Goal: Task Accomplishment & Management: Use online tool/utility

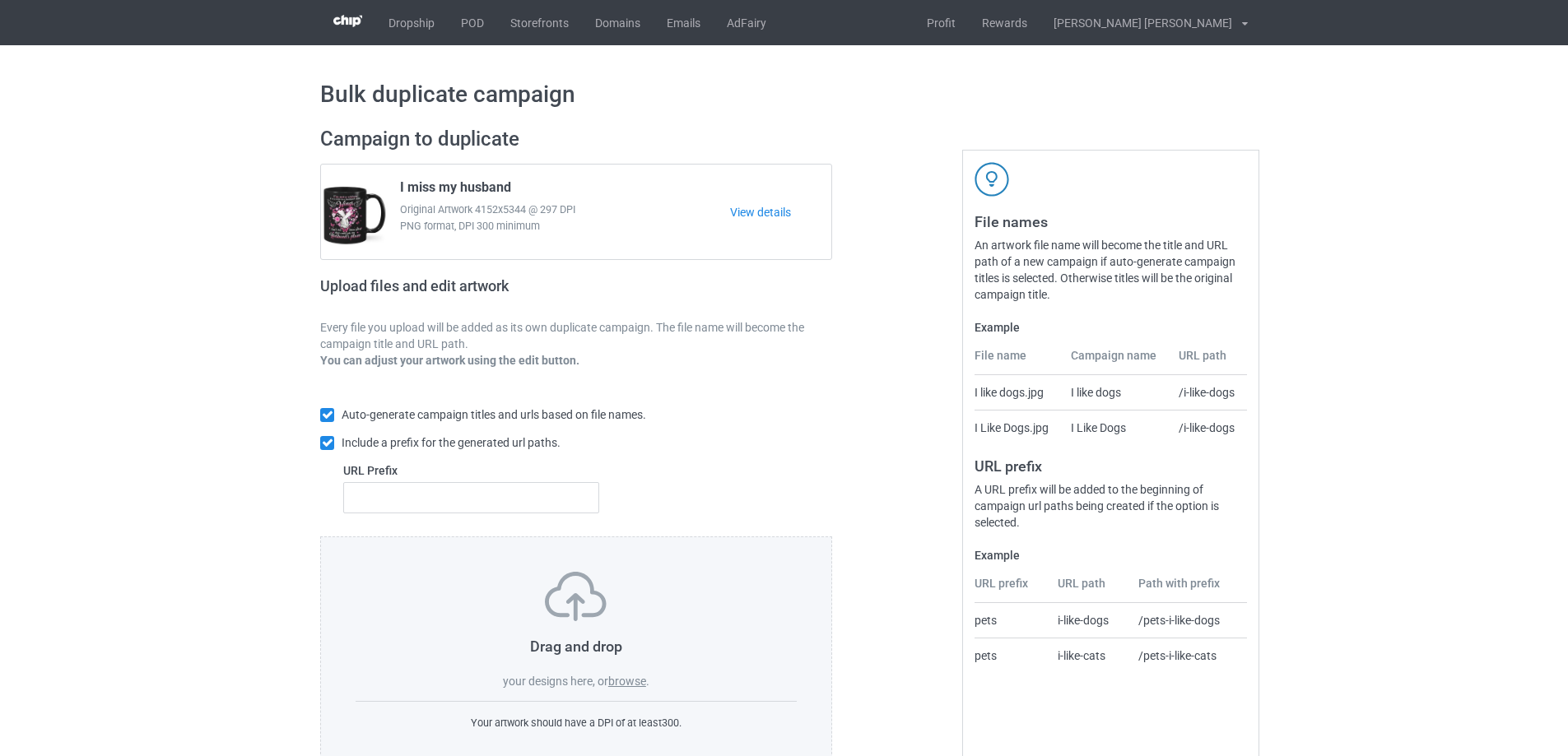
click at [622, 686] on label "browse" at bounding box center [626, 681] width 37 height 13
click at [0, 0] on input "browse" at bounding box center [0, 0] width 0 height 0
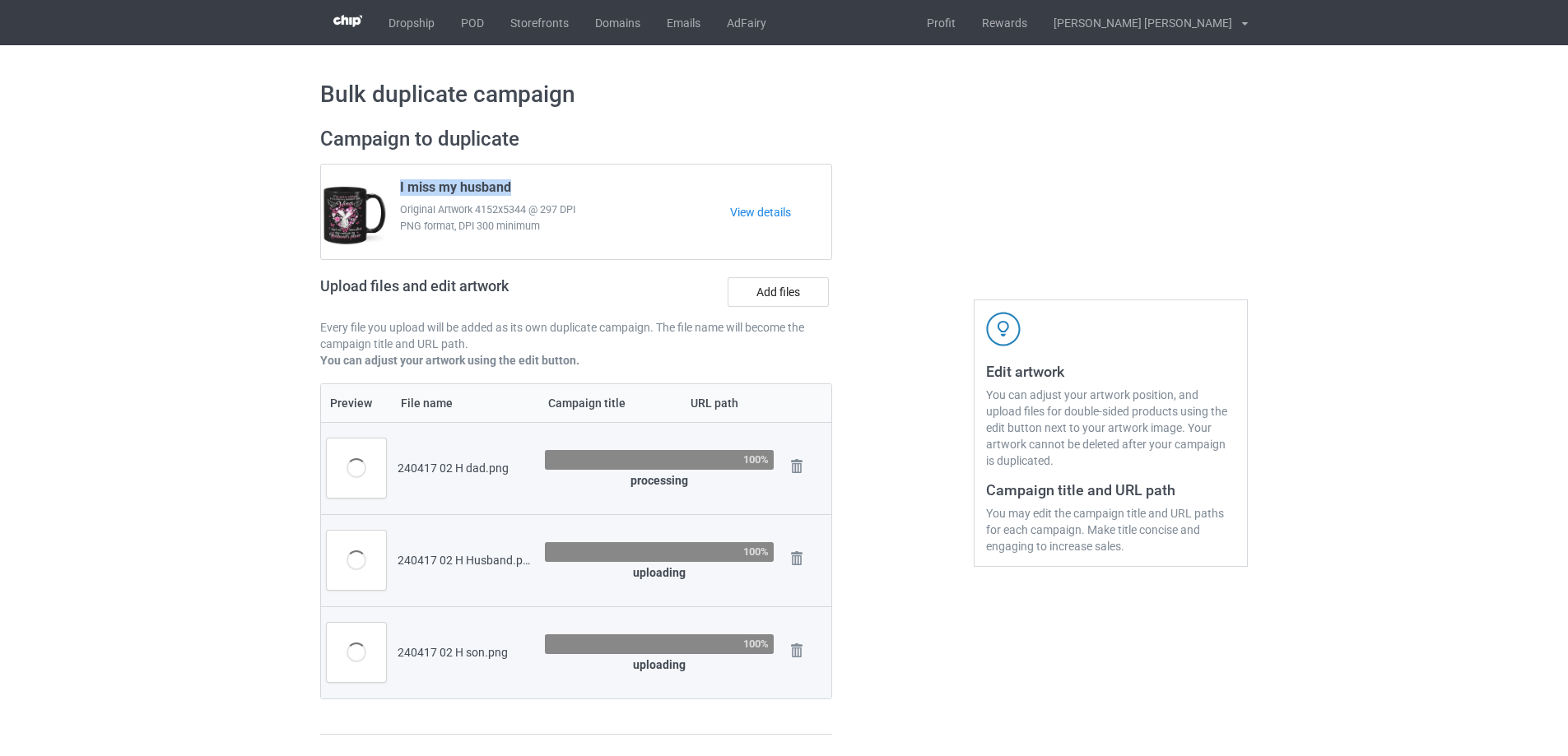
drag, startPoint x: 519, startPoint y: 188, endPoint x: 399, endPoint y: 191, distance: 120.0
click at [399, 191] on div "I miss my husband Original Artwork 4152x5344 @ 297 DPI PNG format, DPI 300 mini…" at bounding box center [560, 212] width 342 height 78
copy span "I miss my husband"
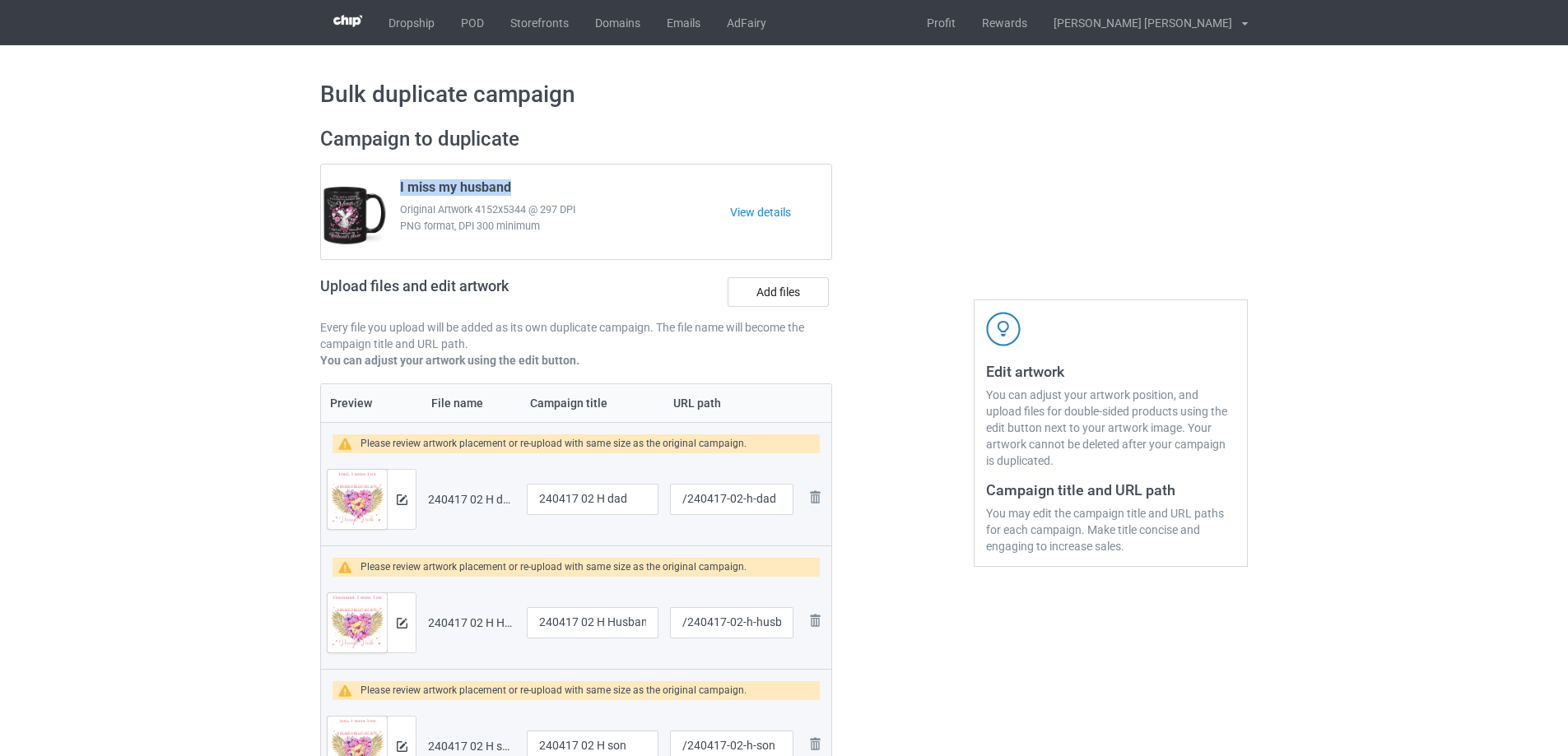
scroll to position [165, 0]
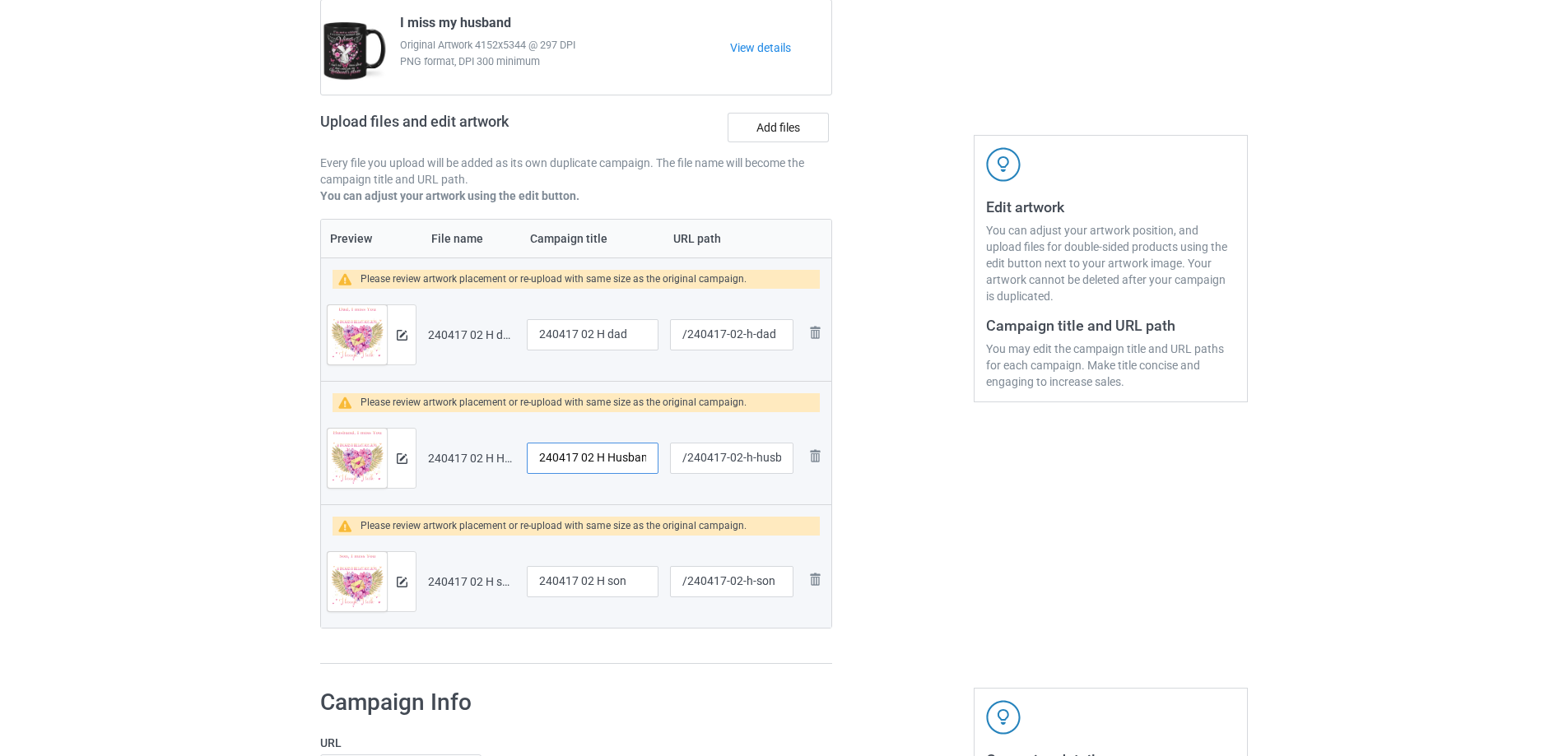
click at [633, 461] on input "240417 02 H Husband" at bounding box center [592, 458] width 132 height 31
drag, startPoint x: 461, startPoint y: 23, endPoint x: 387, endPoint y: 25, distance: 74.0
click at [387, 25] on div "I miss my husband Original Artwork 4152x5344 @ 297 DPI PNG format, DPI 300 mini…" at bounding box center [576, 48] width 510 height 95
copy div "I miss my"
drag, startPoint x: 594, startPoint y: 335, endPoint x: 459, endPoint y: 334, distance: 135.0
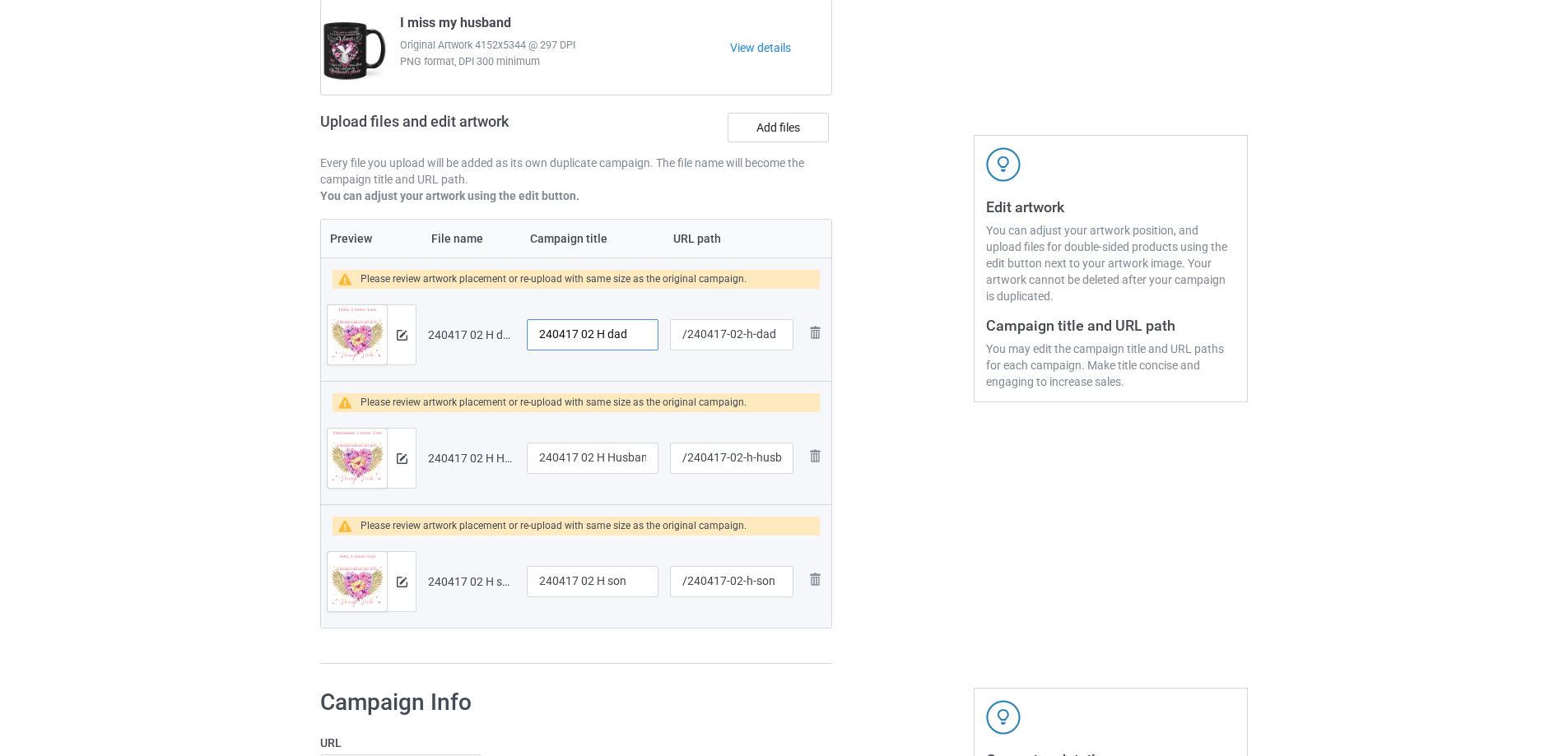
click at [459, 334] on tr "Preview and edit artwork 240417 02 H dad.png 240417 02 H dad /240417-02-h-dad R…" at bounding box center [576, 335] width 510 height 92
paste input "I miss my"
type input "I miss my H dad"
drag, startPoint x: 603, startPoint y: 460, endPoint x: 443, endPoint y: 460, distance: 160.0
click at [443, 460] on tr "Preview and edit artwork 240417 02 H Husband.png 240417 02 H Husband /240417-02…" at bounding box center [576, 458] width 510 height 92
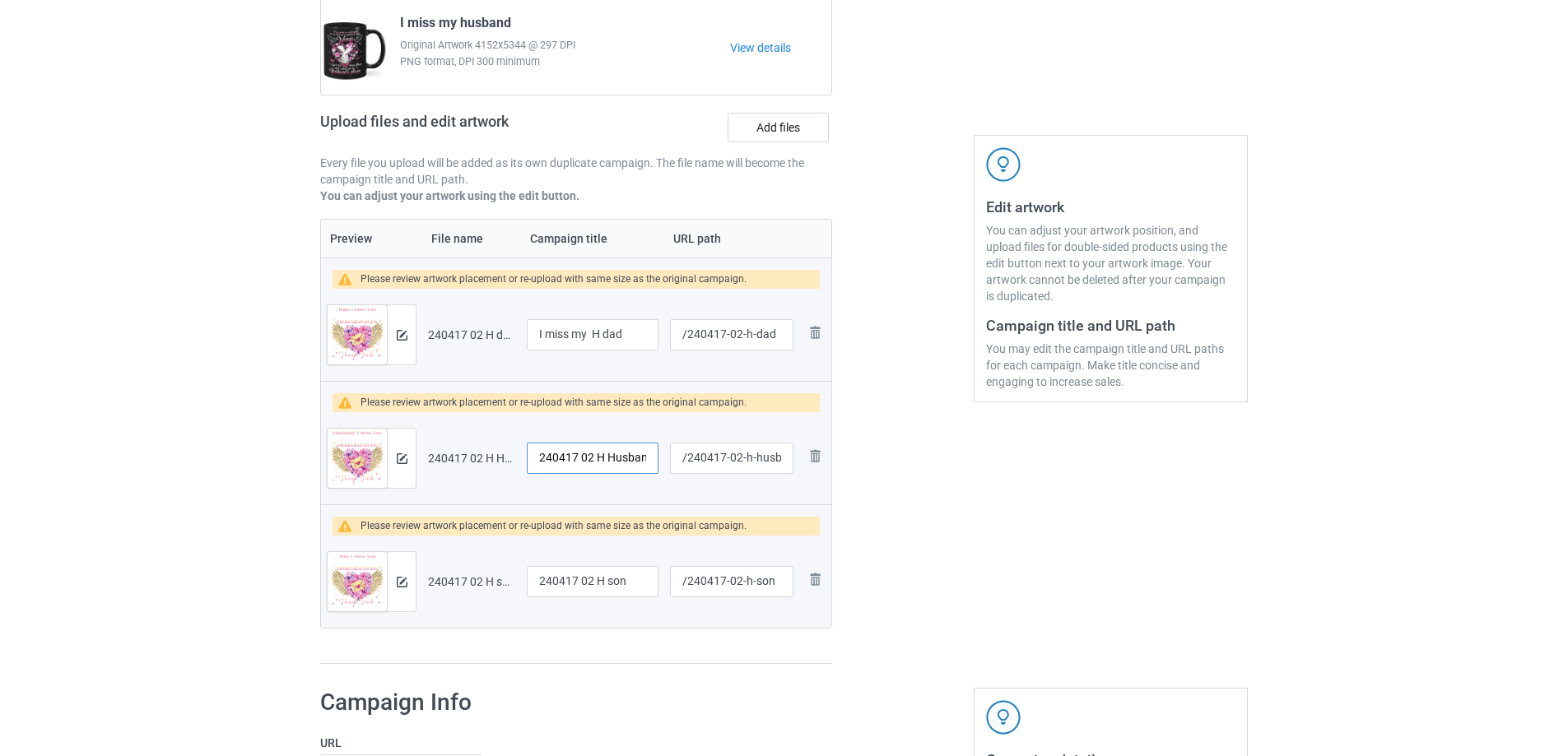
paste input "I miss my"
type input "I miss my Husband"
drag, startPoint x: 605, startPoint y: 580, endPoint x: 495, endPoint y: 581, distance: 110.0
click at [495, 581] on tr "Preview and edit artwork 240417 02 H son.png 240417 02 H son /240417-02-h-son R…" at bounding box center [576, 581] width 510 height 92
paste input "I miss my"
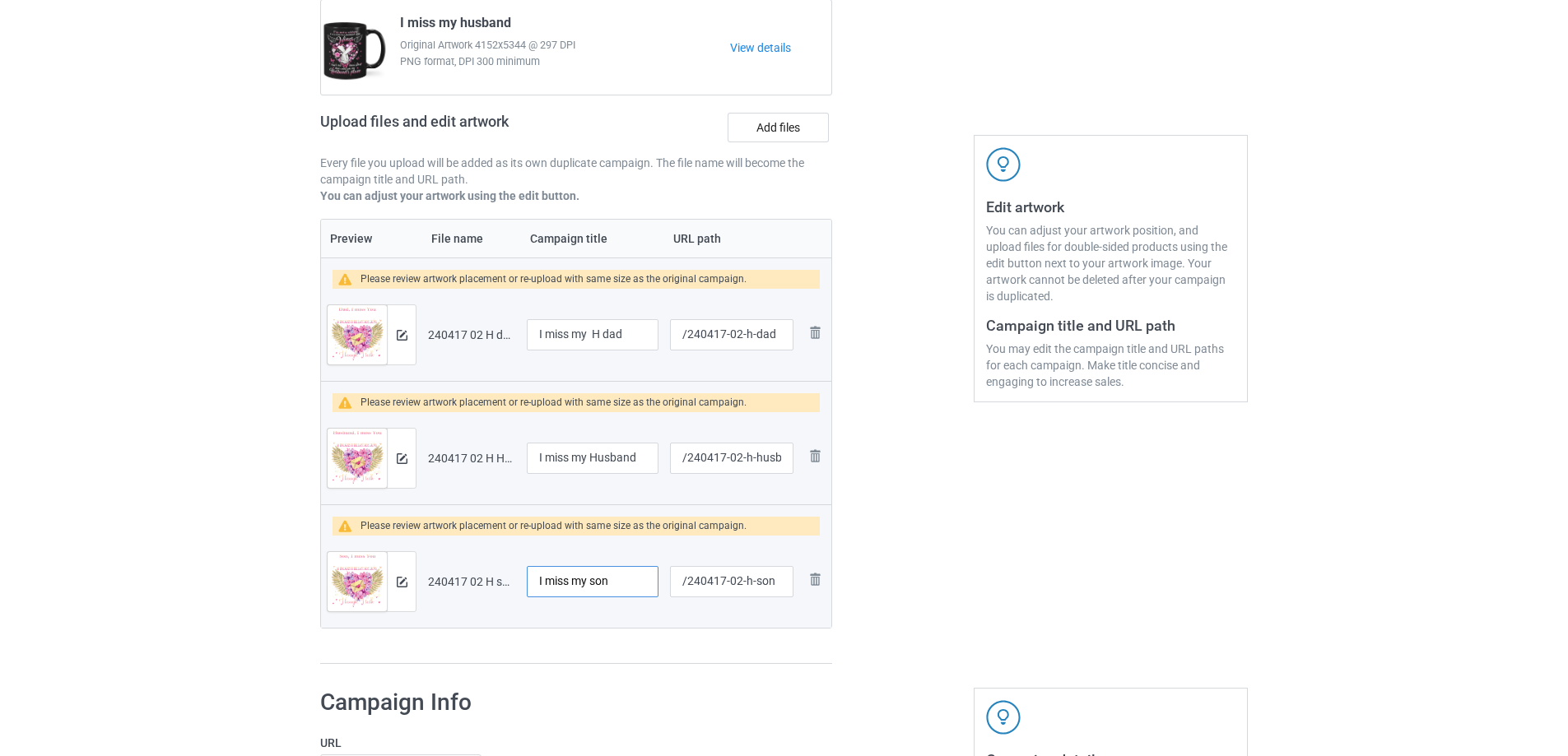
type input "I miss my son"
drag, startPoint x: 739, startPoint y: 337, endPoint x: 774, endPoint y: 334, distance: 35.1
click at [774, 334] on input "/240417-02-h-dad" at bounding box center [731, 335] width 123 height 31
type input "/240417-02"
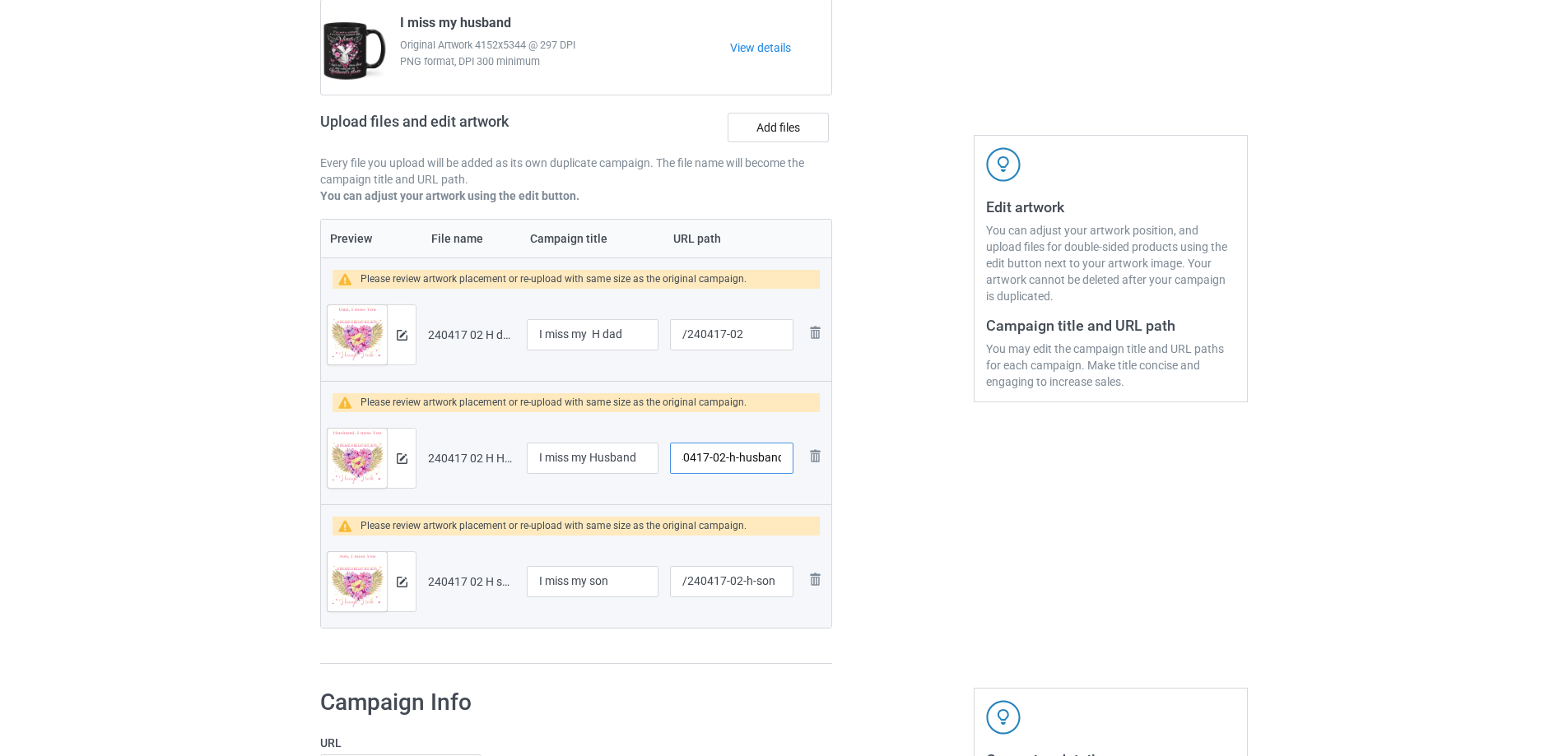
drag, startPoint x: 734, startPoint y: 462, endPoint x: 794, endPoint y: 464, distance: 60.0
click at [794, 464] on td "/240417-02-h-husband" at bounding box center [731, 458] width 135 height 92
type input "/240417-03"
drag, startPoint x: 751, startPoint y: 584, endPoint x: 773, endPoint y: 584, distance: 22.0
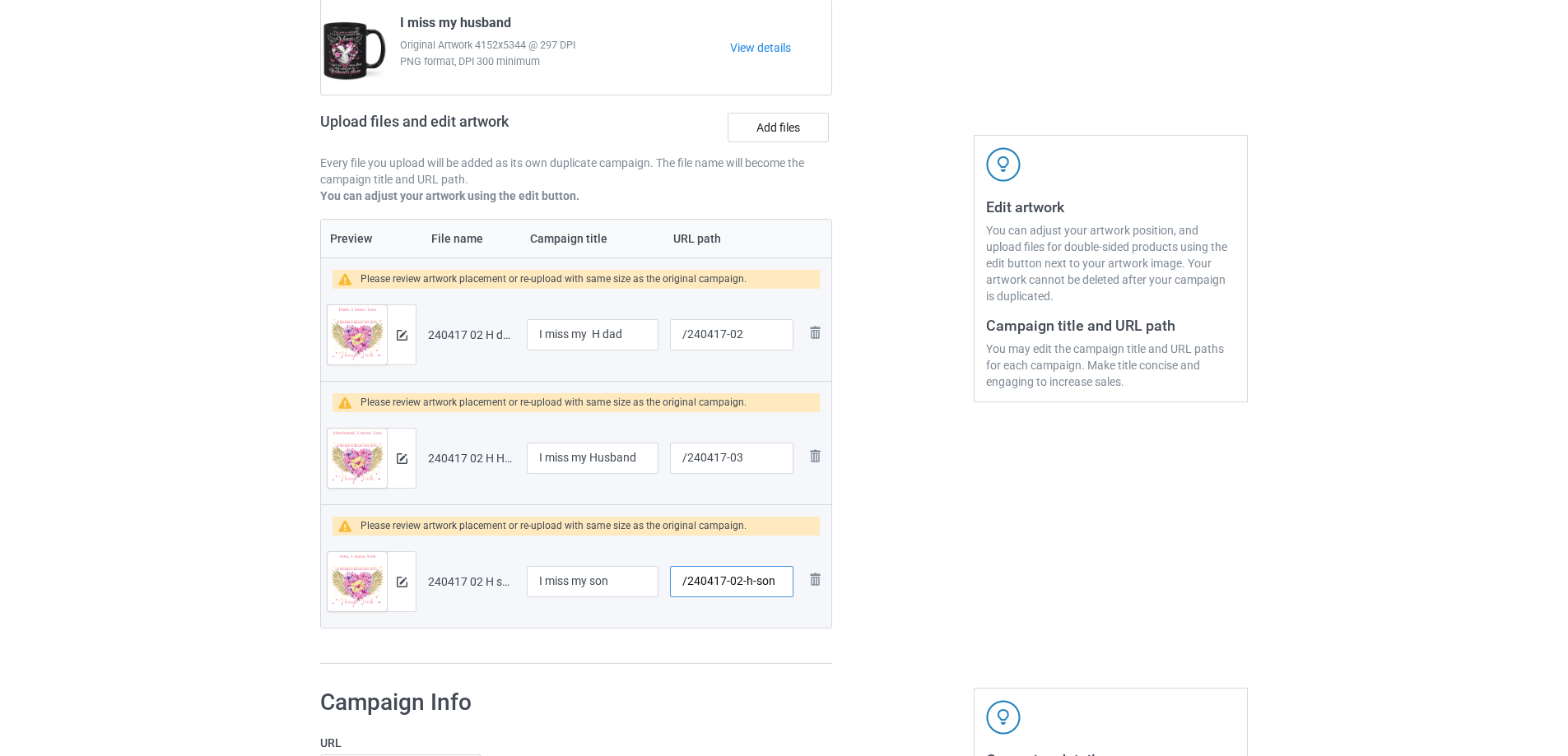
click at [773, 584] on input "/240417-02-h-son" at bounding box center [731, 581] width 123 height 31
type input "/240417-04"
click at [402, 335] on img at bounding box center [402, 335] width 11 height 11
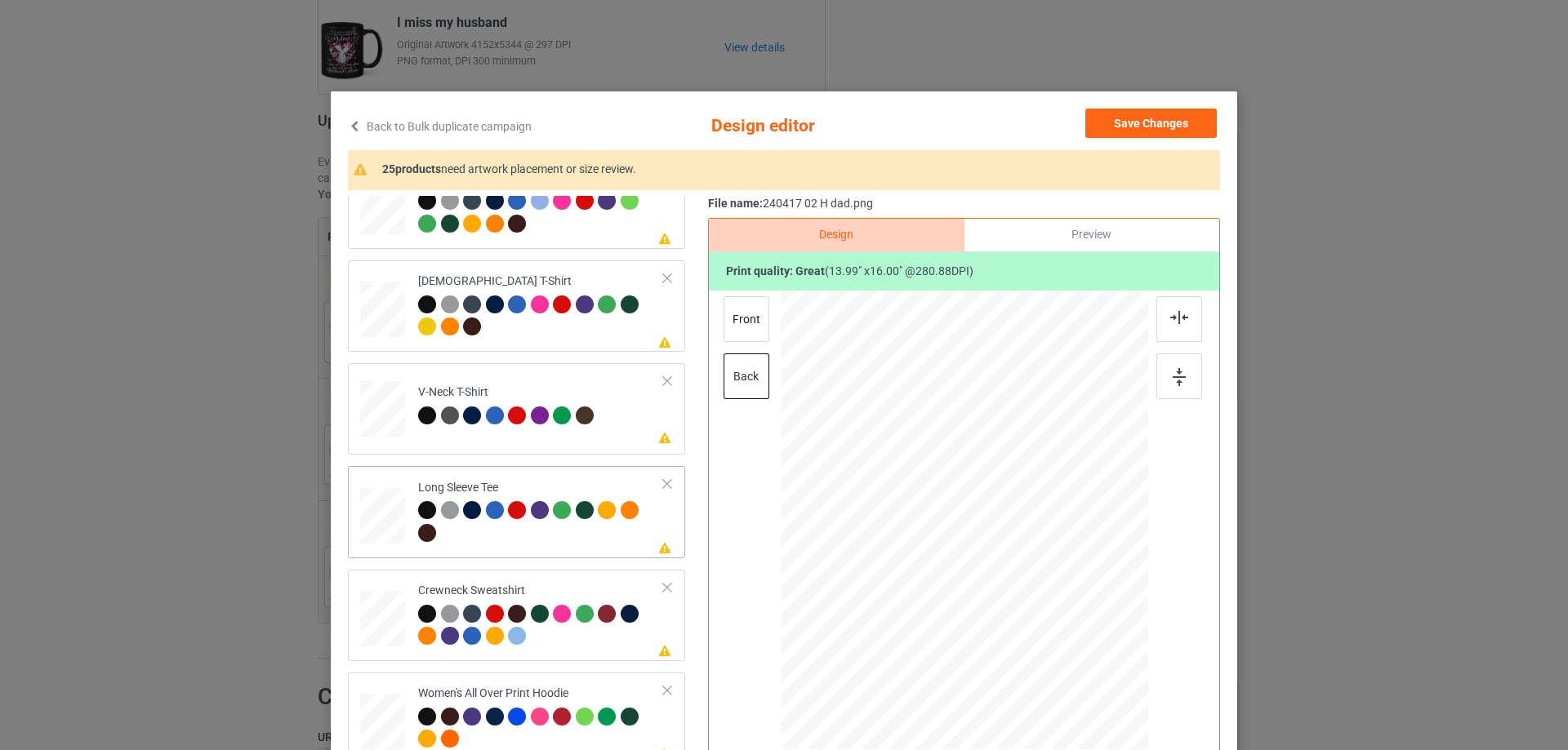
scroll to position [490, 0]
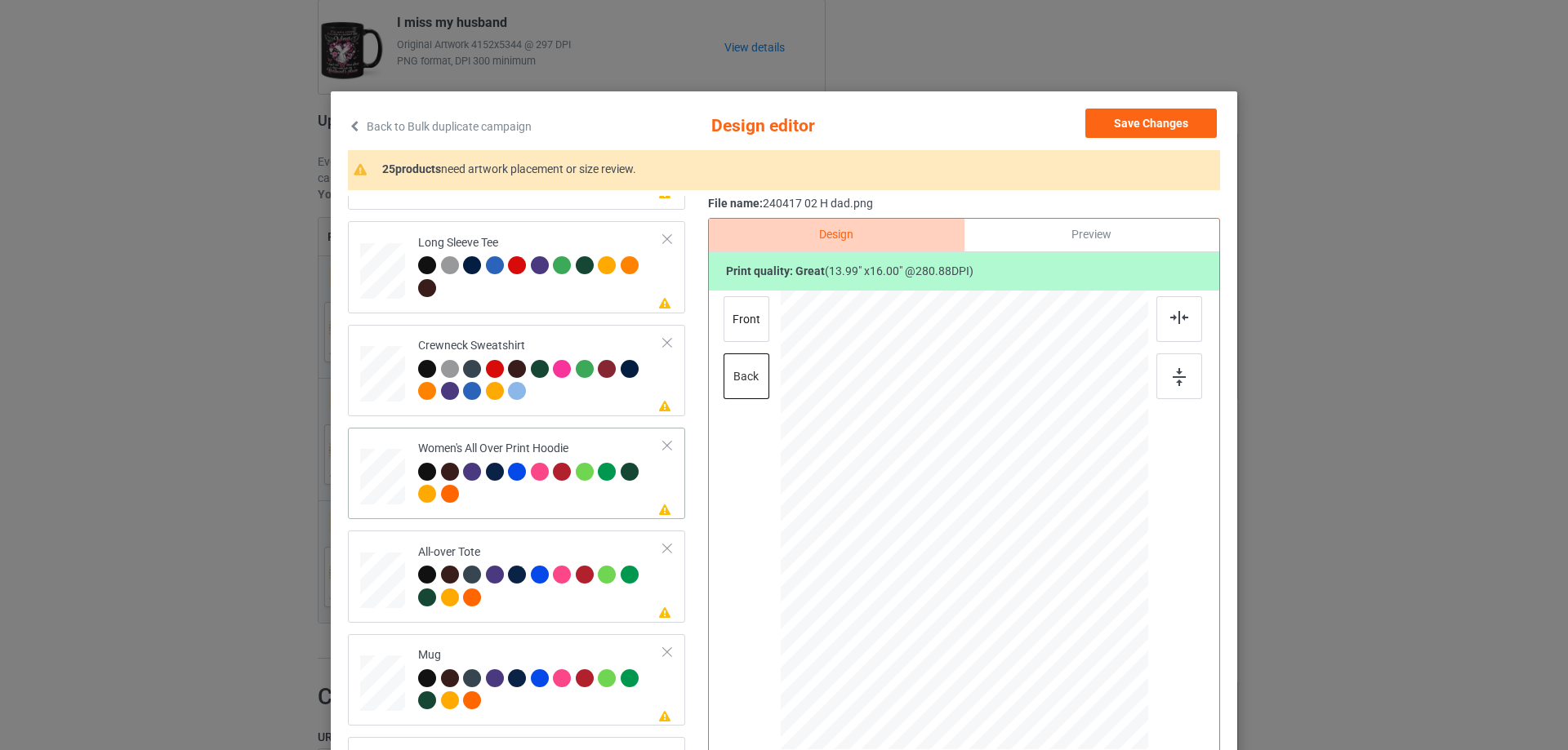
click at [350, 481] on div "Please review artwork placement Women's All Over Print Hoodie" at bounding box center [517, 473] width 338 height 92
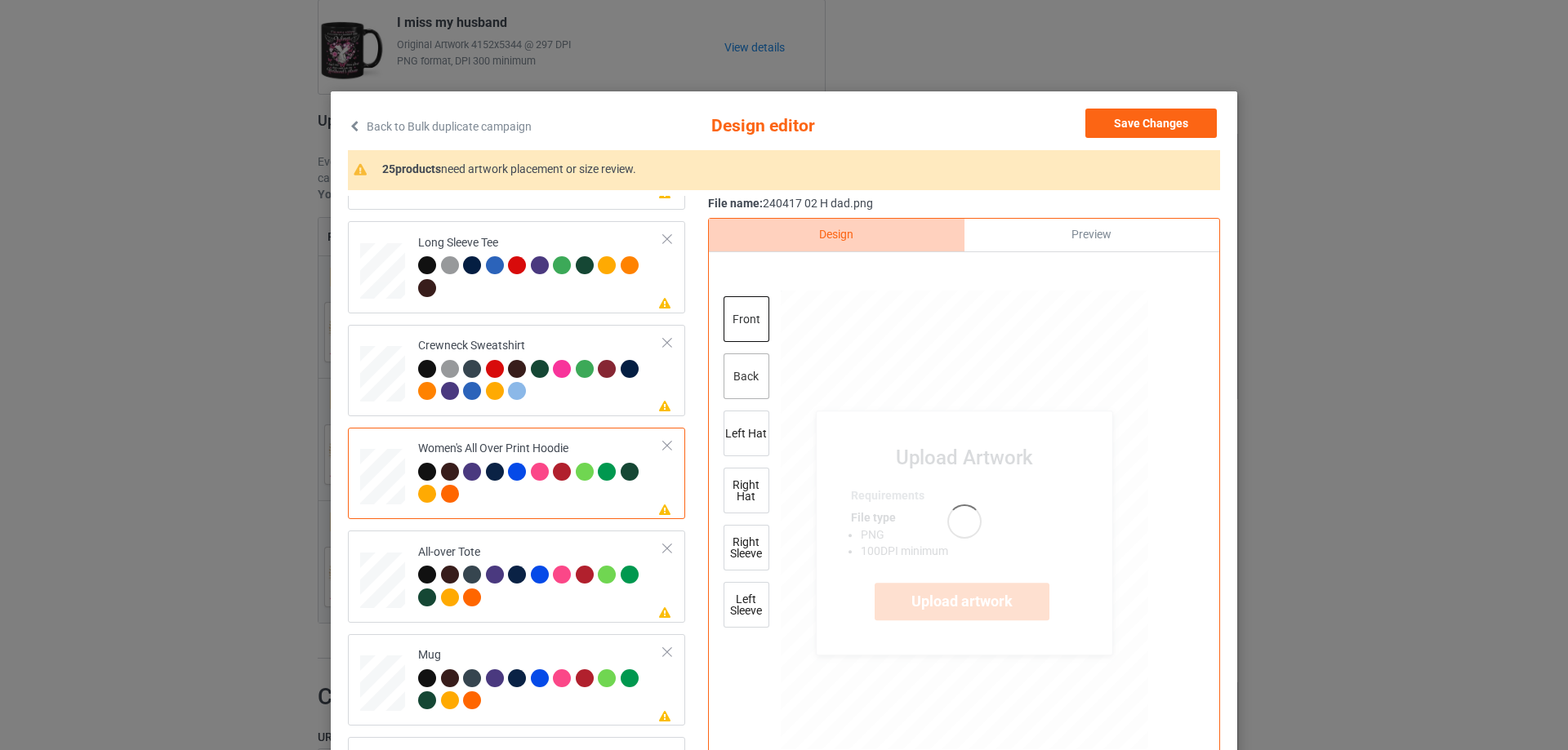
click at [739, 380] on div "back" at bounding box center [747, 376] width 45 height 45
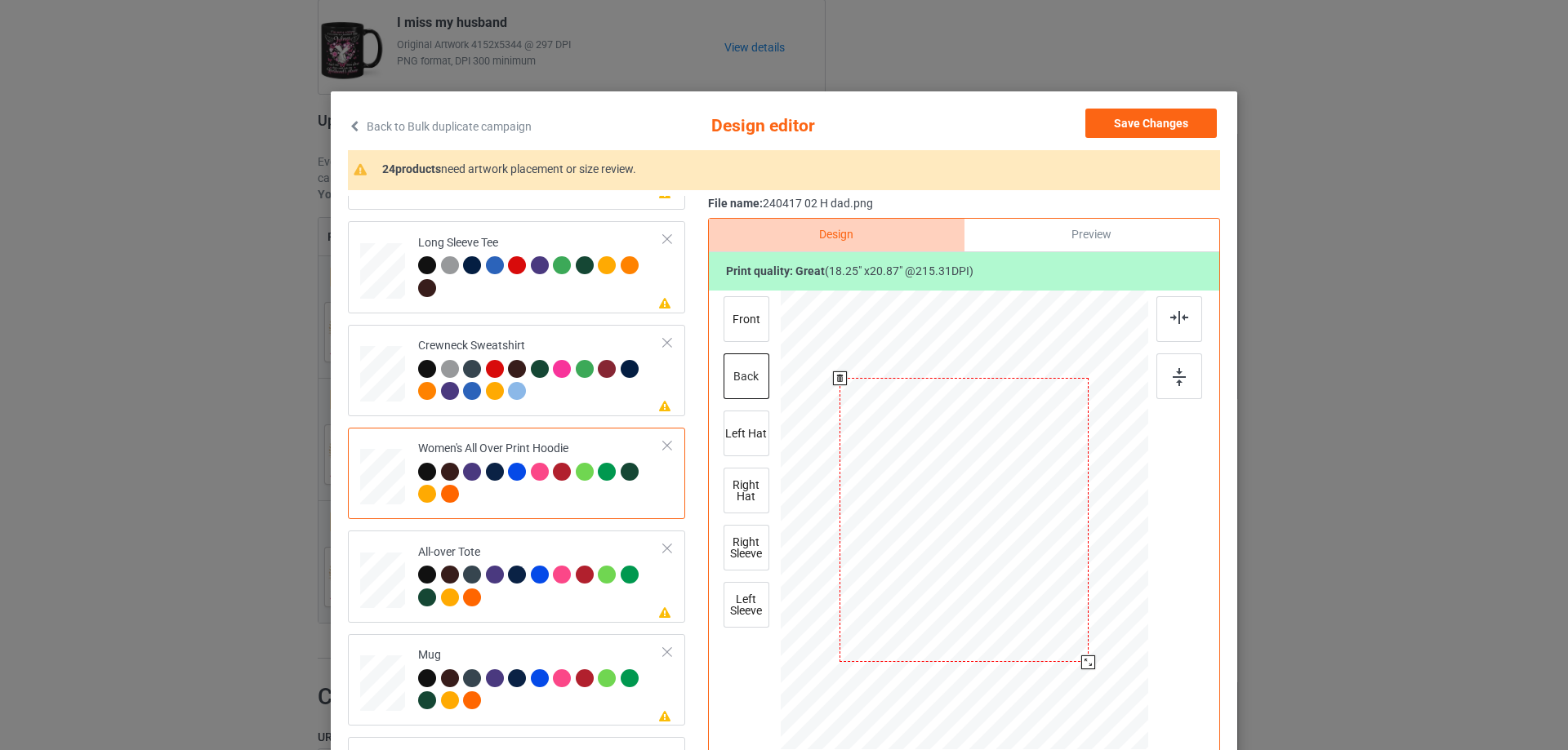
click at [1073, 671] on div at bounding box center [965, 521] width 368 height 414
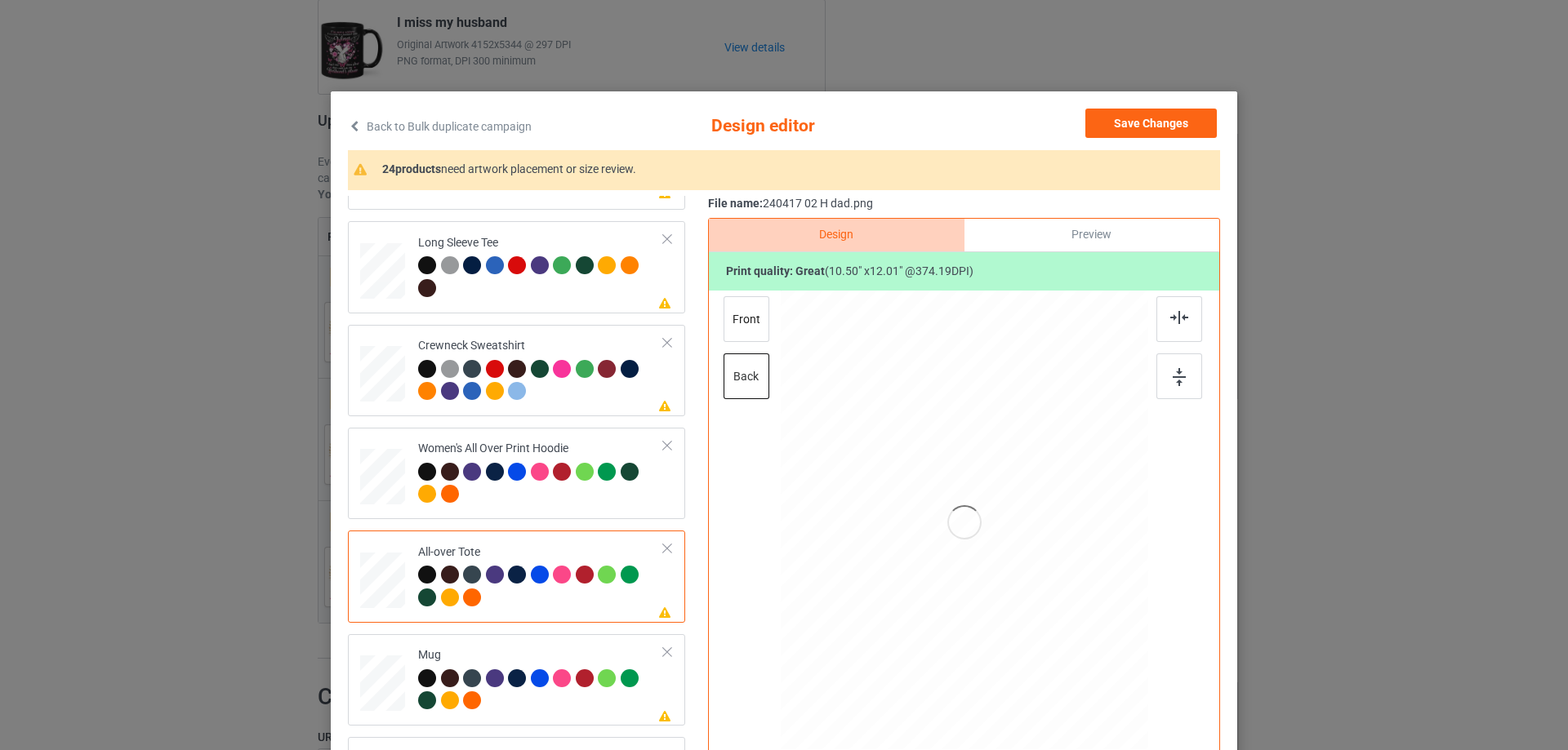
scroll to position [82, 0]
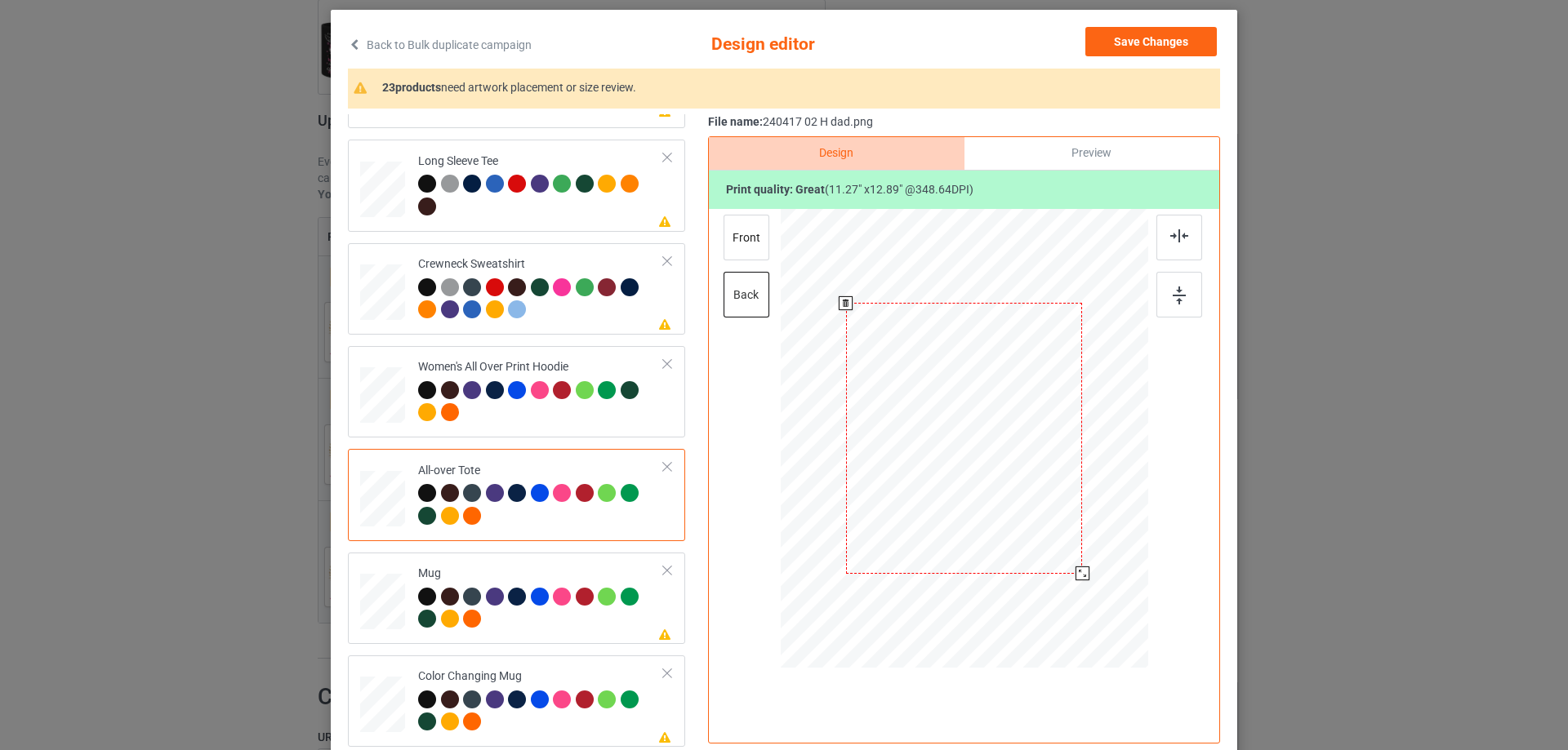
drag, startPoint x: 1068, startPoint y: 566, endPoint x: 1075, endPoint y: 576, distance: 12.2
click at [1076, 576] on div at bounding box center [1083, 573] width 14 height 14
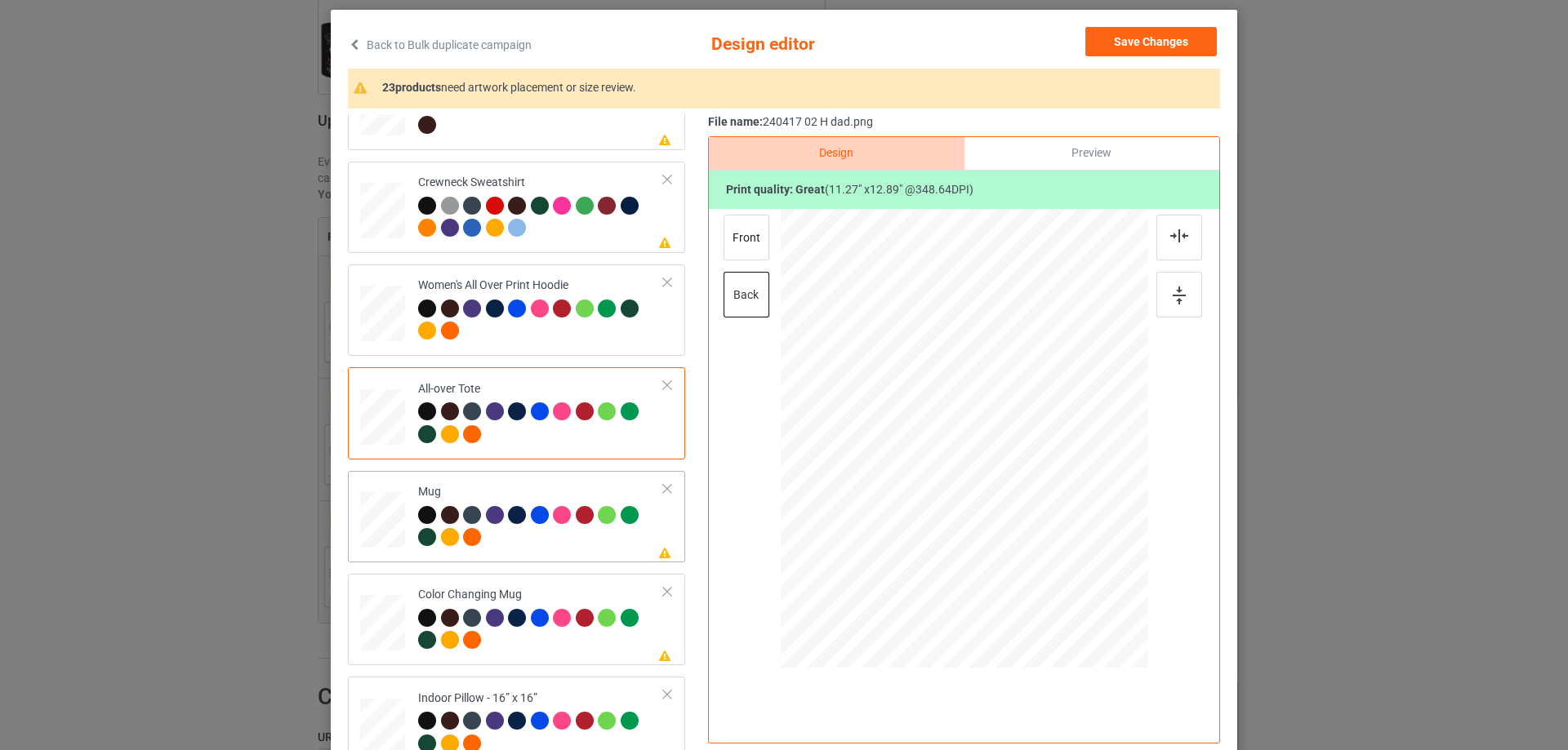
click at [400, 523] on td at bounding box center [385, 517] width 49 height 78
drag, startPoint x: 1066, startPoint y: 569, endPoint x: 1034, endPoint y: 499, distance: 77.0
click at [1034, 499] on div at bounding box center [965, 438] width 368 height 152
drag, startPoint x: 974, startPoint y: 469, endPoint x: 1076, endPoint y: 469, distance: 102.0
click at [1076, 469] on div at bounding box center [1066, 438] width 126 height 143
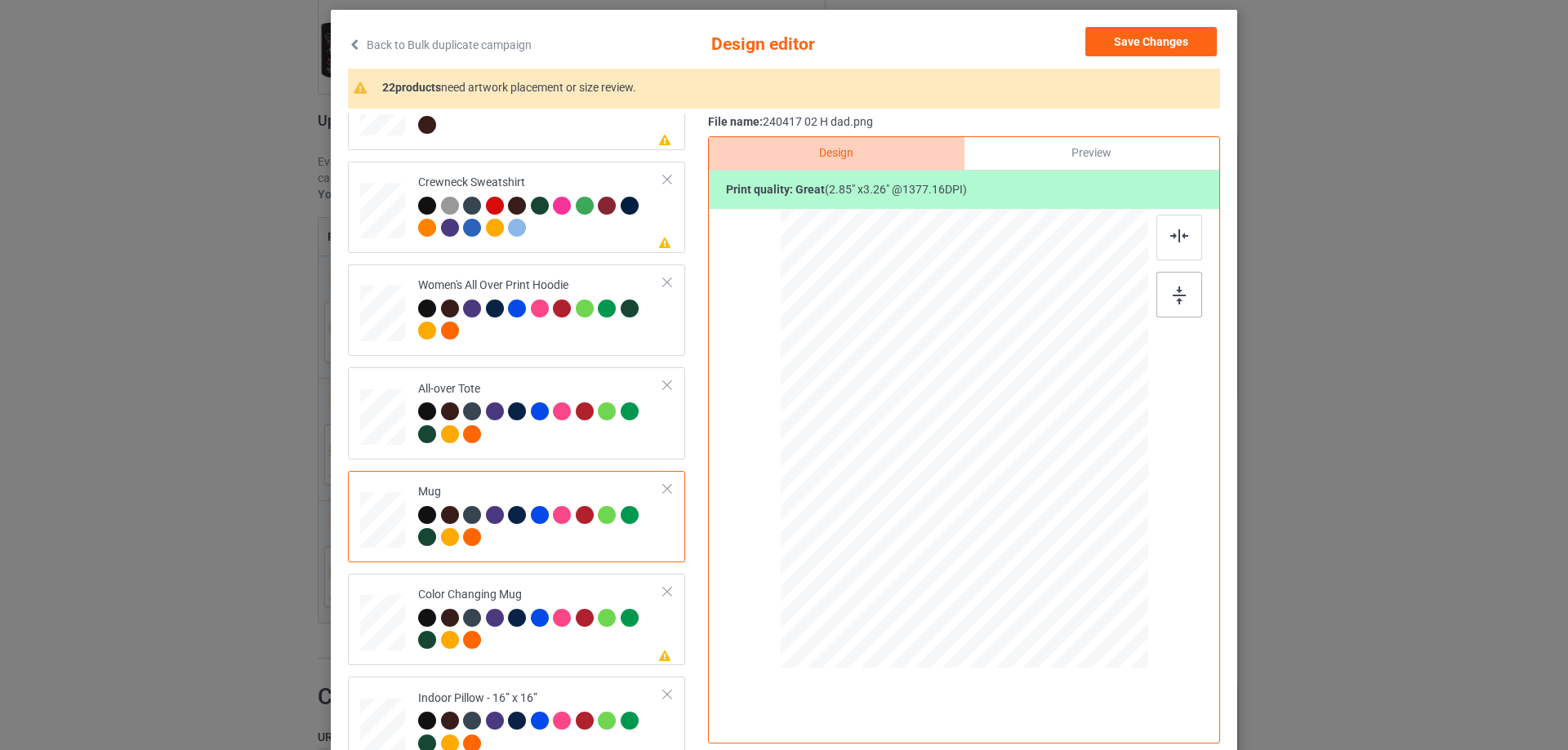
click at [1171, 307] on div at bounding box center [1180, 295] width 45 height 45
click at [1174, 296] on img at bounding box center [1180, 296] width 13 height 18
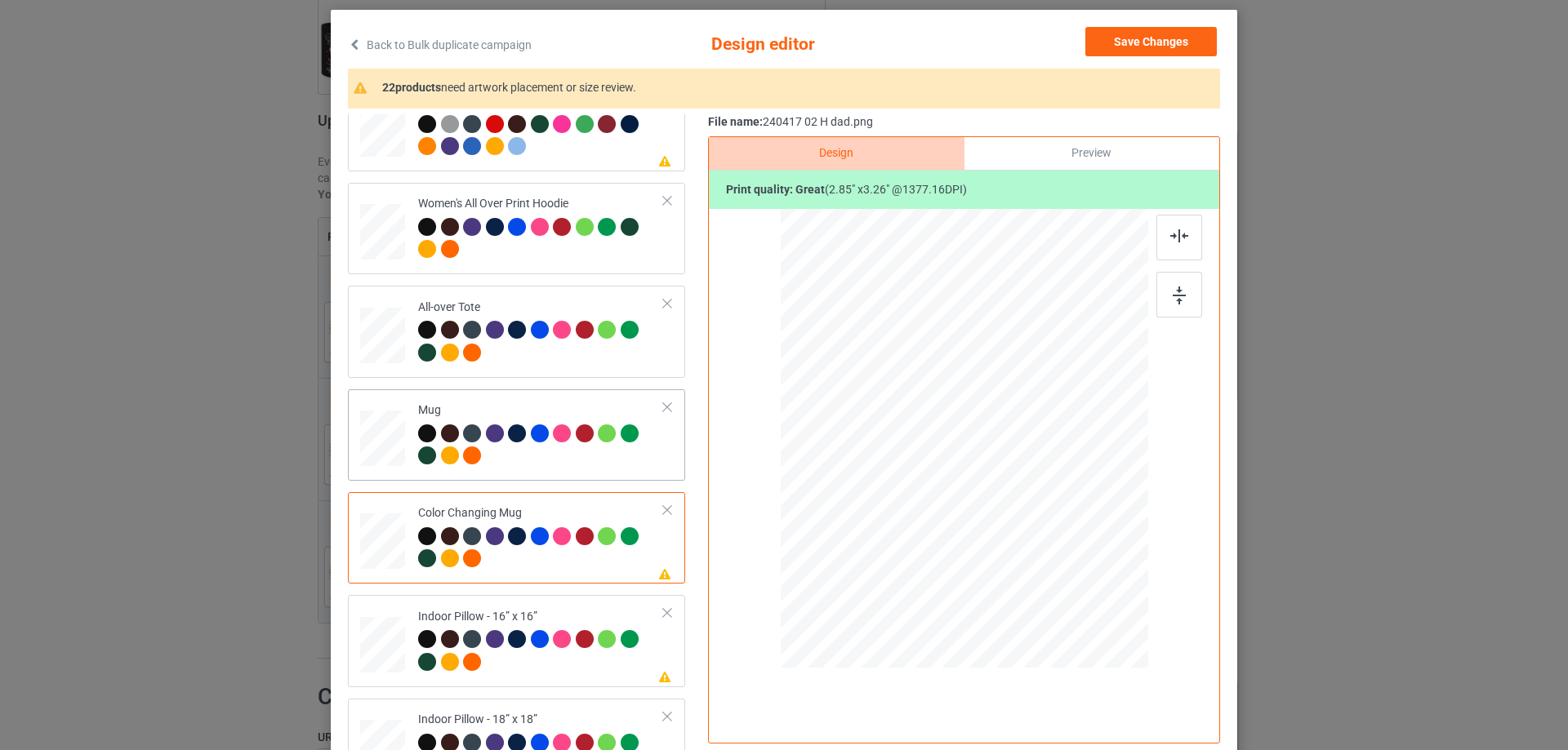
scroll to position [898, 0]
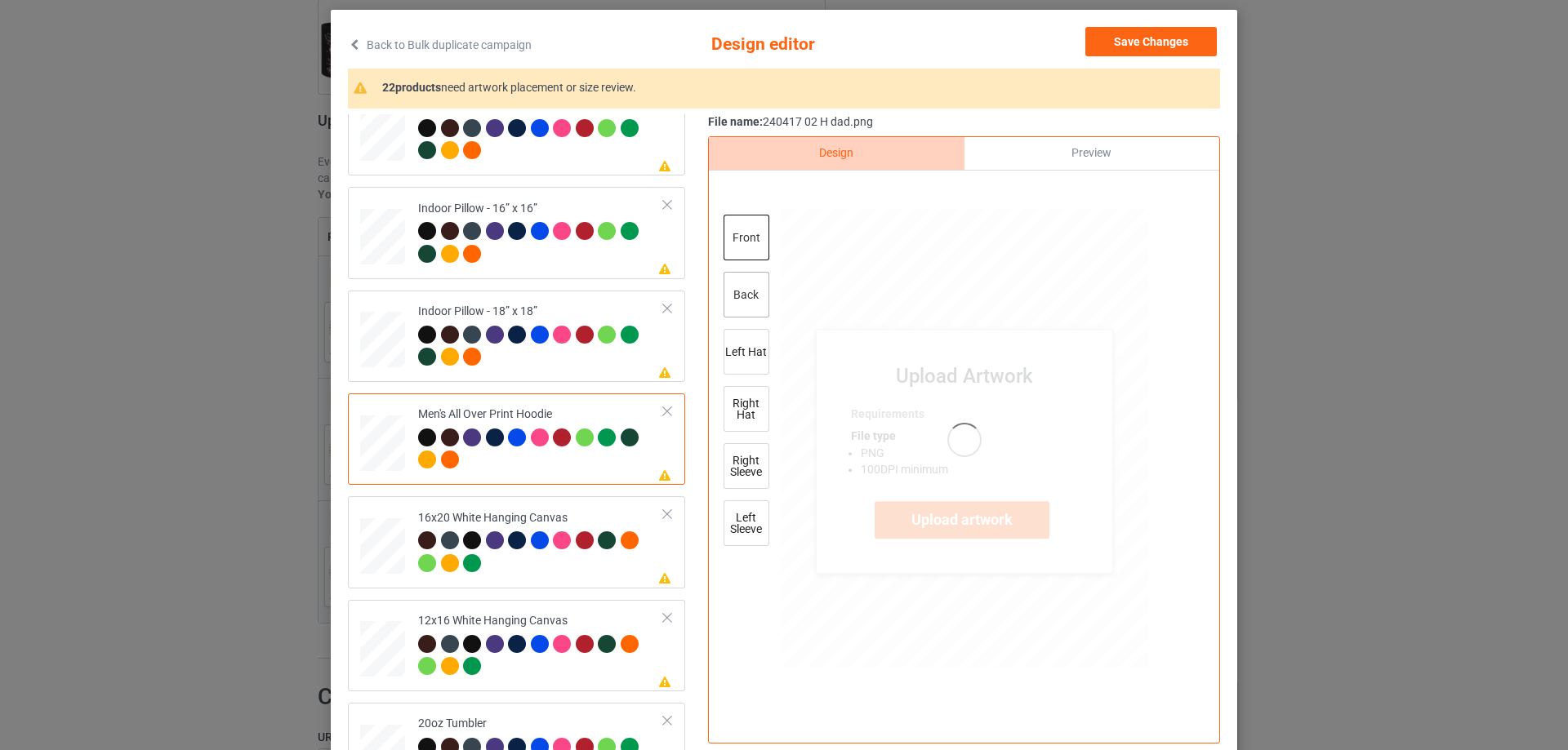
click at [742, 302] on div "back" at bounding box center [747, 295] width 45 height 45
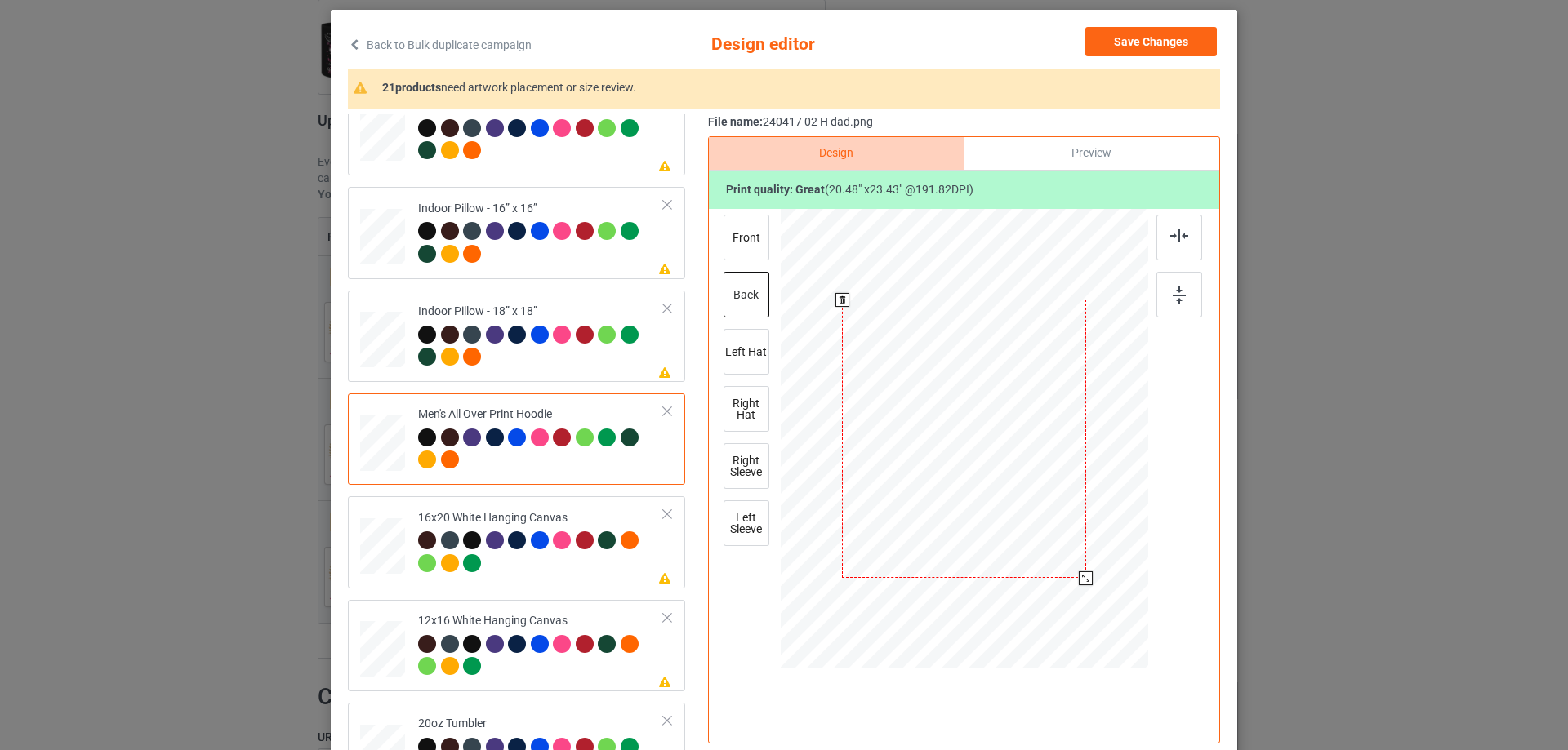
drag, startPoint x: 1070, startPoint y: 568, endPoint x: 1074, endPoint y: 587, distance: 19.4
click at [1074, 587] on div at bounding box center [965, 439] width 368 height 389
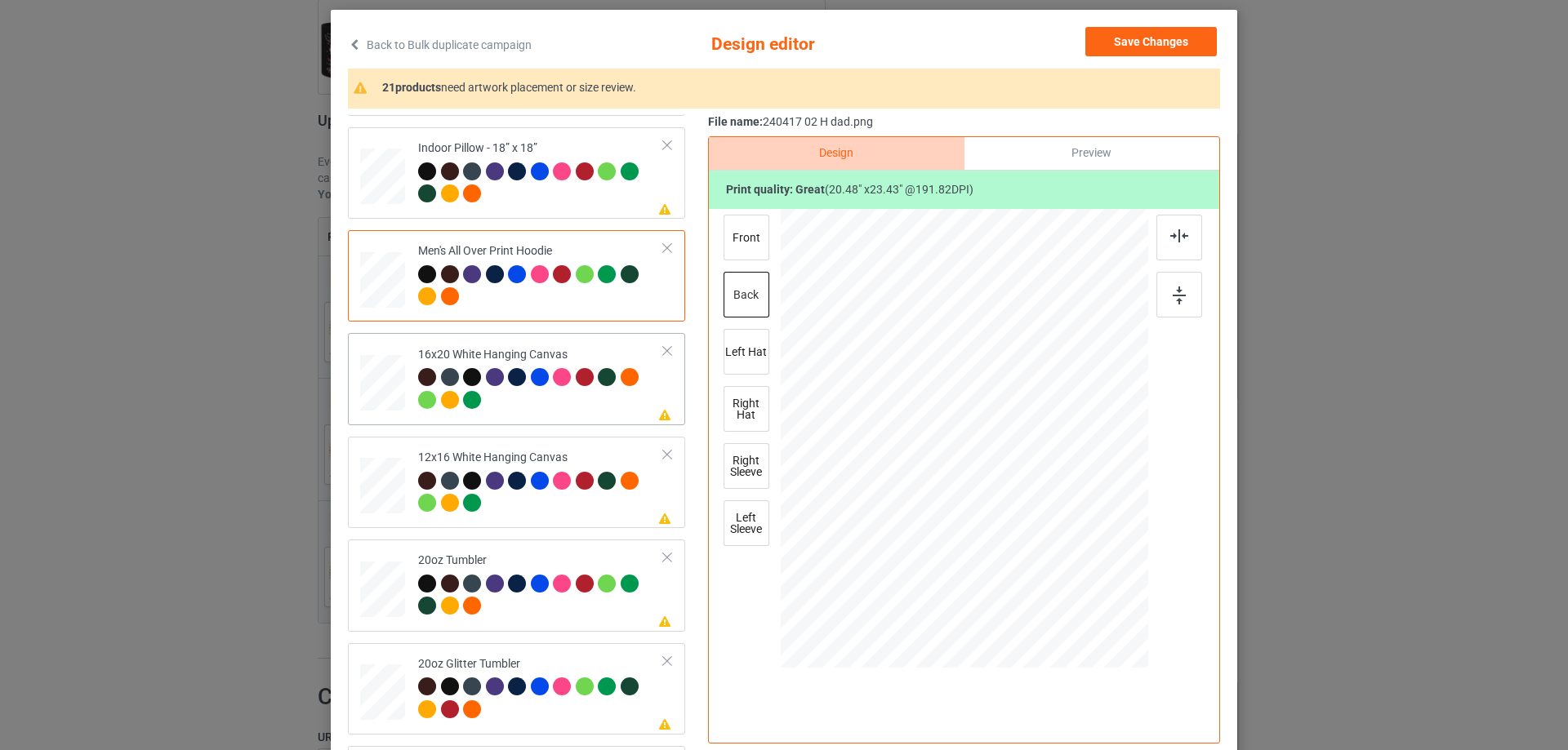
drag, startPoint x: 1069, startPoint y: 567, endPoint x: 1101, endPoint y: 649, distance: 88.0
click at [1101, 649] on div at bounding box center [965, 439] width 368 height 459
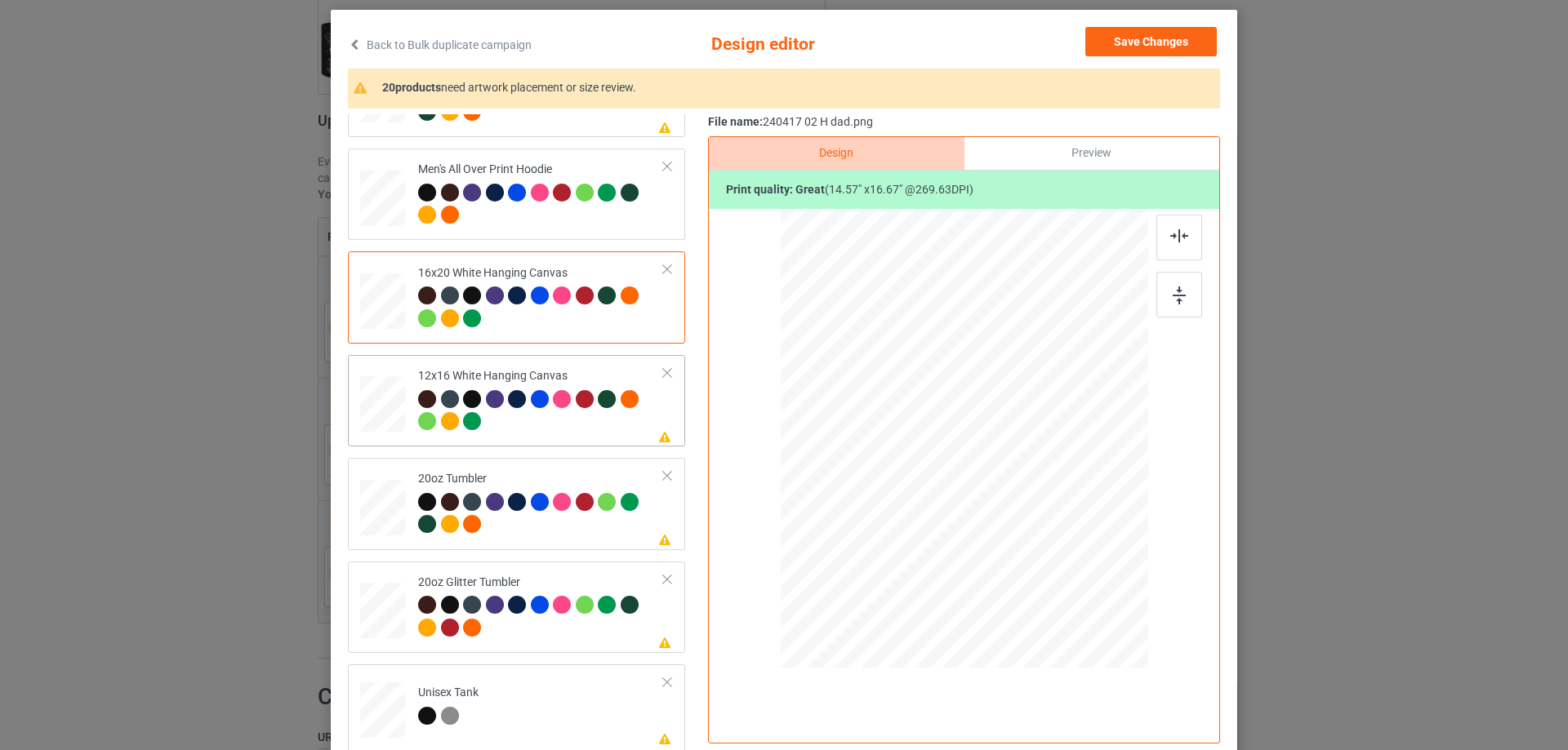
drag, startPoint x: 1063, startPoint y: 558, endPoint x: 1094, endPoint y: 629, distance: 77.5
click at [1094, 629] on div at bounding box center [964, 438] width 346 height 460
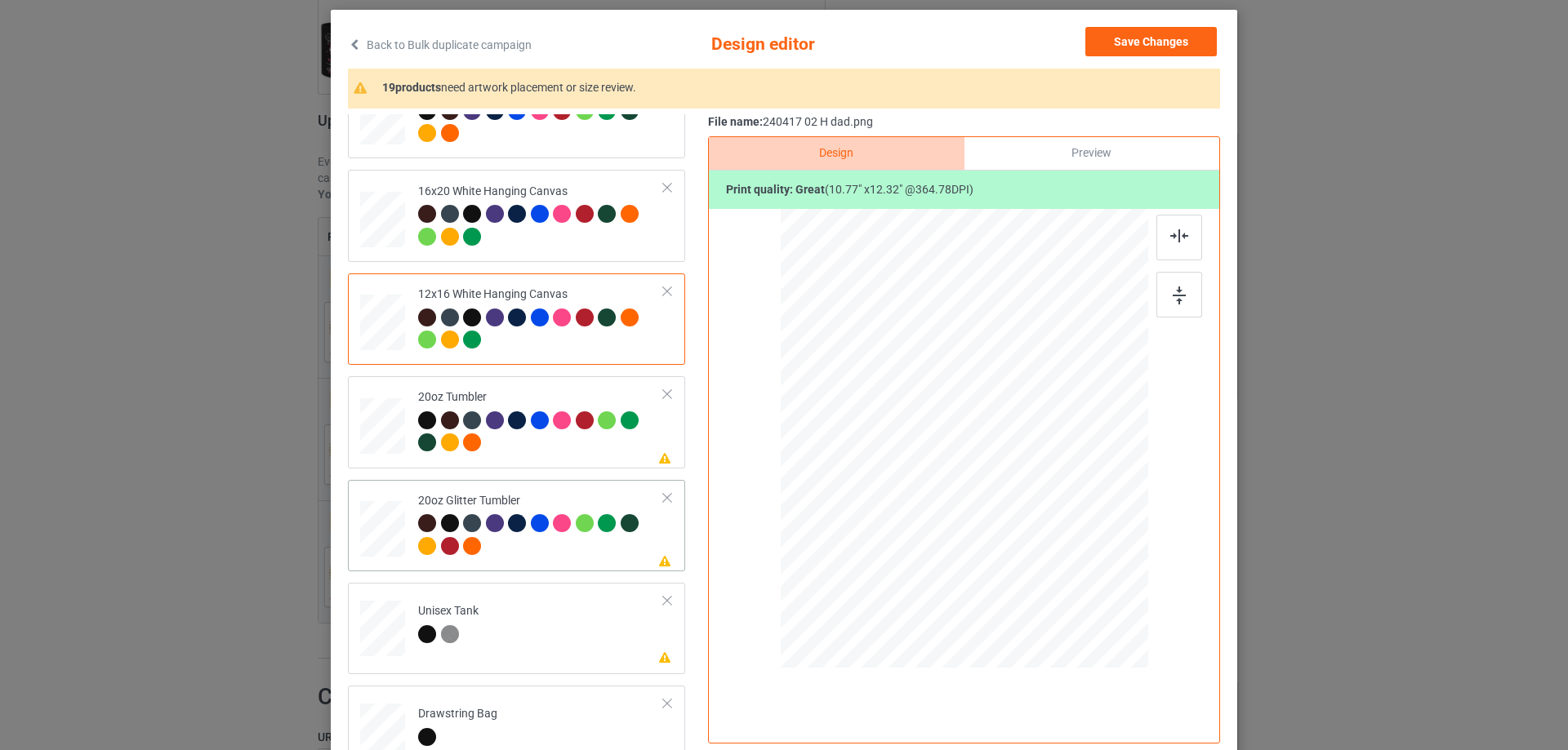
scroll to position [1469, 0]
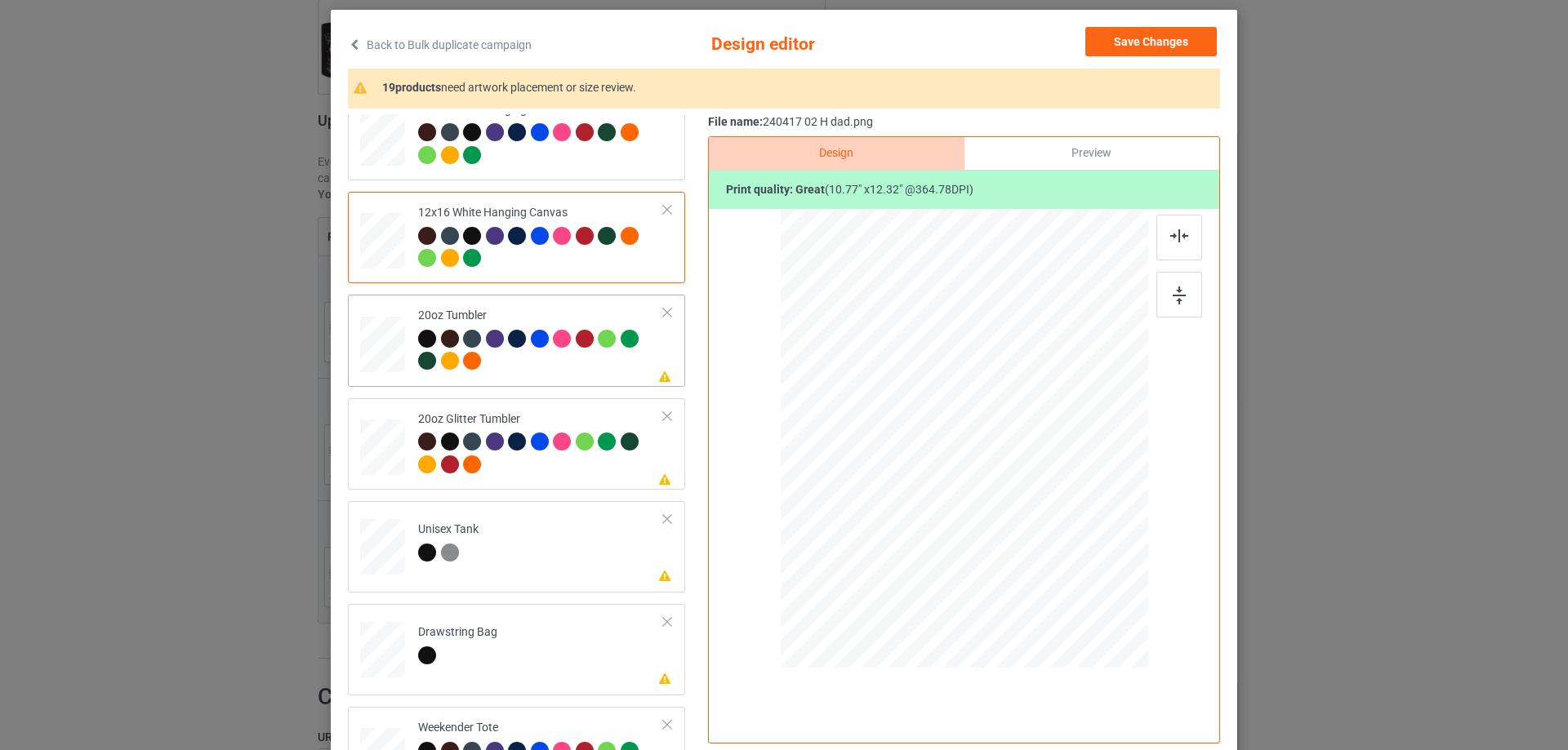
drag, startPoint x: 1062, startPoint y: 560, endPoint x: 1029, endPoint y: 510, distance: 59.9
click at [1029, 510] on div at bounding box center [1029, 513] width 14 height 14
drag, startPoint x: 921, startPoint y: 489, endPoint x: 913, endPoint y: 487, distance: 8.2
click at [913, 487] on div at bounding box center [880, 439] width 132 height 151
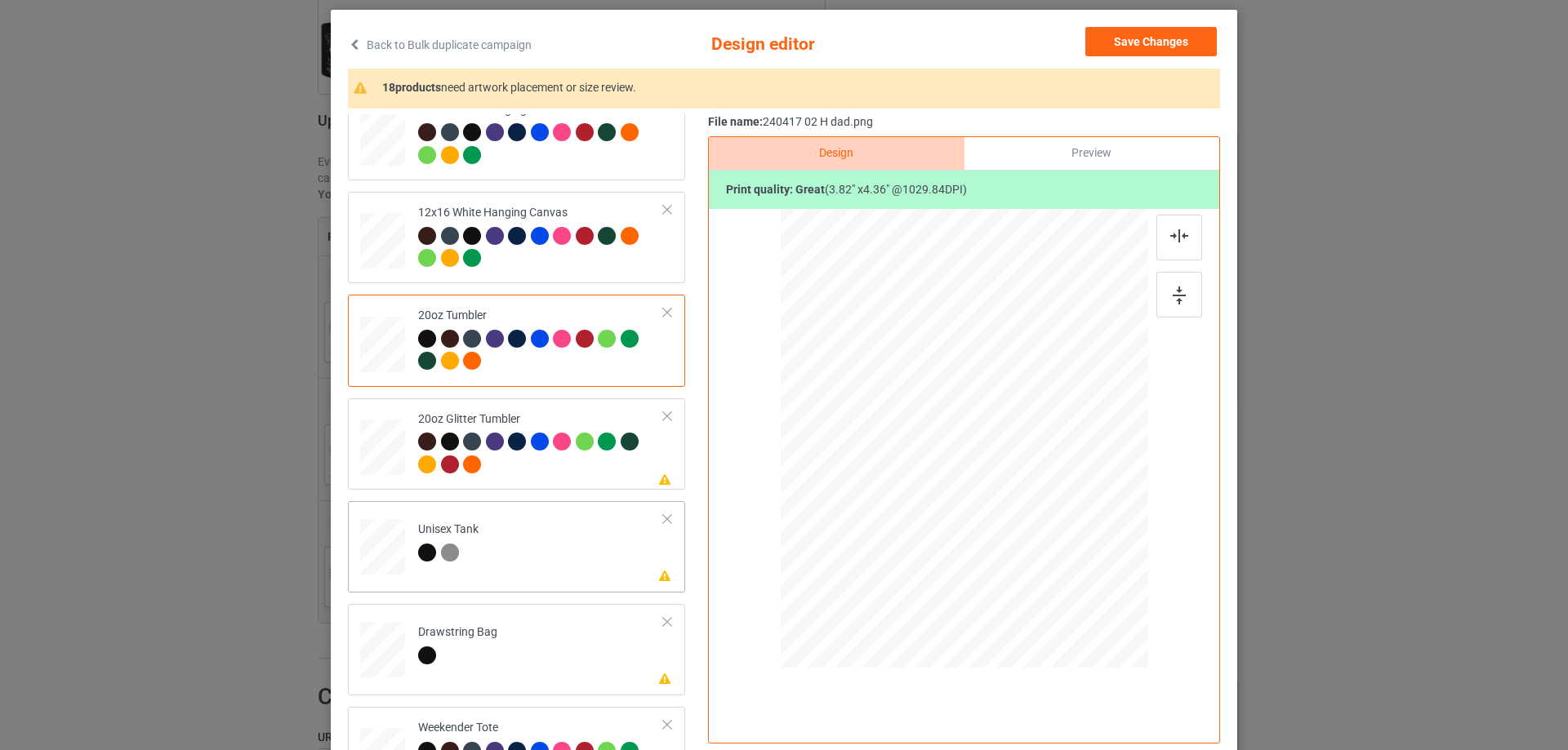
scroll to position [1551, 0]
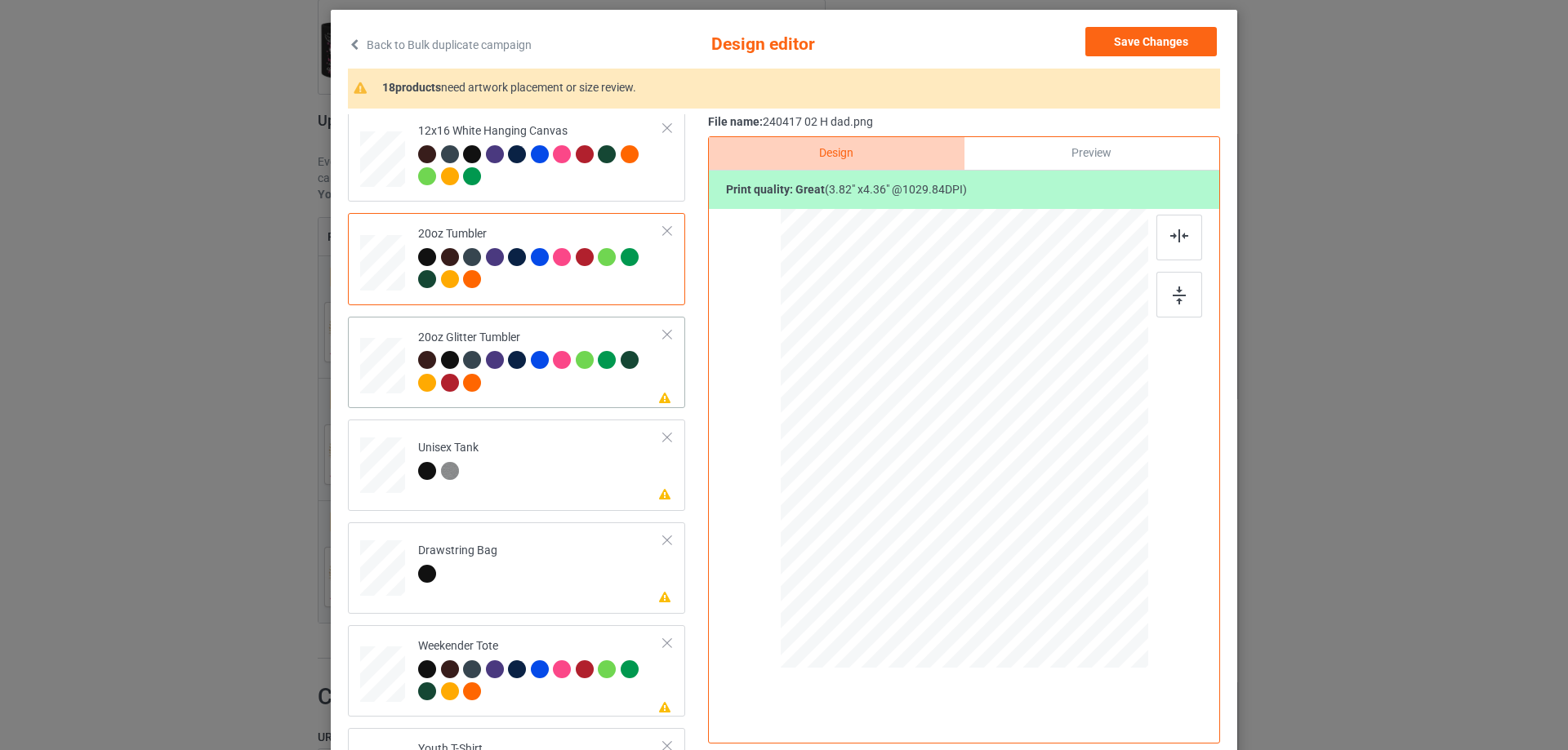
click at [1017, 528] on div at bounding box center [964, 438] width 348 height 297
drag, startPoint x: 931, startPoint y: 488, endPoint x: 921, endPoint y: 483, distance: 11.2
click at [921, 483] on div at bounding box center [884, 428] width 140 height 160
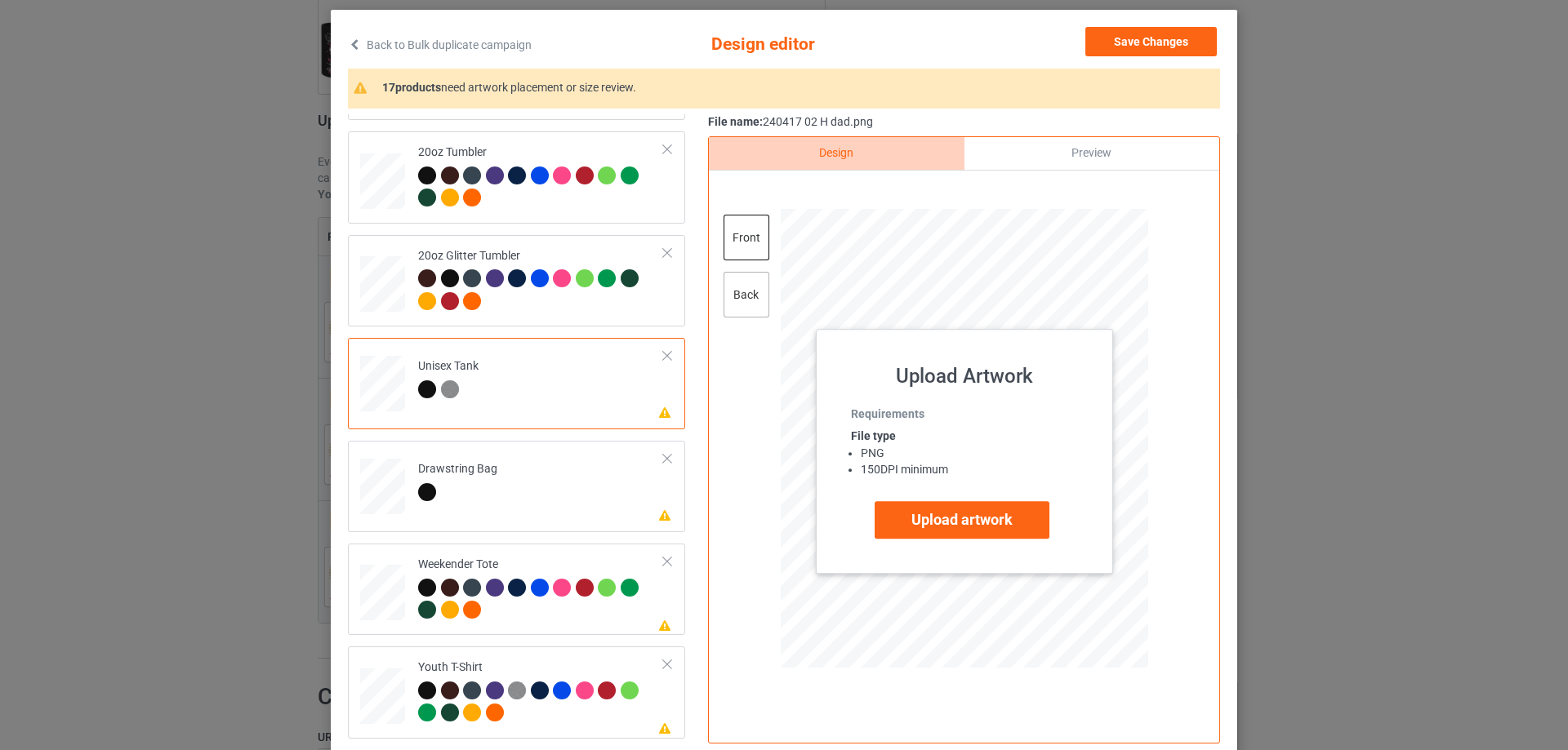
click at [751, 298] on div "back" at bounding box center [747, 295] width 45 height 45
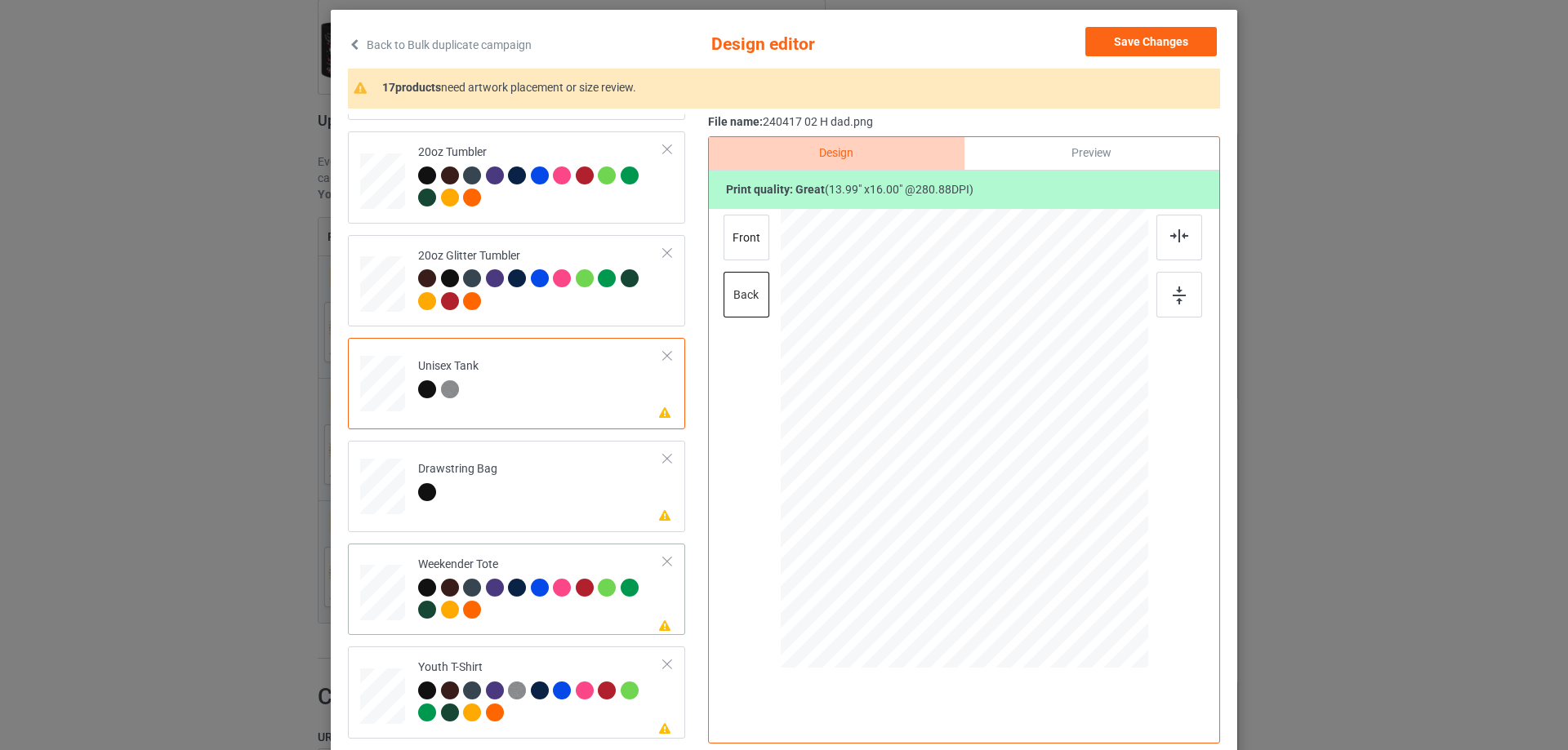
scroll to position [1714, 0]
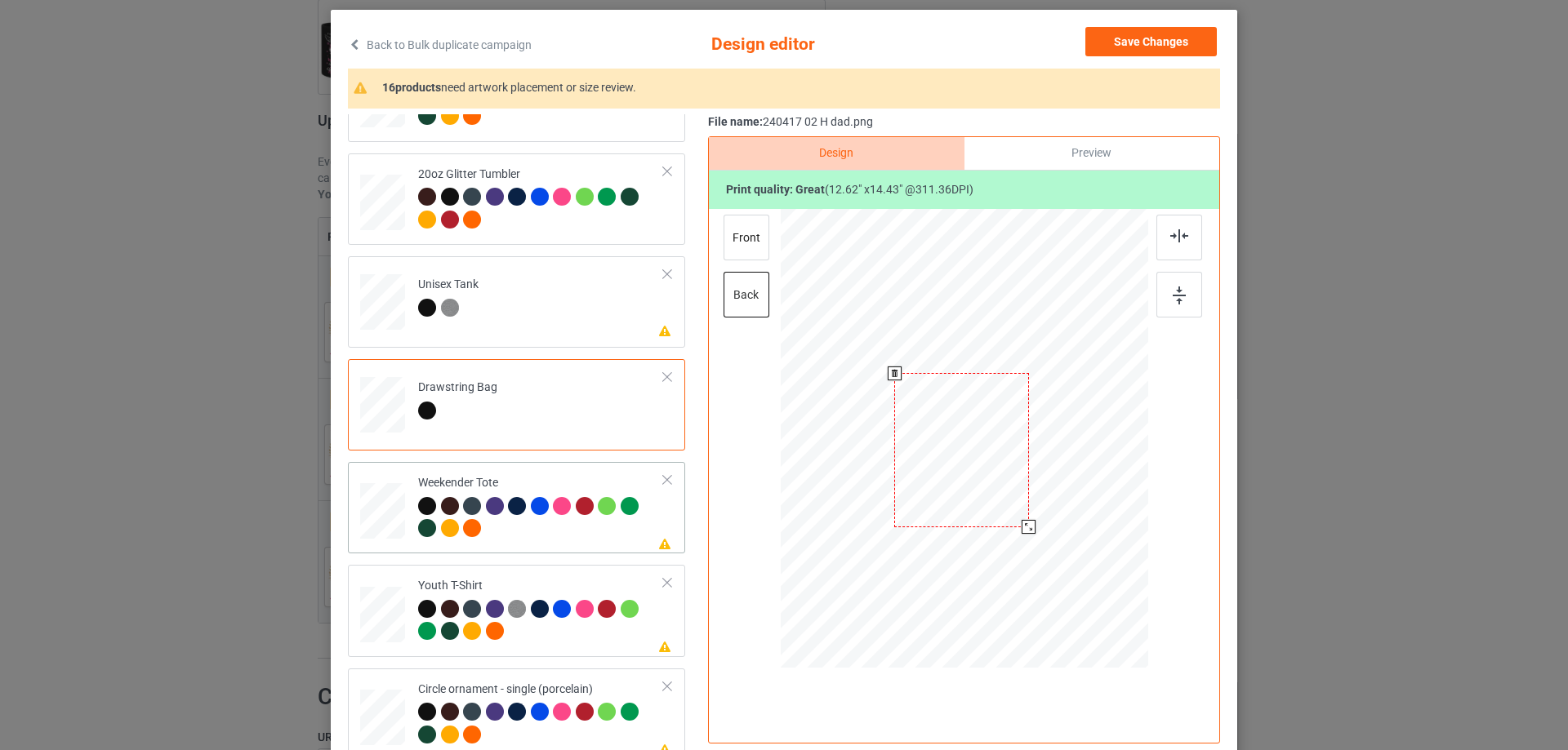
drag, startPoint x: 1031, startPoint y: 537, endPoint x: 531, endPoint y: 535, distance: 500.0
click at [1024, 528] on div at bounding box center [1028, 526] width 14 height 14
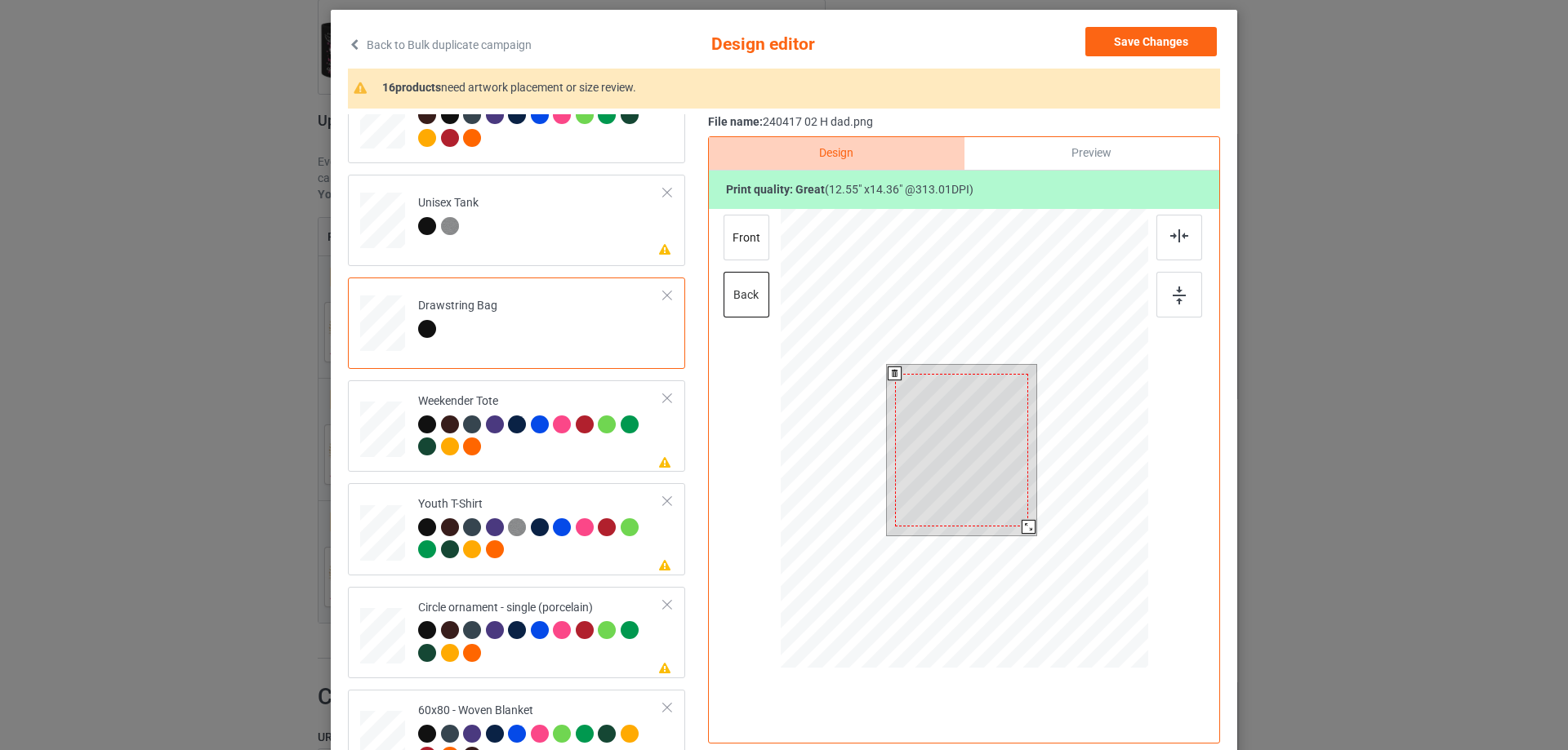
click at [1035, 550] on div at bounding box center [965, 440] width 368 height 463
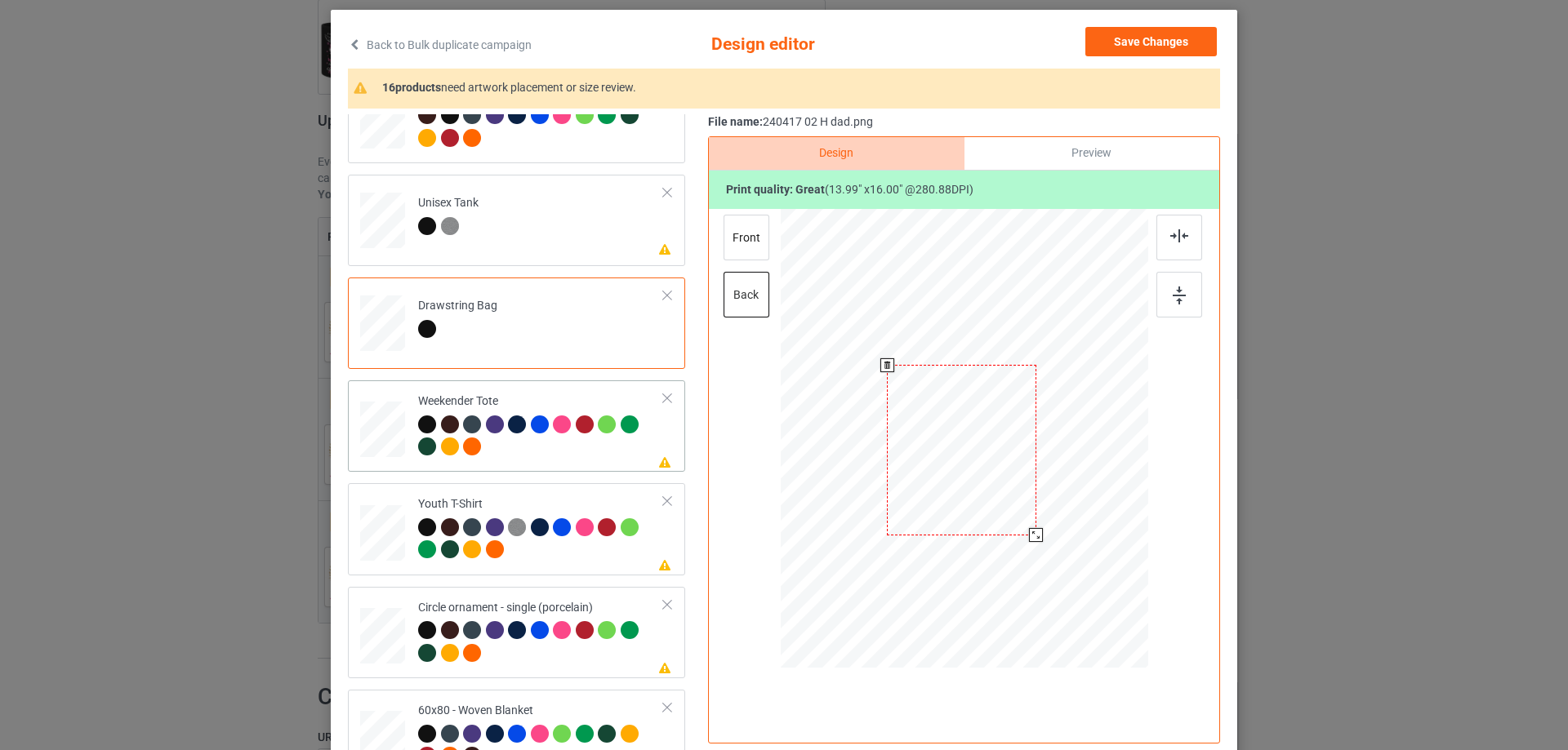
drag, startPoint x: 1069, startPoint y: 567, endPoint x: 1033, endPoint y: 520, distance: 59.2
click at [1033, 520] on div at bounding box center [1035, 520] width 14 height 14
click at [995, 496] on div at bounding box center [963, 431] width 143 height 163
click at [1031, 517] on div at bounding box center [1034, 514] width 14 height 14
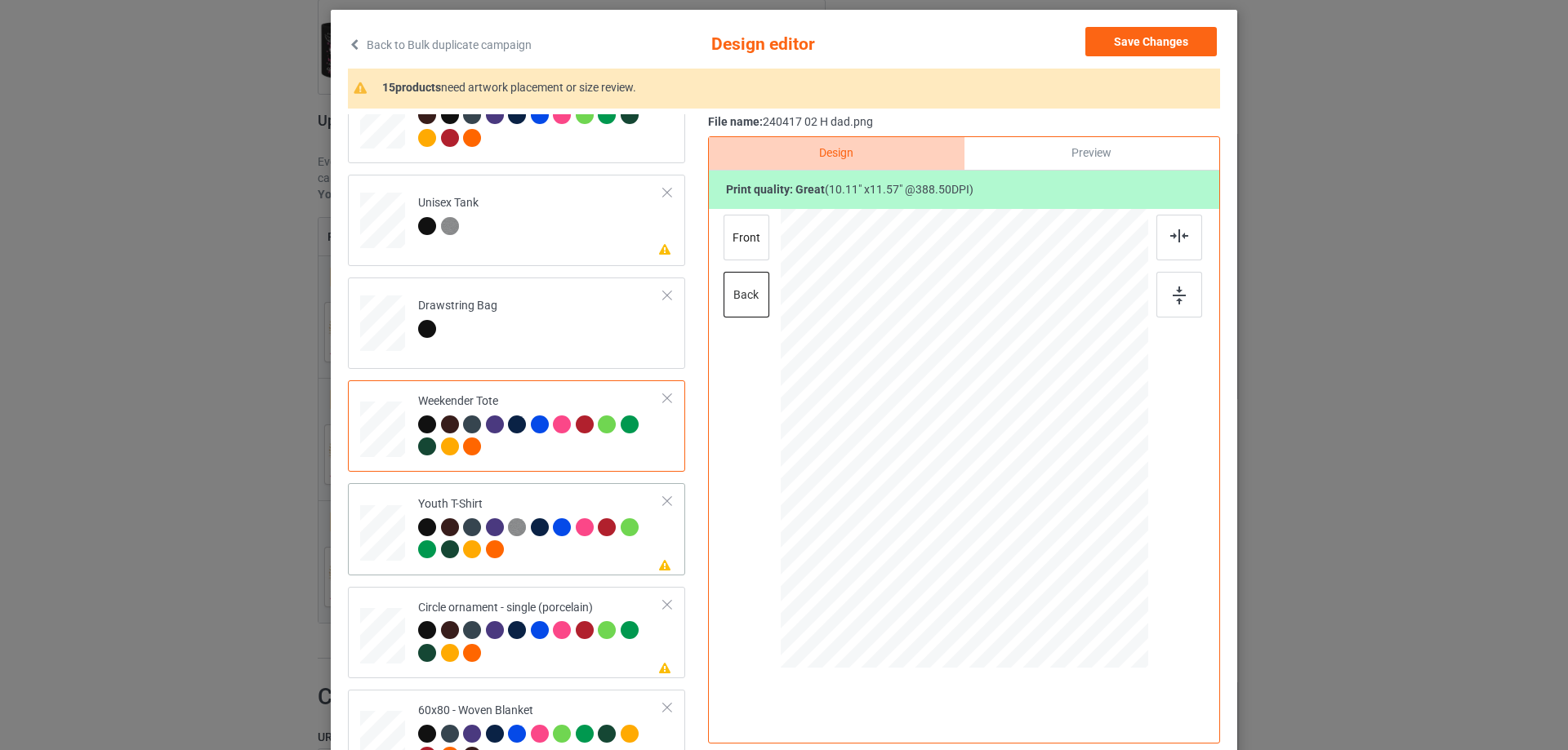
scroll to position [1878, 0]
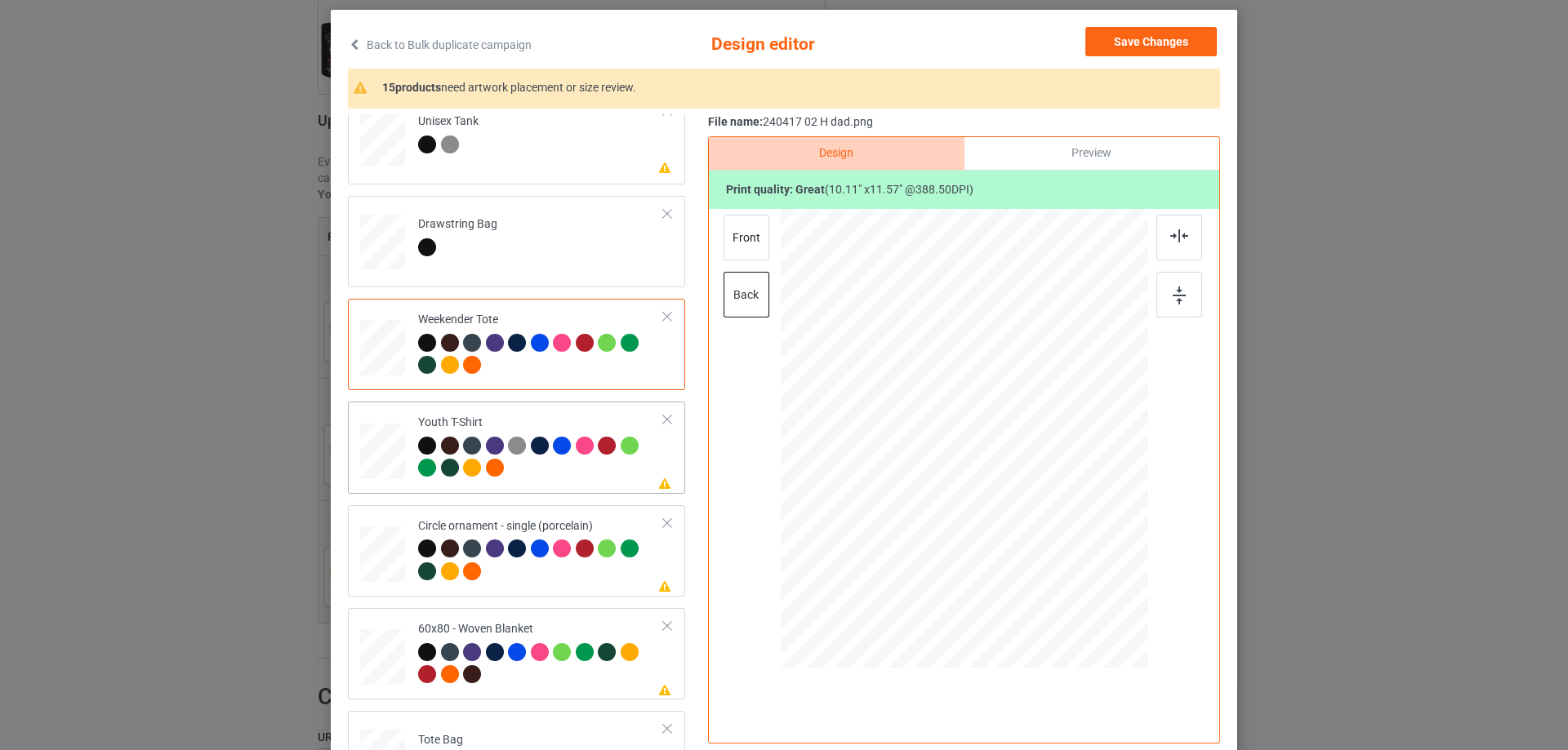
drag, startPoint x: 1072, startPoint y: 569, endPoint x: 1073, endPoint y: 577, distance: 8.1
click at [1073, 577] on div at bounding box center [1079, 570] width 14 height 14
click at [1017, 524] on div at bounding box center [964, 445] width 230 height 264
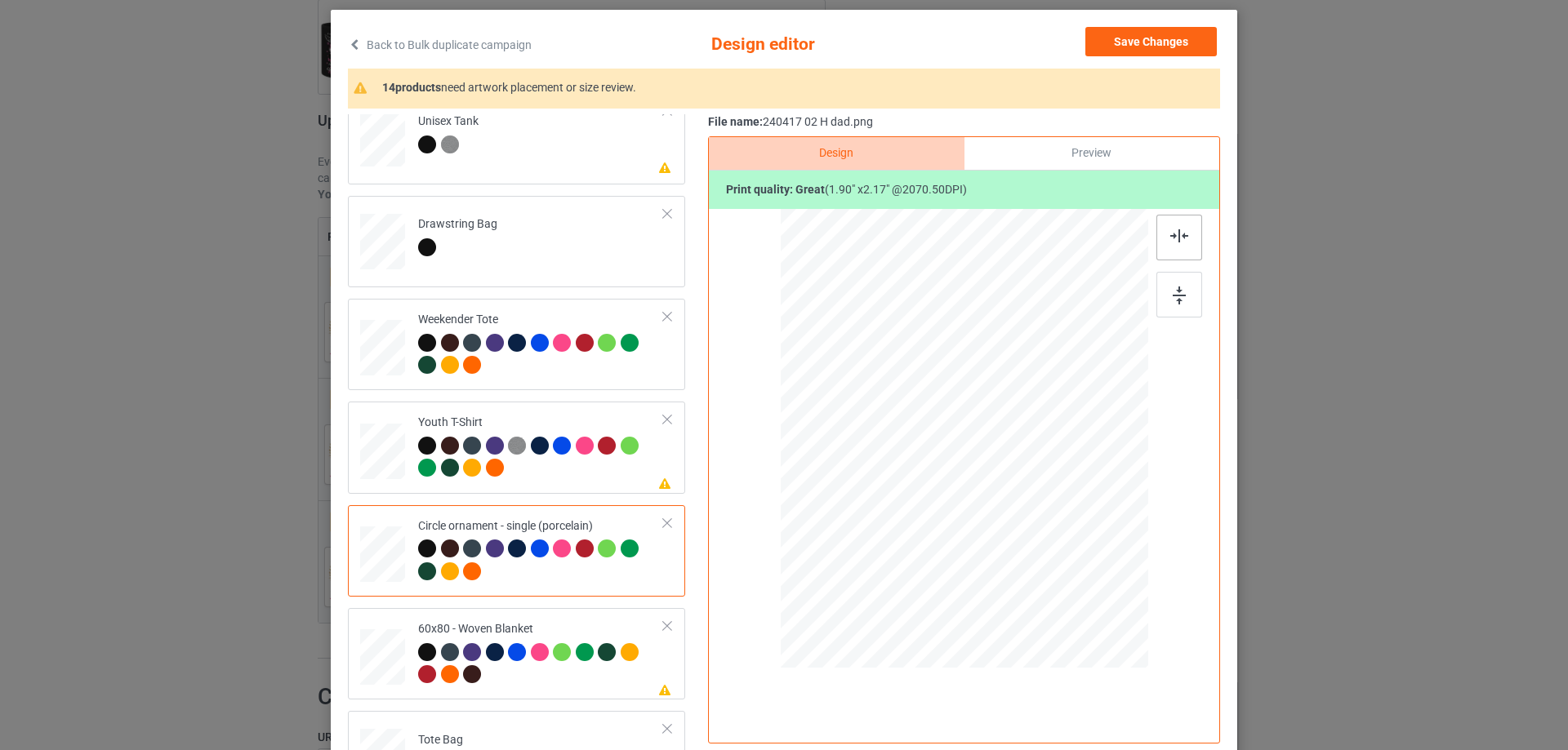
click at [1171, 233] on img at bounding box center [1180, 236] width 18 height 13
click at [958, 453] on div at bounding box center [961, 450] width 230 height 264
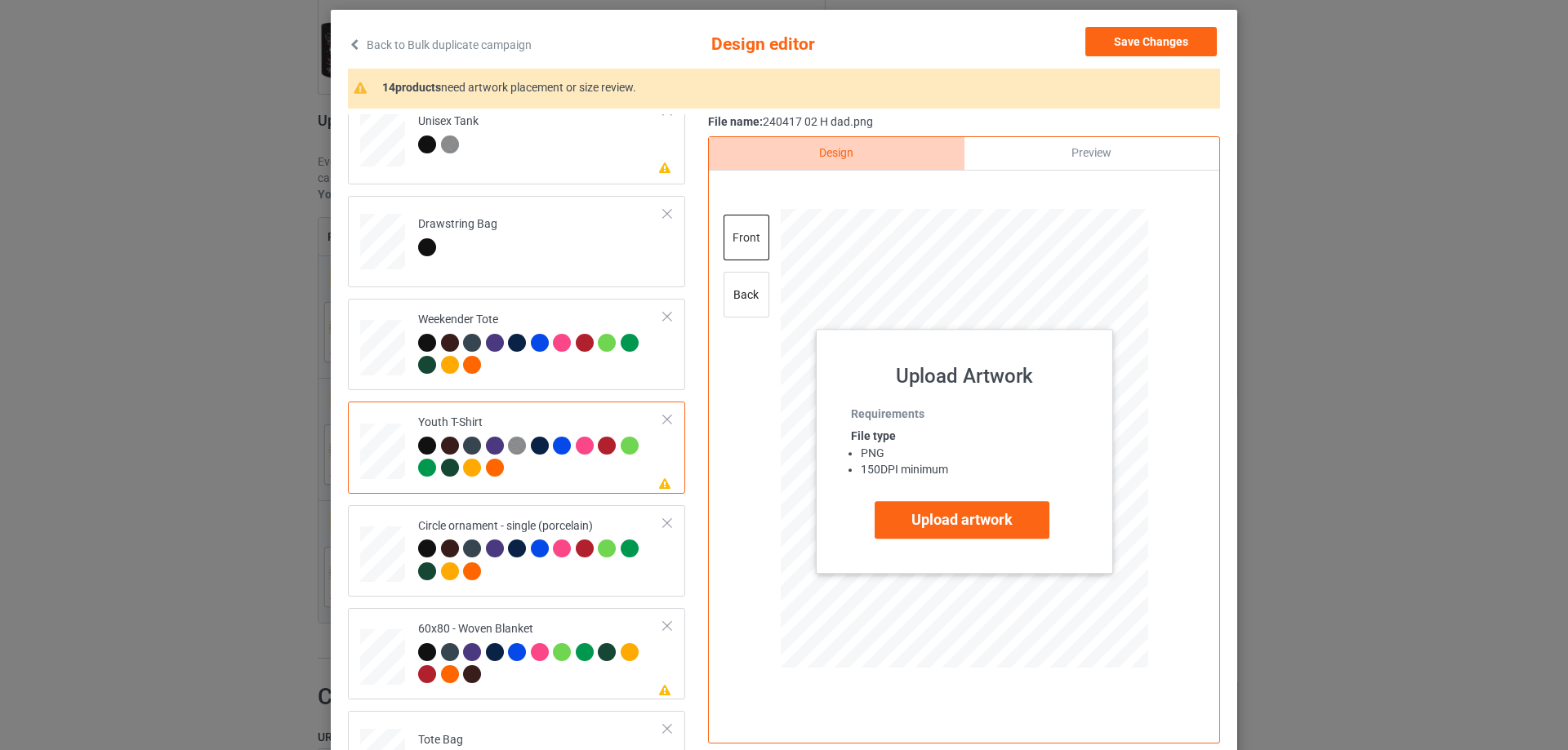
scroll to position [1929, 0]
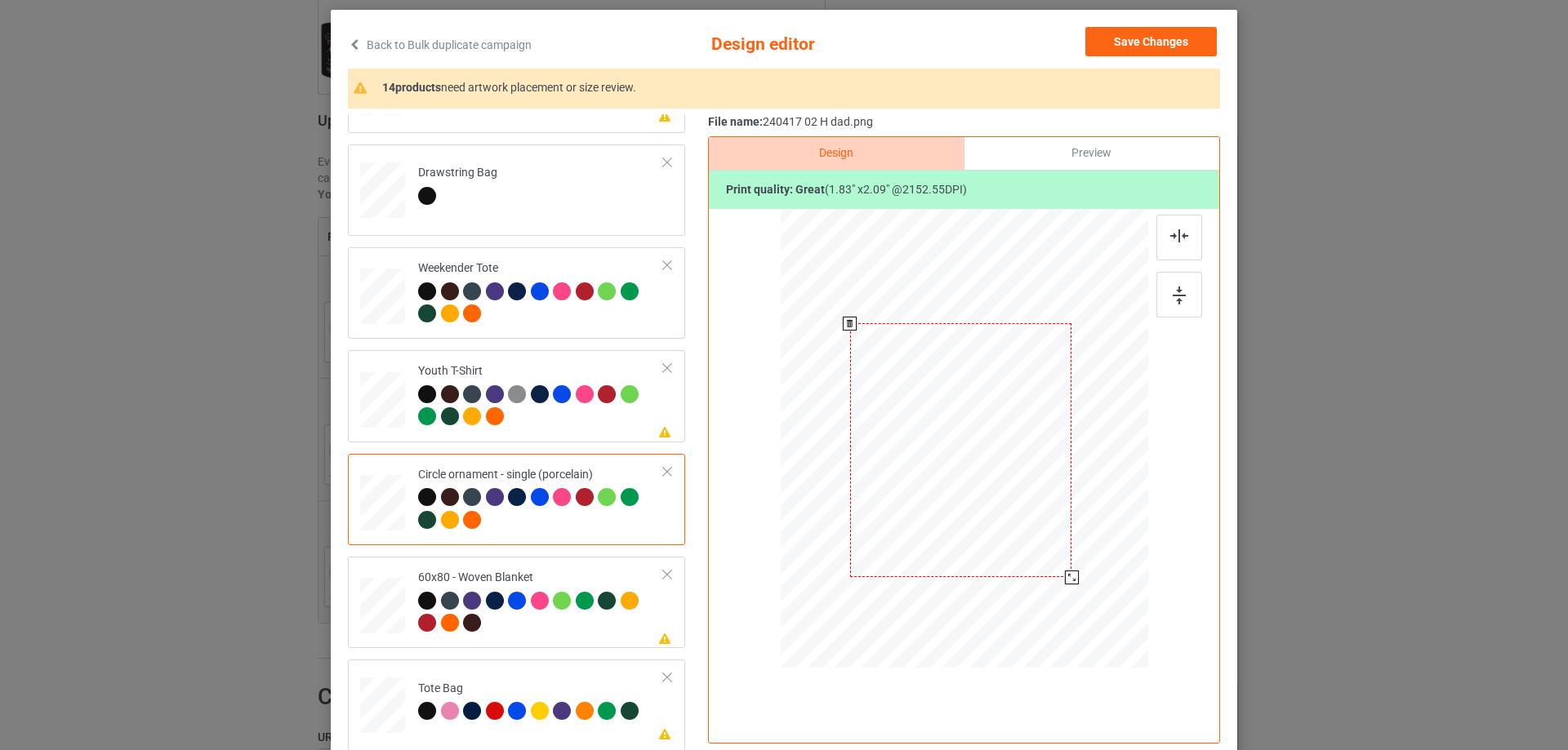
click at [1066, 578] on div at bounding box center [1072, 577] width 14 height 14
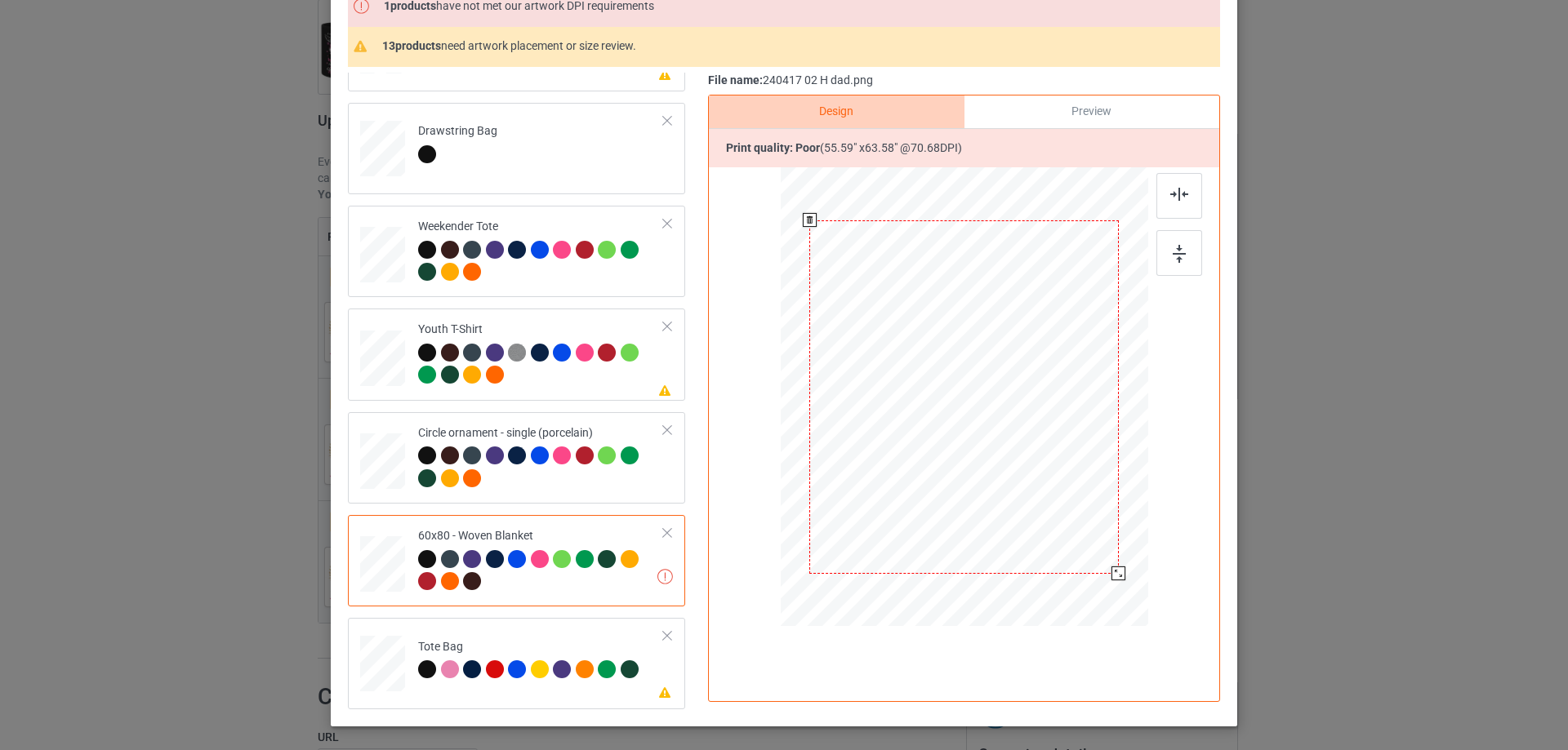
scroll to position [203, 0]
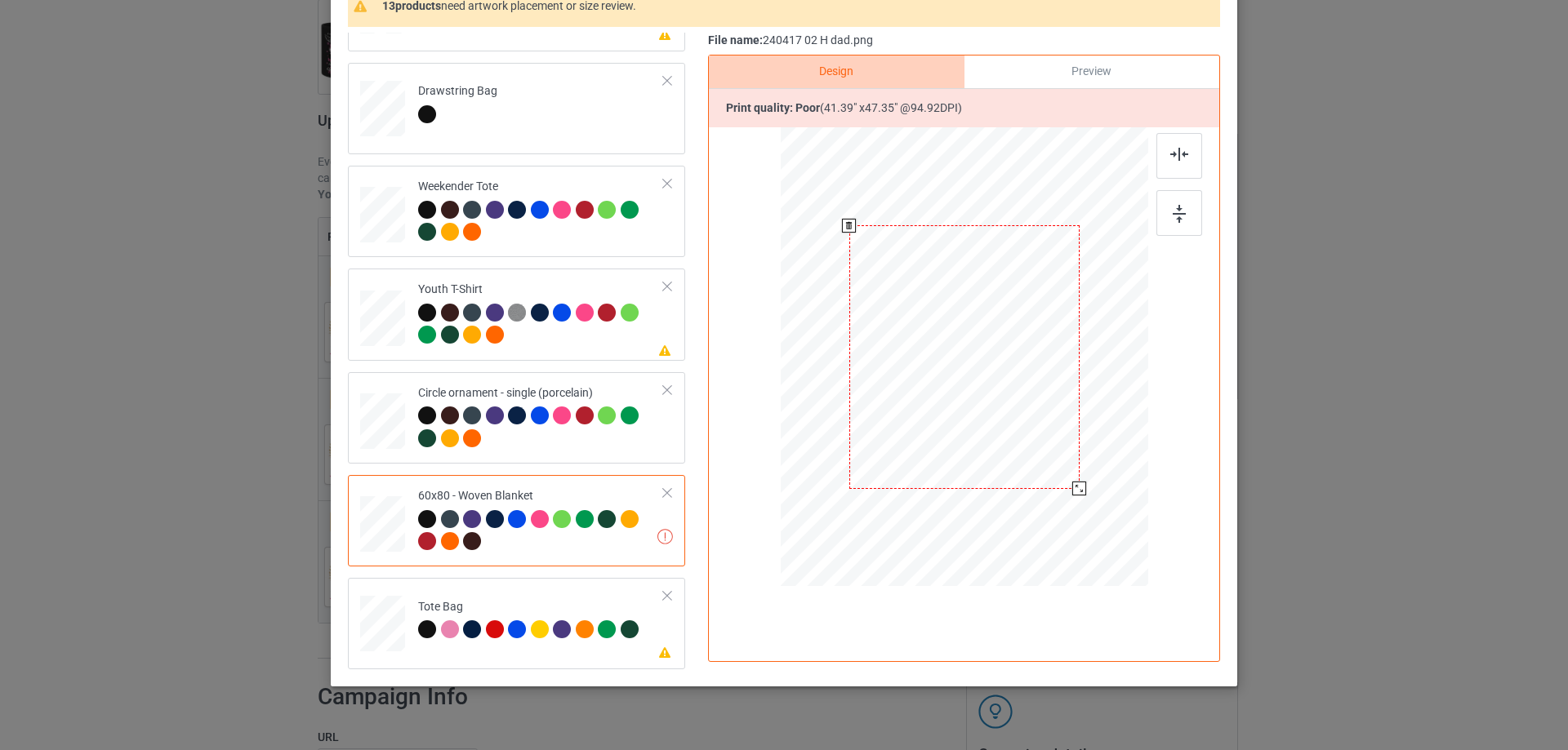
drag, startPoint x: 1061, startPoint y: 474, endPoint x: 1101, endPoint y: 466, distance: 40.8
click at [1101, 466] on div at bounding box center [965, 357] width 334 height 445
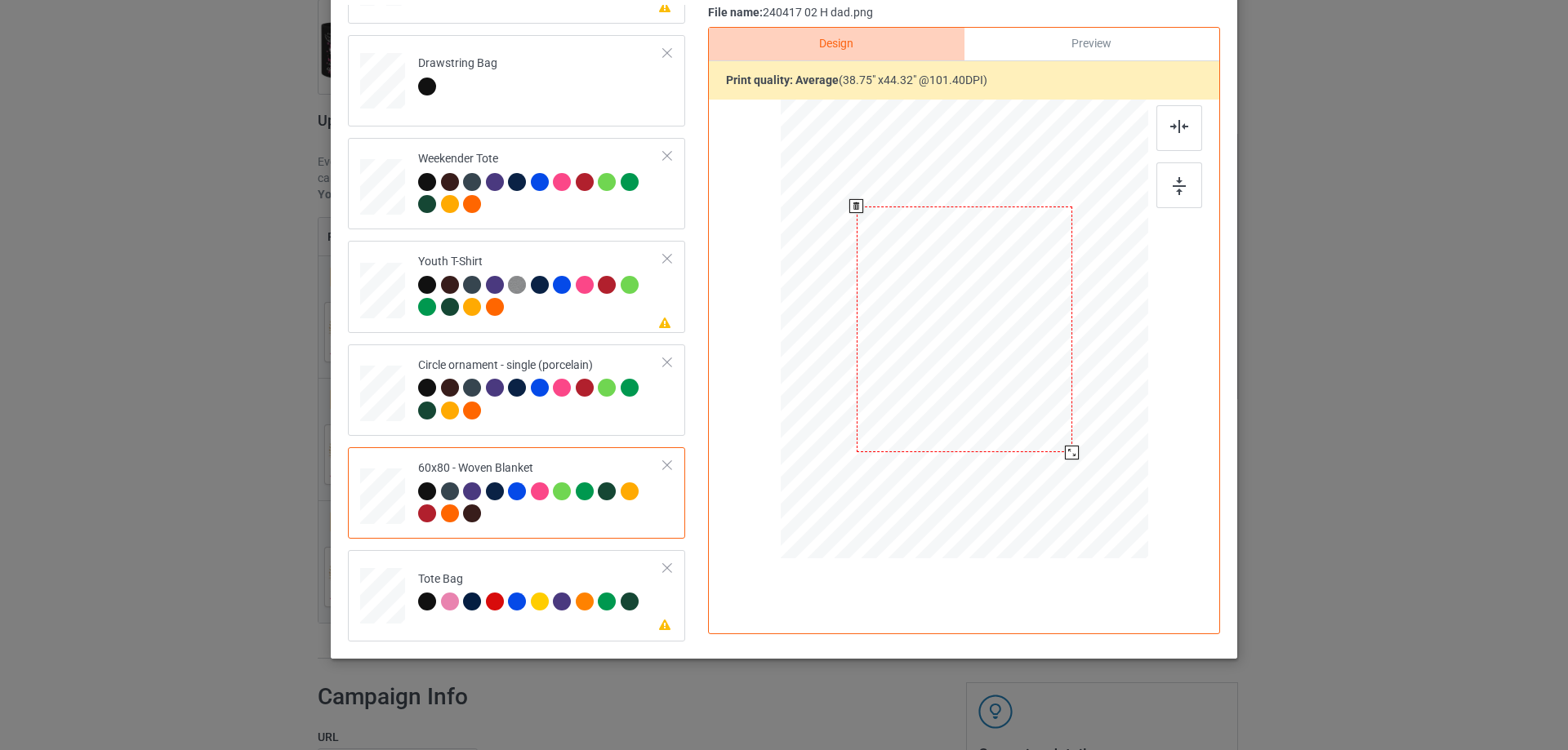
drag, startPoint x: 1070, startPoint y: 487, endPoint x: 1056, endPoint y: 463, distance: 27.8
click at [1070, 471] on div at bounding box center [965, 329] width 334 height 445
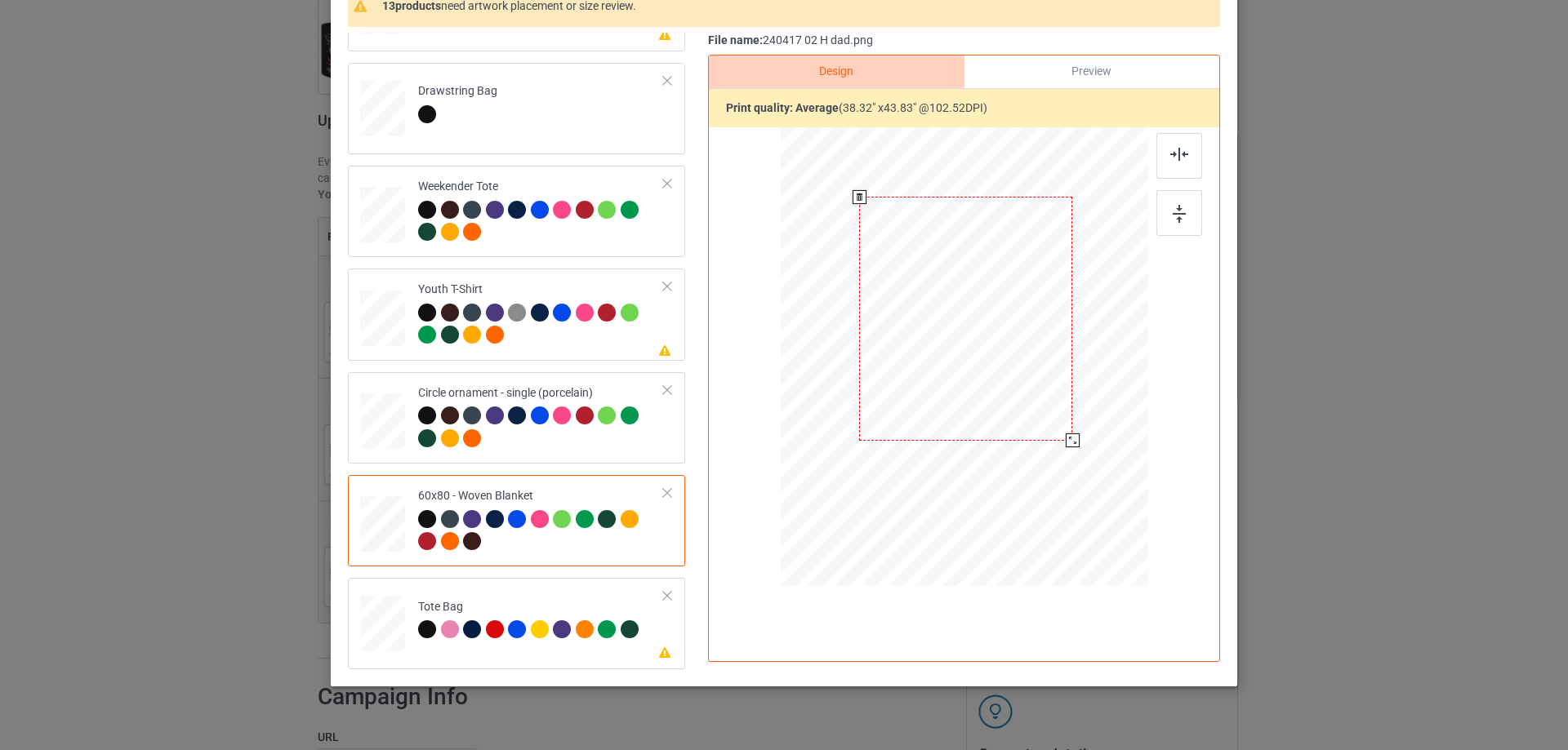
drag, startPoint x: 951, startPoint y: 385, endPoint x: 944, endPoint y: 369, distance: 17.5
click at [944, 369] on div at bounding box center [965, 318] width 213 height 244
click at [1171, 160] on img at bounding box center [1180, 154] width 18 height 13
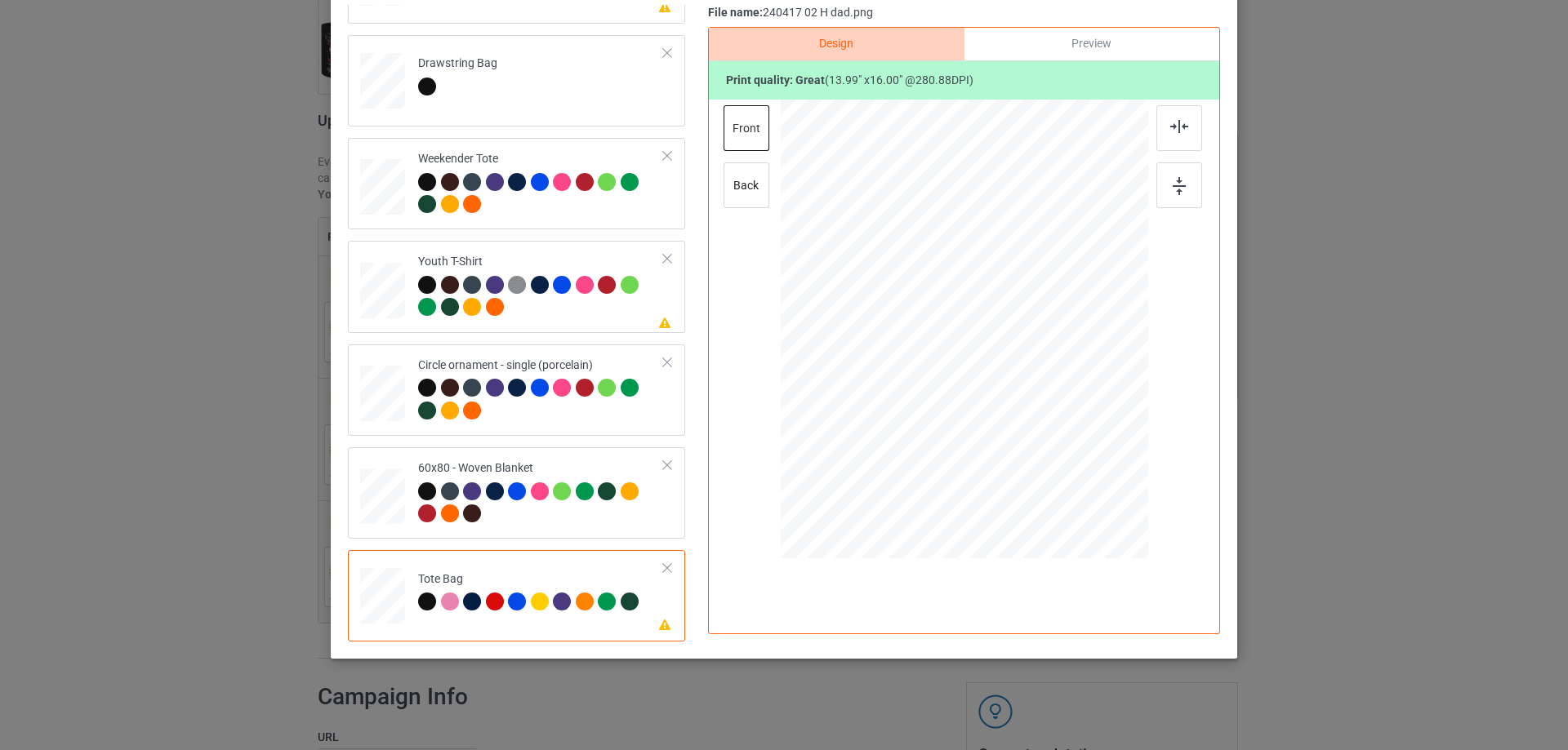
scroll to position [0, 0]
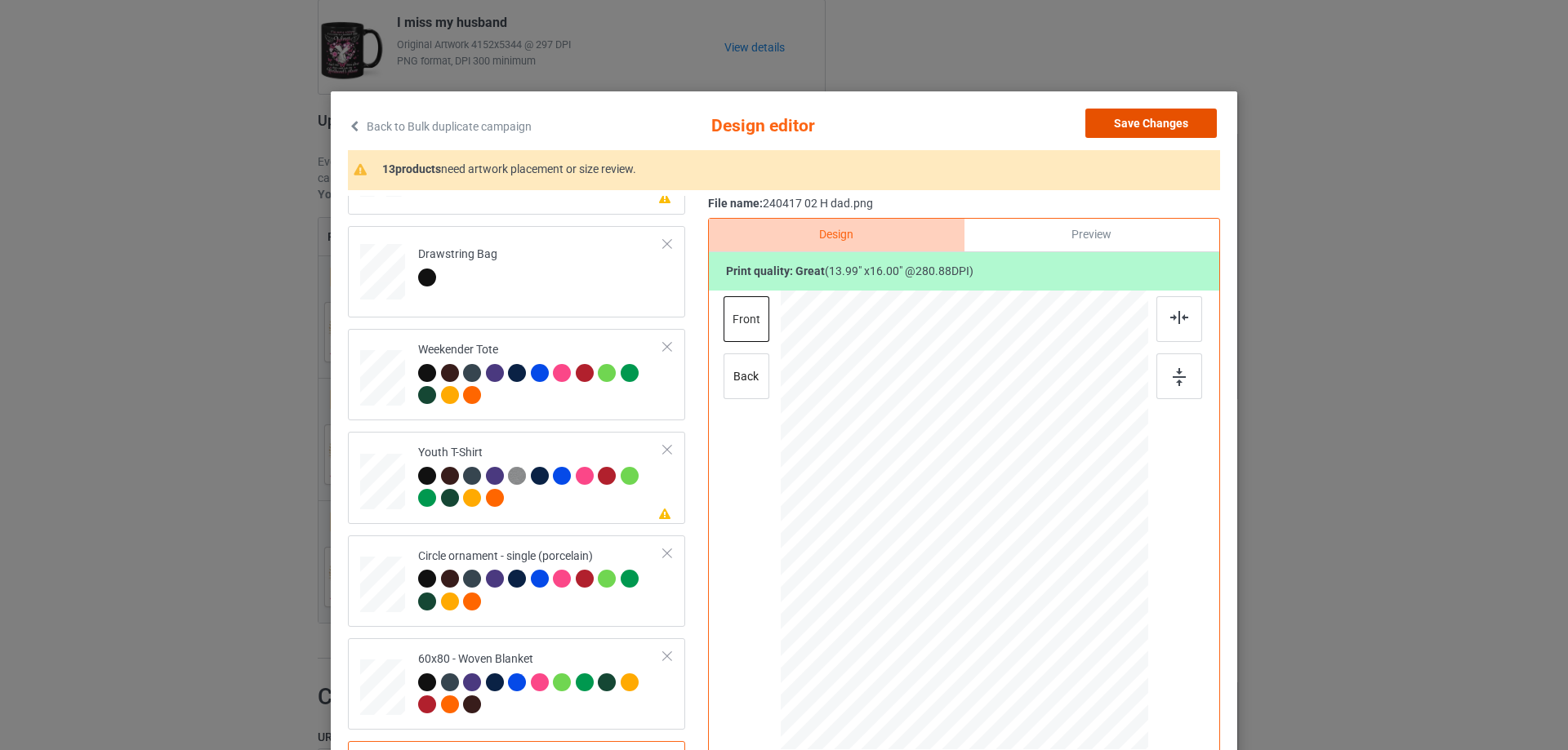
click at [1171, 114] on button "Save Changes" at bounding box center [1151, 123] width 132 height 29
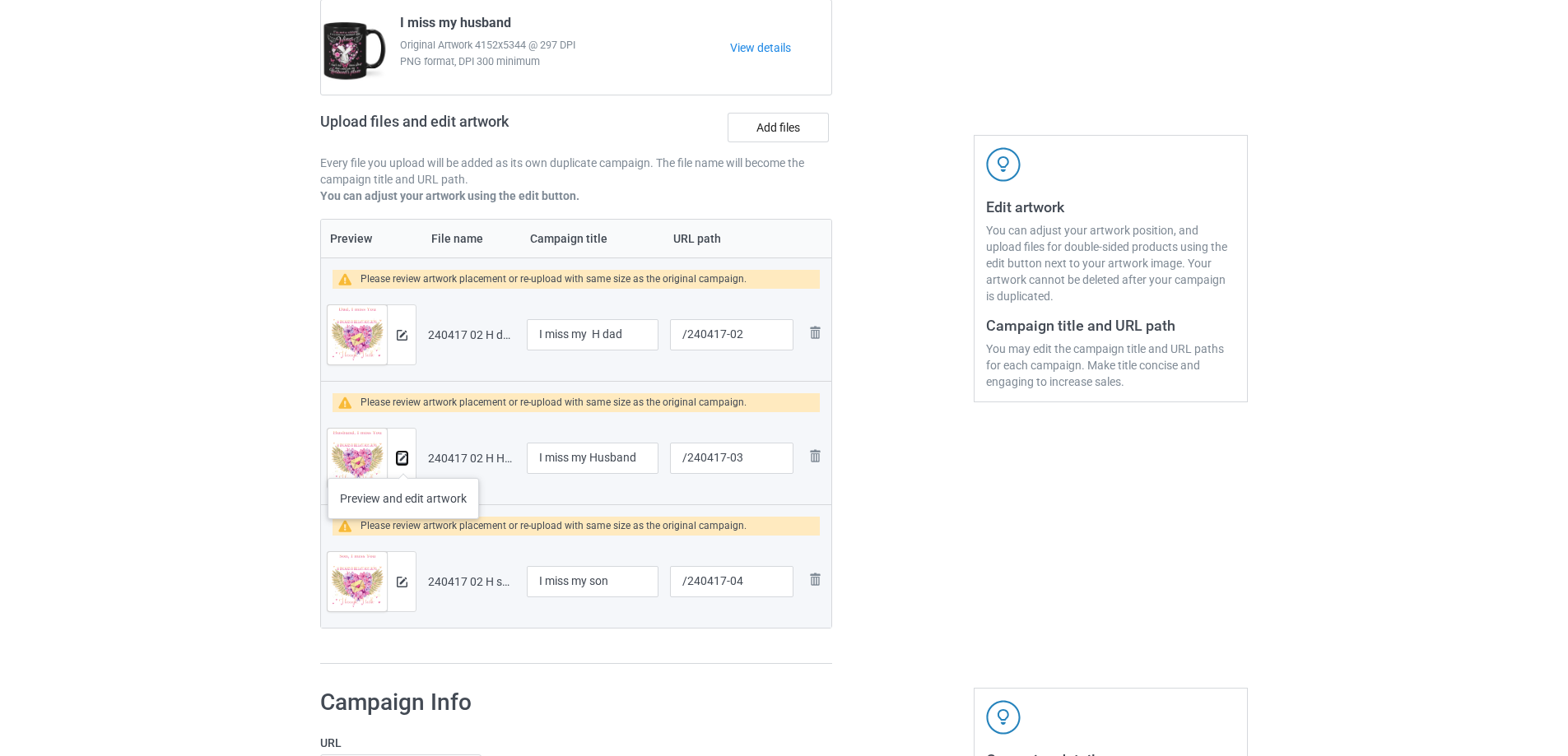
click at [401, 461] on img at bounding box center [402, 459] width 11 height 11
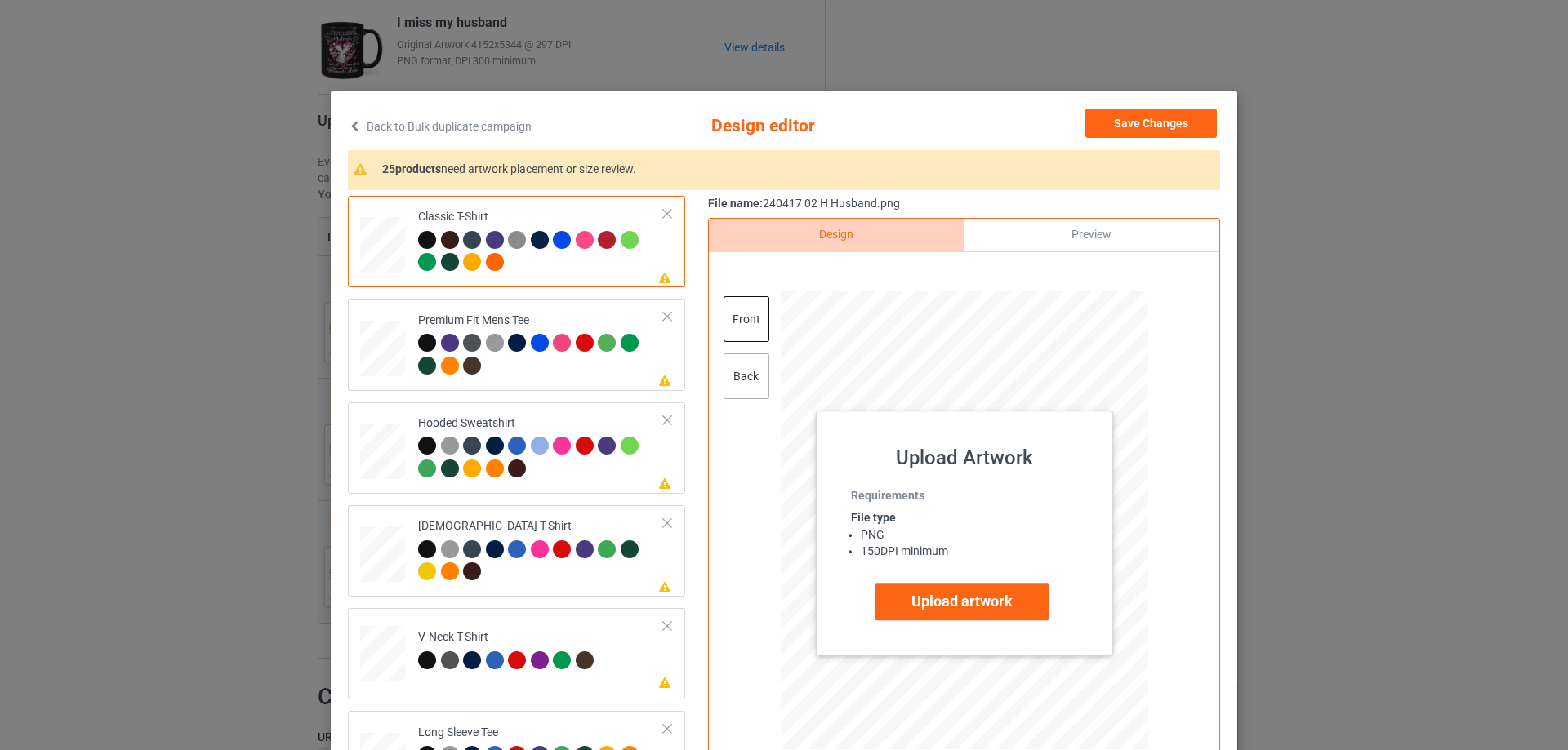
click at [737, 383] on div "back" at bounding box center [747, 376] width 45 height 45
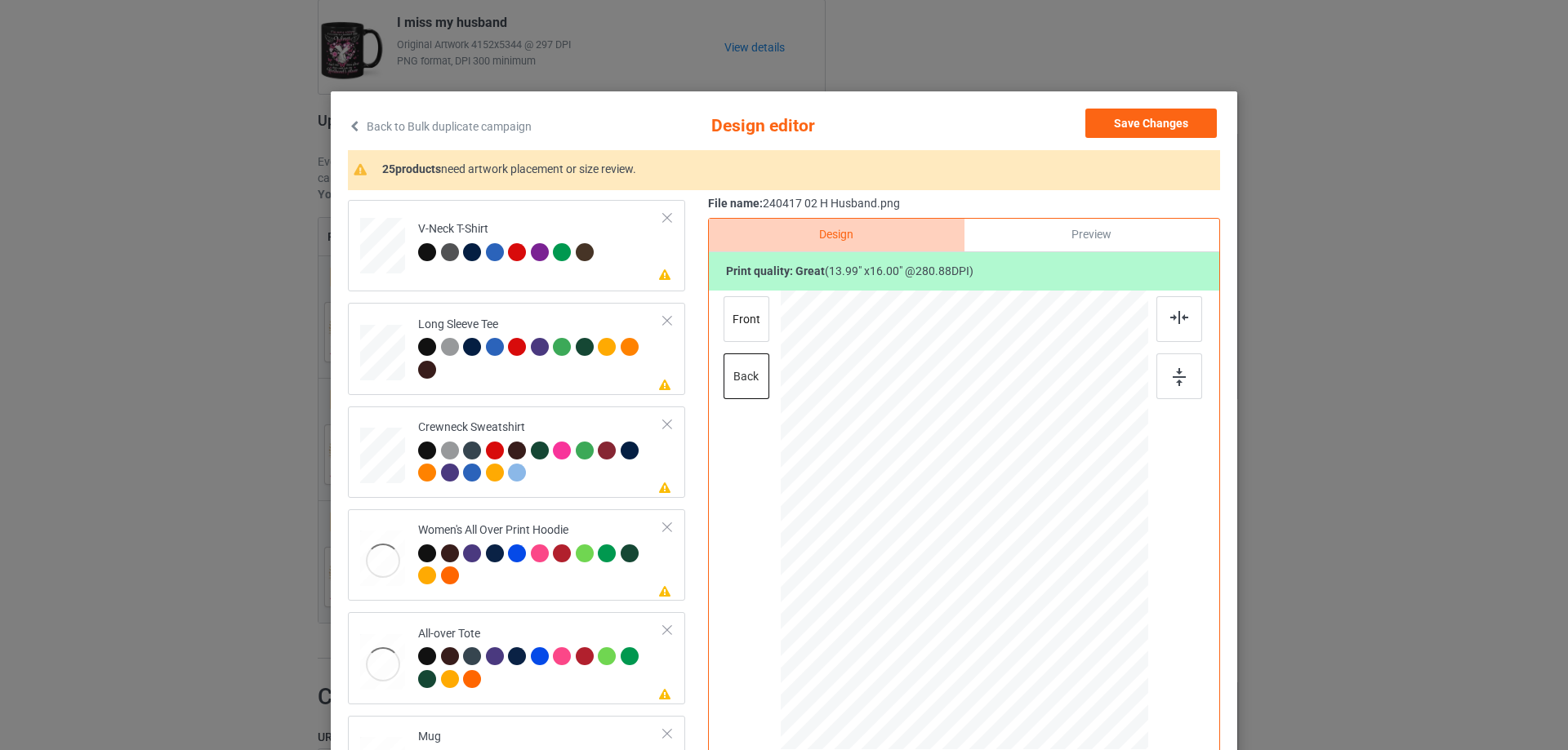
scroll to position [490, 0]
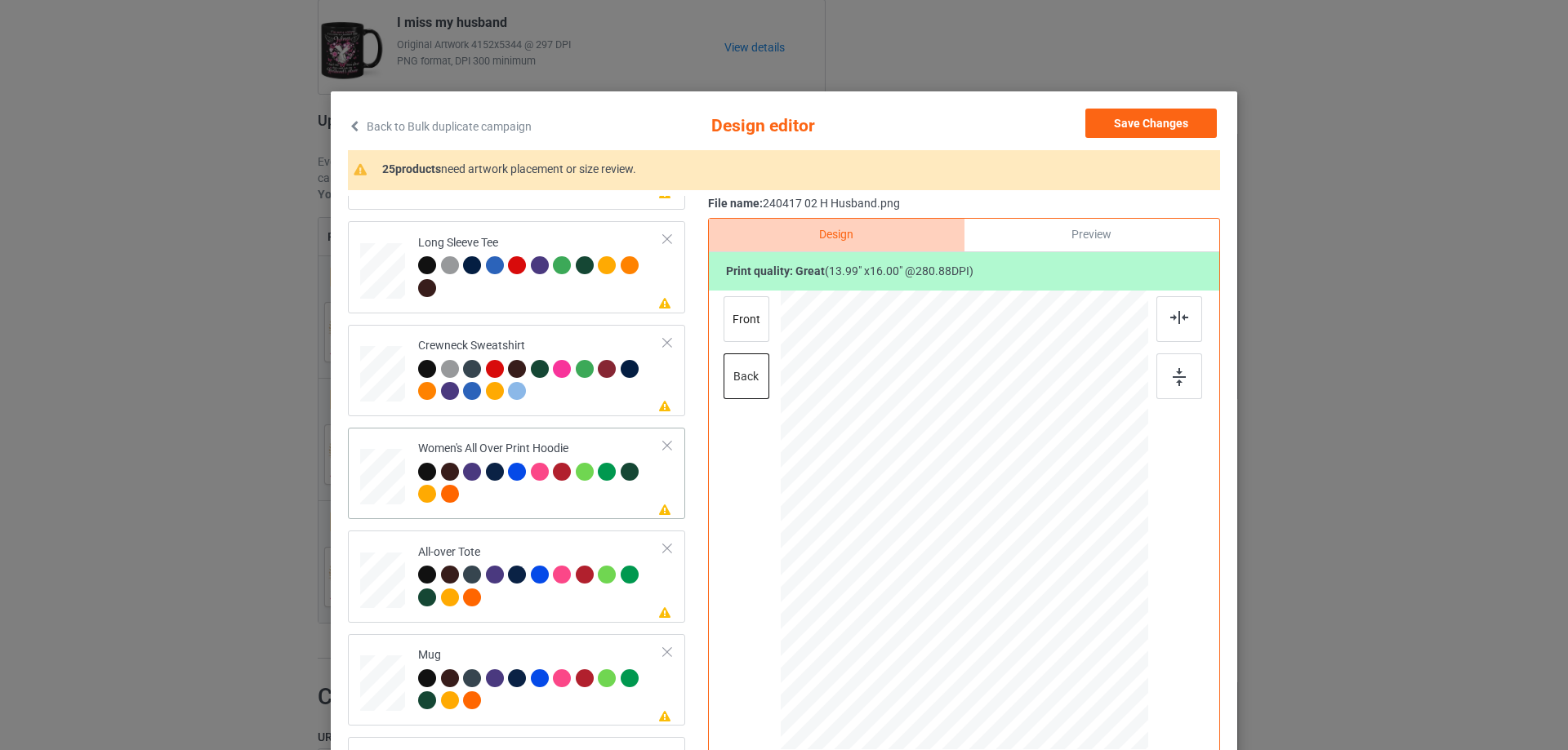
click at [995, 588] on div at bounding box center [965, 521] width 425 height 463
click at [441, 579] on div at bounding box center [452, 577] width 23 height 23
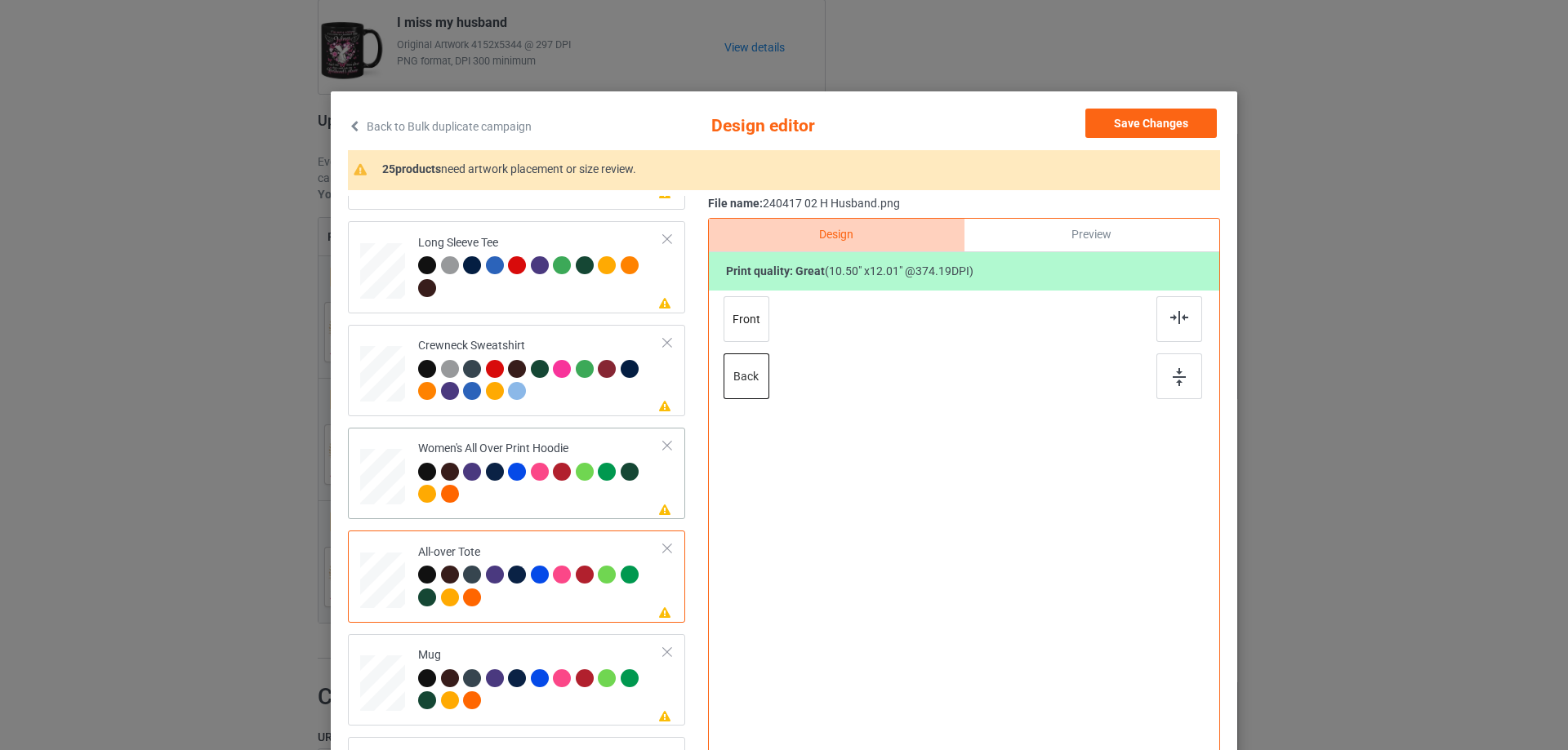
click at [446, 466] on div at bounding box center [450, 472] width 18 height 18
drag, startPoint x: 511, startPoint y: 563, endPoint x: 511, endPoint y: 509, distance: 54.0
click at [511, 564] on div "All-over Tote" at bounding box center [541, 575] width 246 height 62
click at [511, 502] on div at bounding box center [541, 485] width 246 height 45
click at [576, 379] on div at bounding box center [587, 371] width 23 height 23
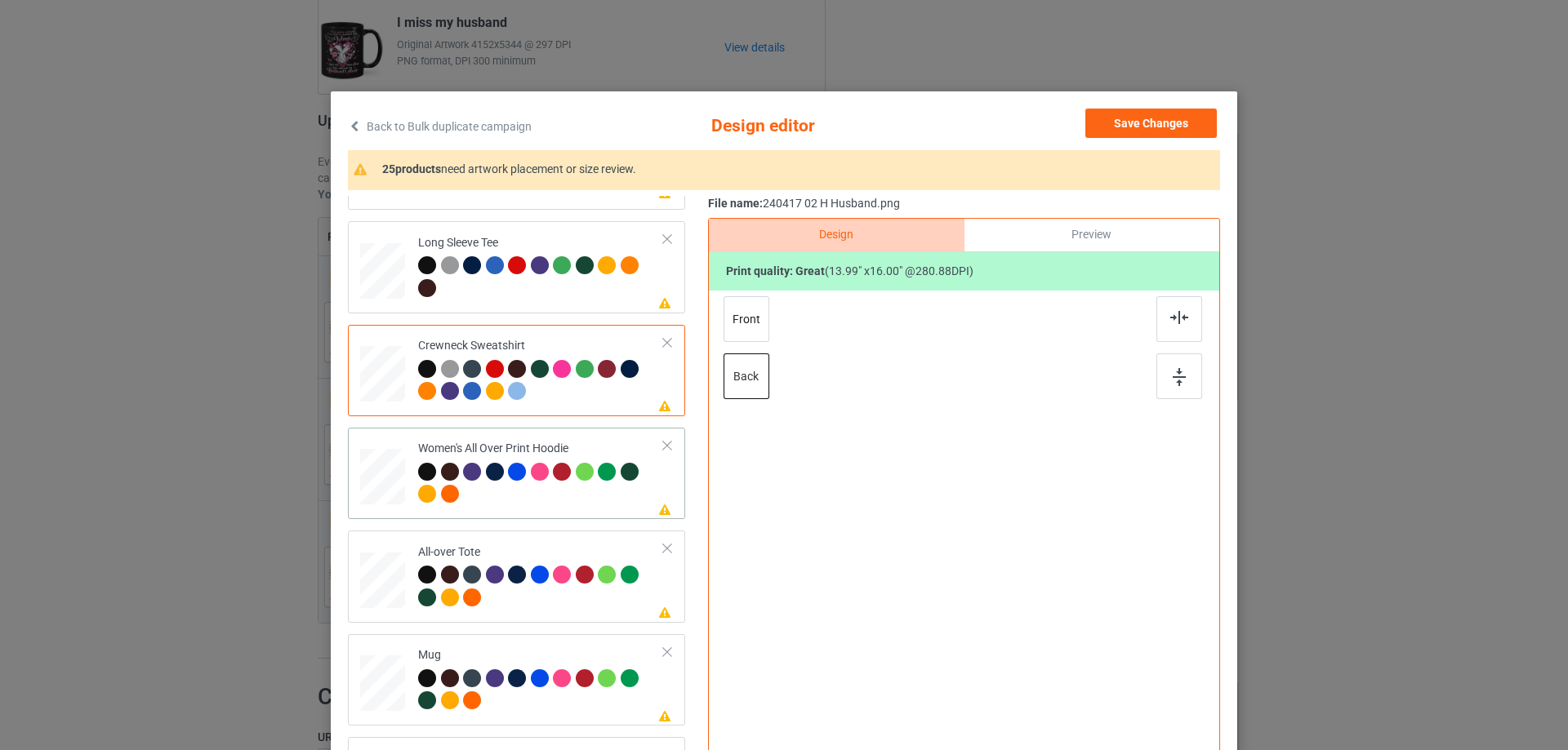
click at [564, 503] on div at bounding box center [541, 485] width 246 height 45
click at [568, 405] on div at bounding box center [541, 383] width 246 height 45
click at [576, 458] on div "Women's All Over Print Hoodie" at bounding box center [541, 472] width 246 height 62
click at [589, 381] on div at bounding box center [587, 371] width 23 height 23
click at [588, 471] on div at bounding box center [587, 473] width 23 height 23
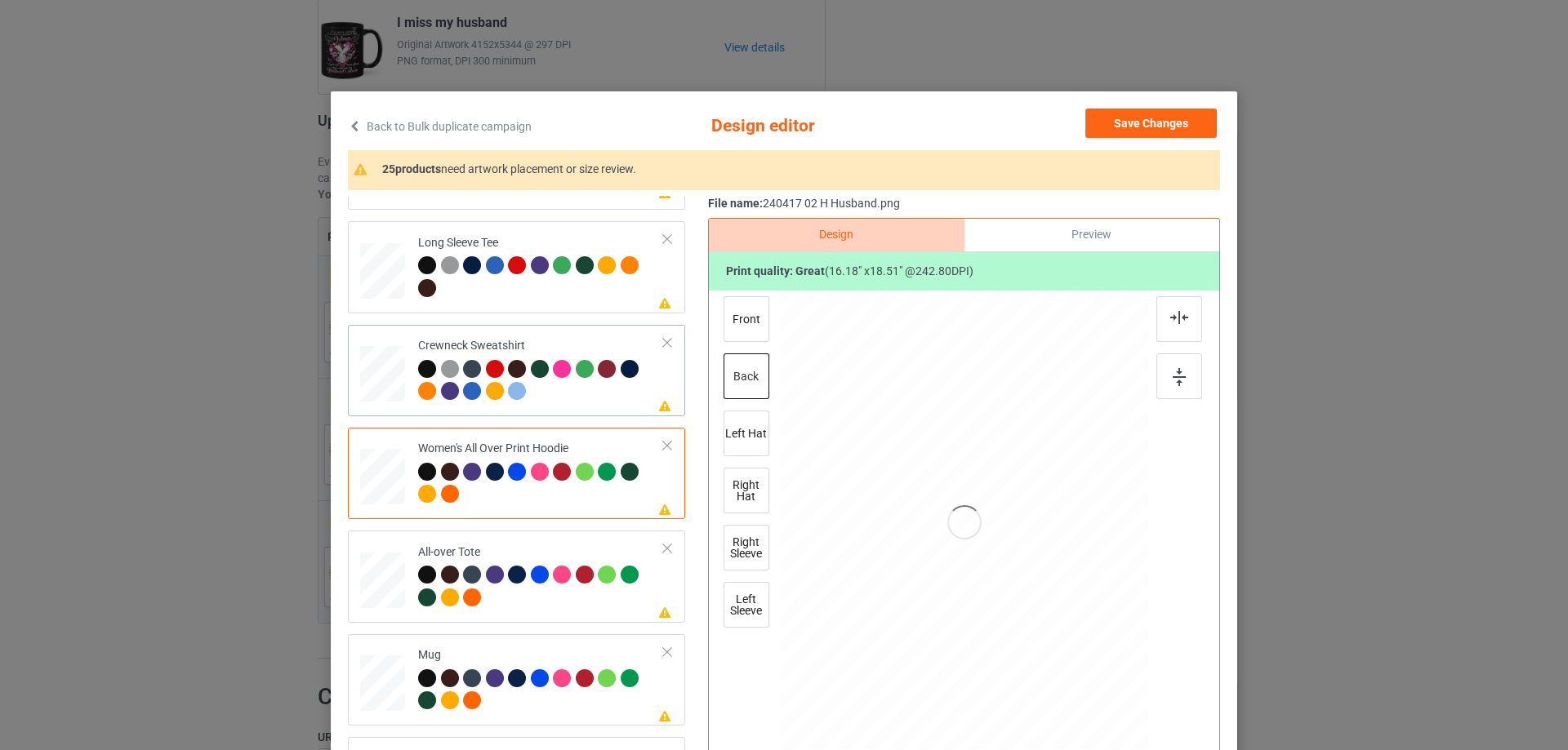
click at [585, 404] on div at bounding box center [541, 383] width 246 height 45
click at [598, 473] on div at bounding box center [607, 472] width 18 height 18
click at [596, 405] on div at bounding box center [541, 383] width 246 height 45
click at [593, 453] on div "Women's All Over Print Hoodie" at bounding box center [541, 472] width 246 height 62
click at [598, 380] on div at bounding box center [609, 371] width 23 height 23
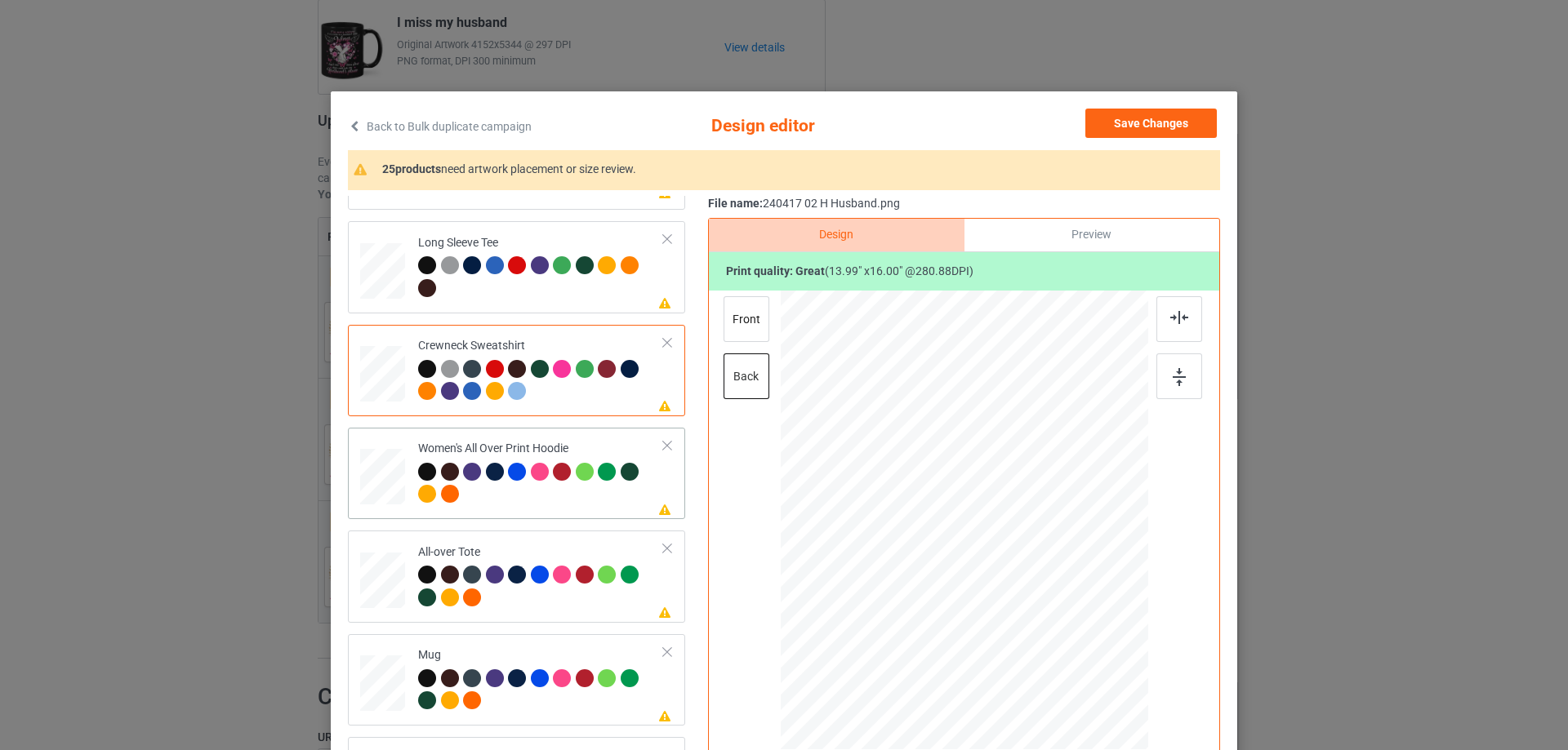
click at [594, 451] on div "Women's All Over Print Hoodie" at bounding box center [541, 472] width 246 height 62
drag, startPoint x: 1067, startPoint y: 648, endPoint x: 828, endPoint y: 609, distance: 242.2
click at [1072, 674] on div at bounding box center [965, 521] width 368 height 414
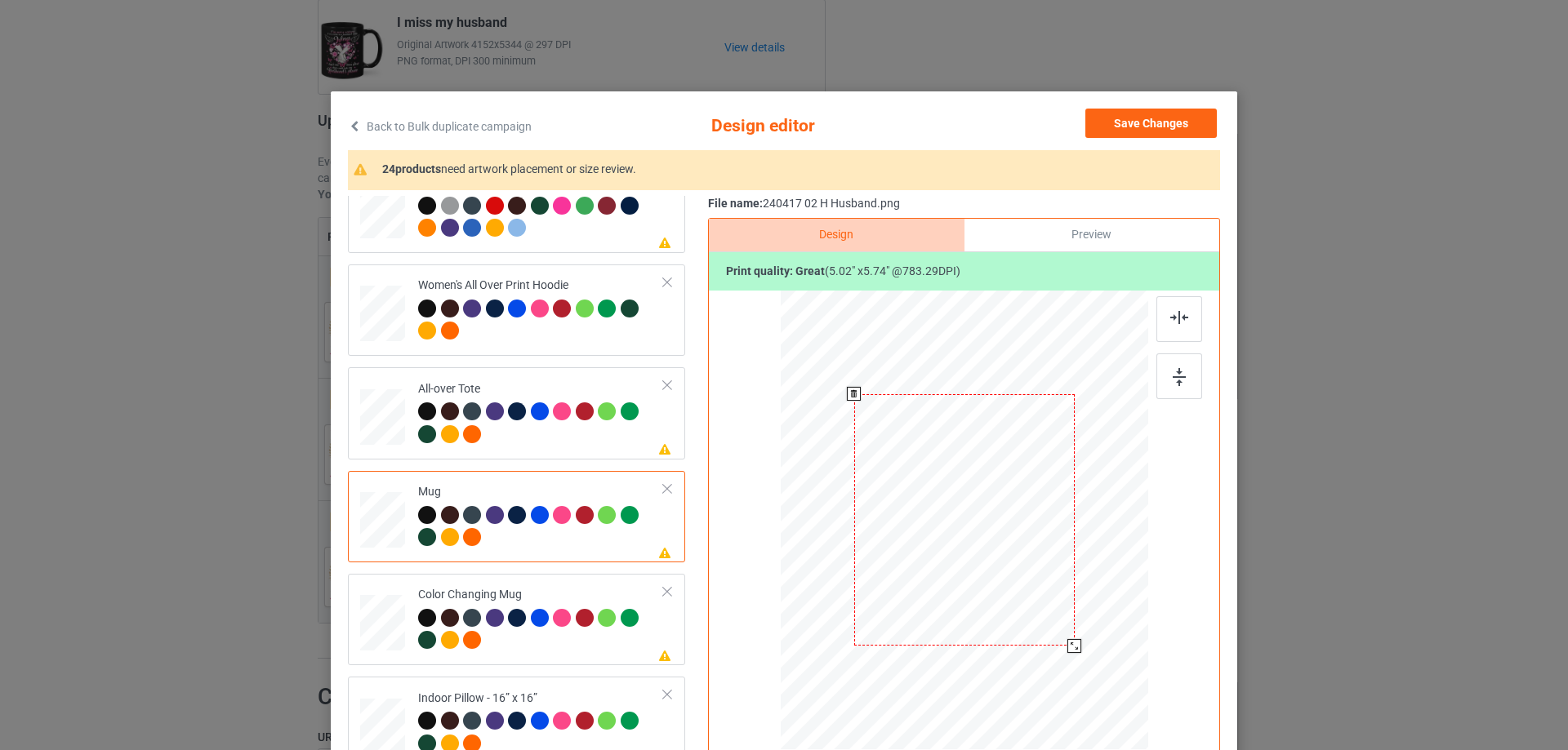
click at [1039, 580] on div at bounding box center [965, 521] width 368 height 463
drag, startPoint x: 1068, startPoint y: 650, endPoint x: 1032, endPoint y: 587, distance: 72.6
click at [1032, 587] on div at bounding box center [965, 520] width 368 height 152
drag, startPoint x: 994, startPoint y: 575, endPoint x: 1094, endPoint y: 572, distance: 100.0
click at [1094, 572] on div at bounding box center [1065, 518] width 128 height 147
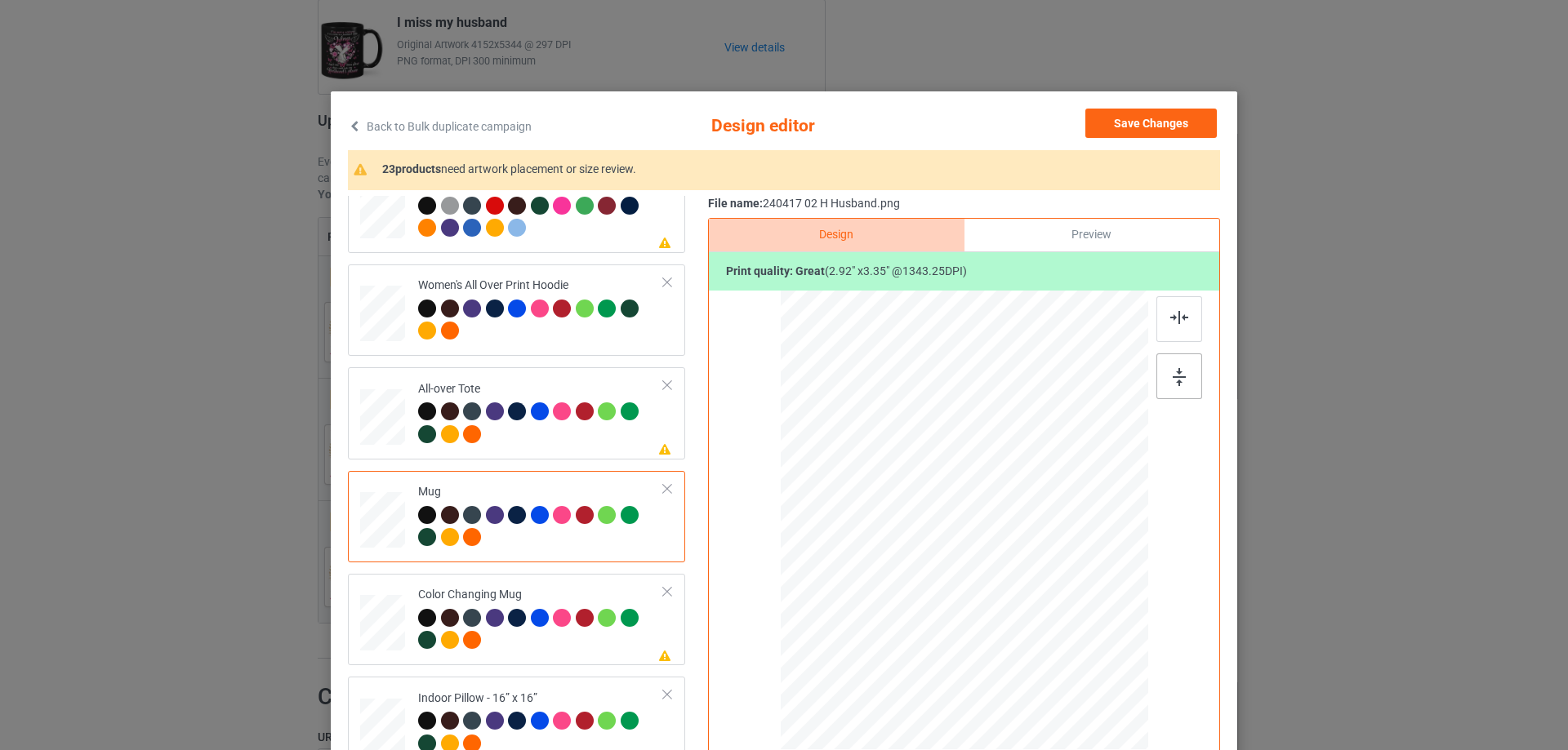
click at [1189, 382] on div at bounding box center [1180, 376] width 45 height 45
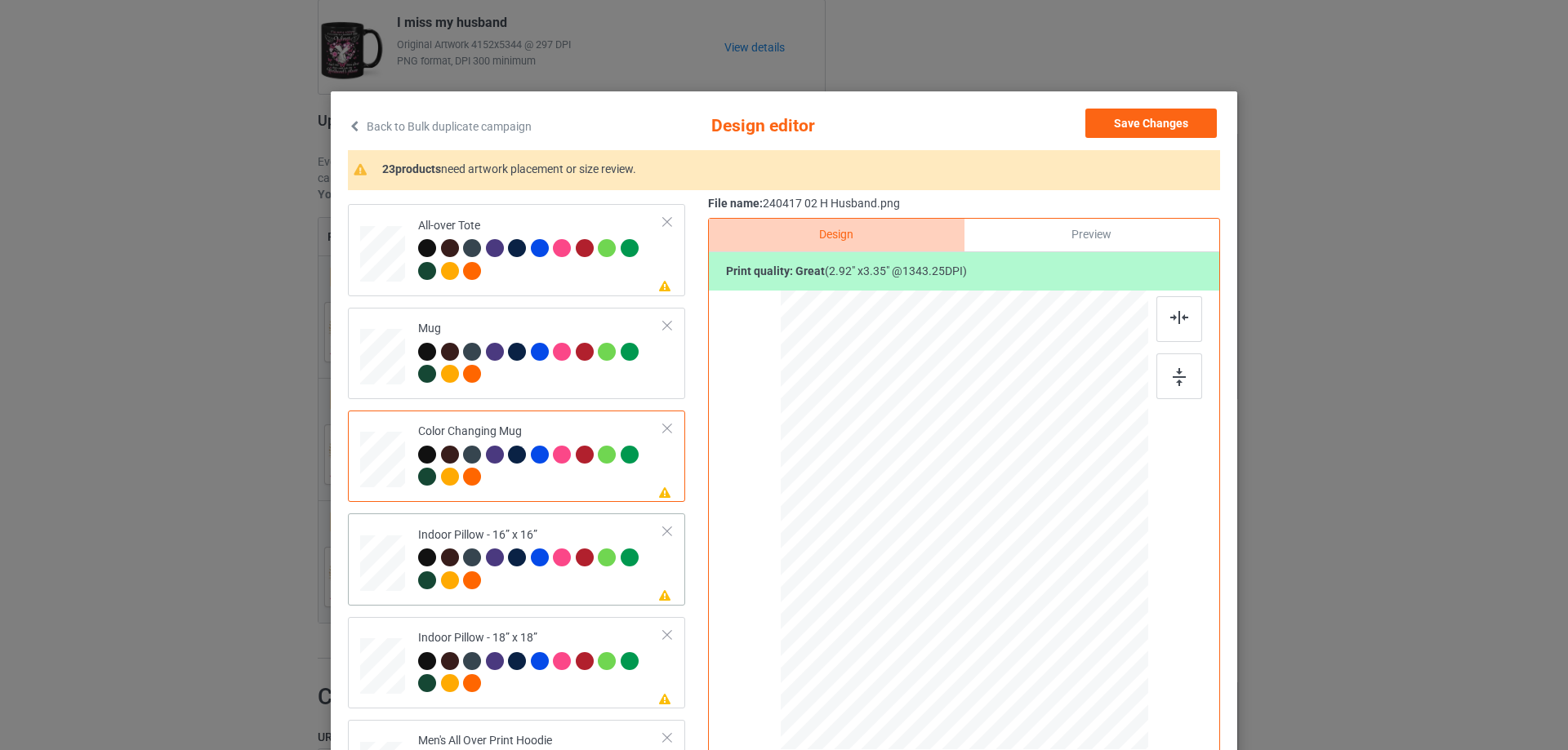
scroll to position [898, 0]
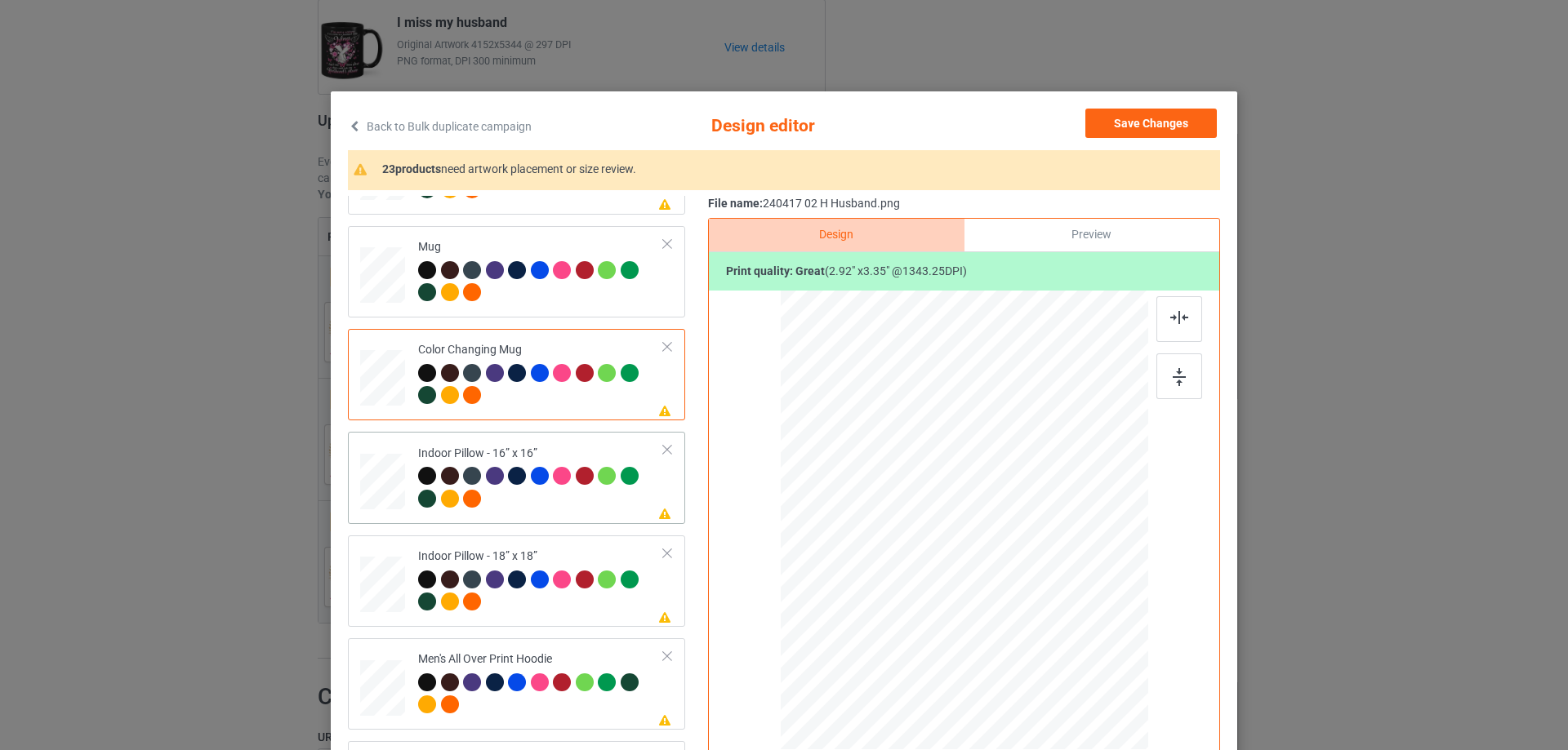
click at [1069, 650] on div at bounding box center [1074, 646] width 14 height 14
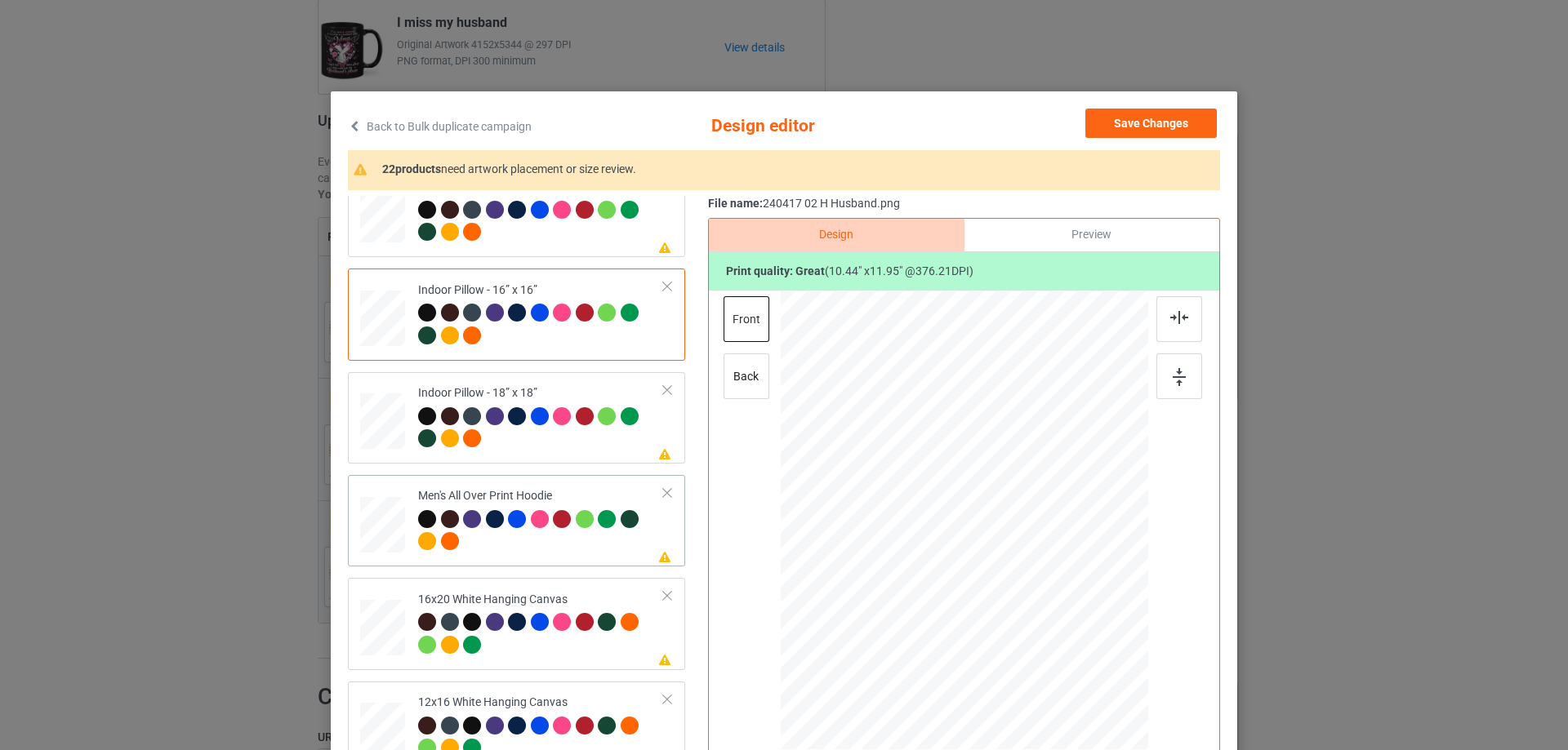
click at [349, 526] on div "Please review artwork placement Men's All Over Print Hoodie" at bounding box center [517, 521] width 338 height 92
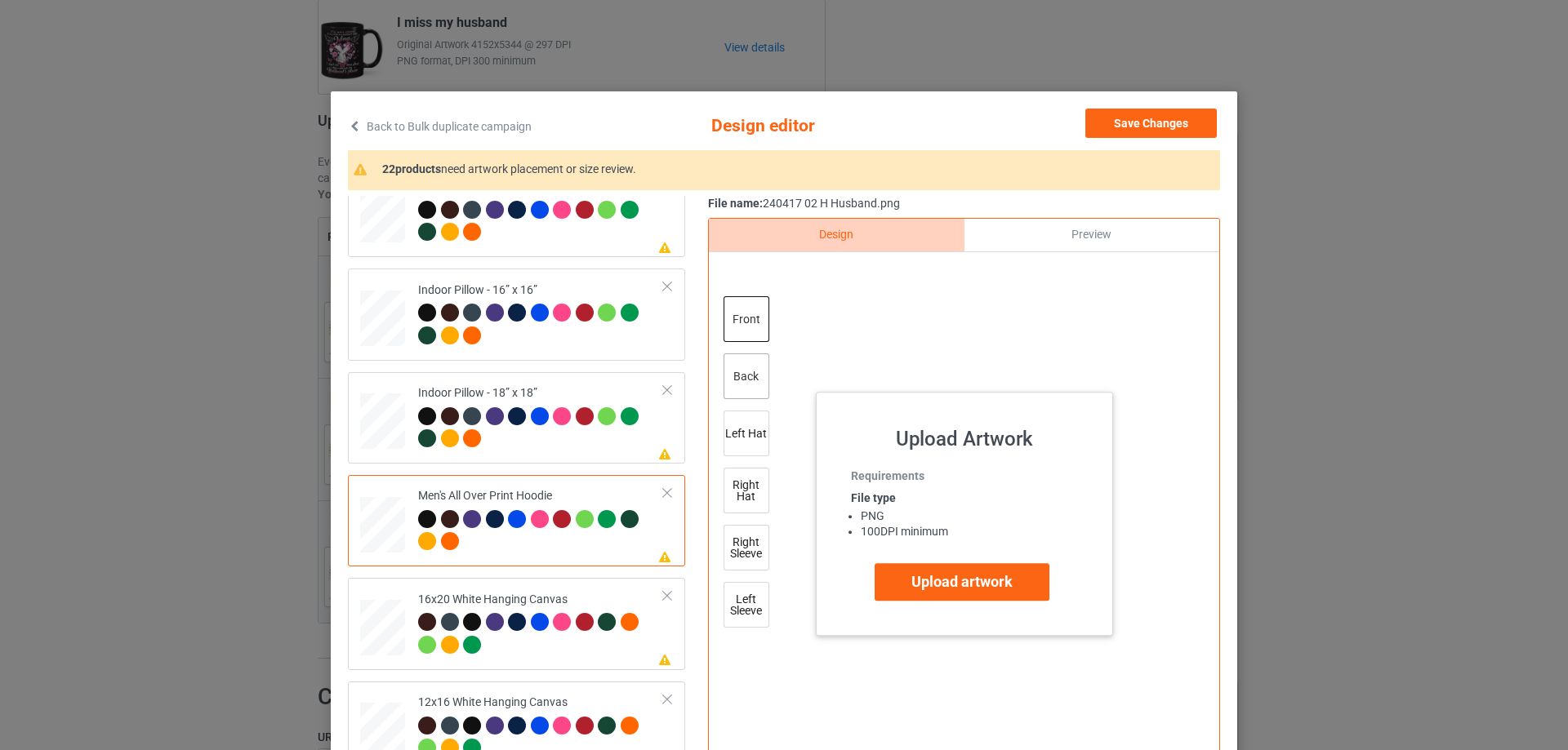
click at [734, 359] on div "back" at bounding box center [747, 376] width 45 height 45
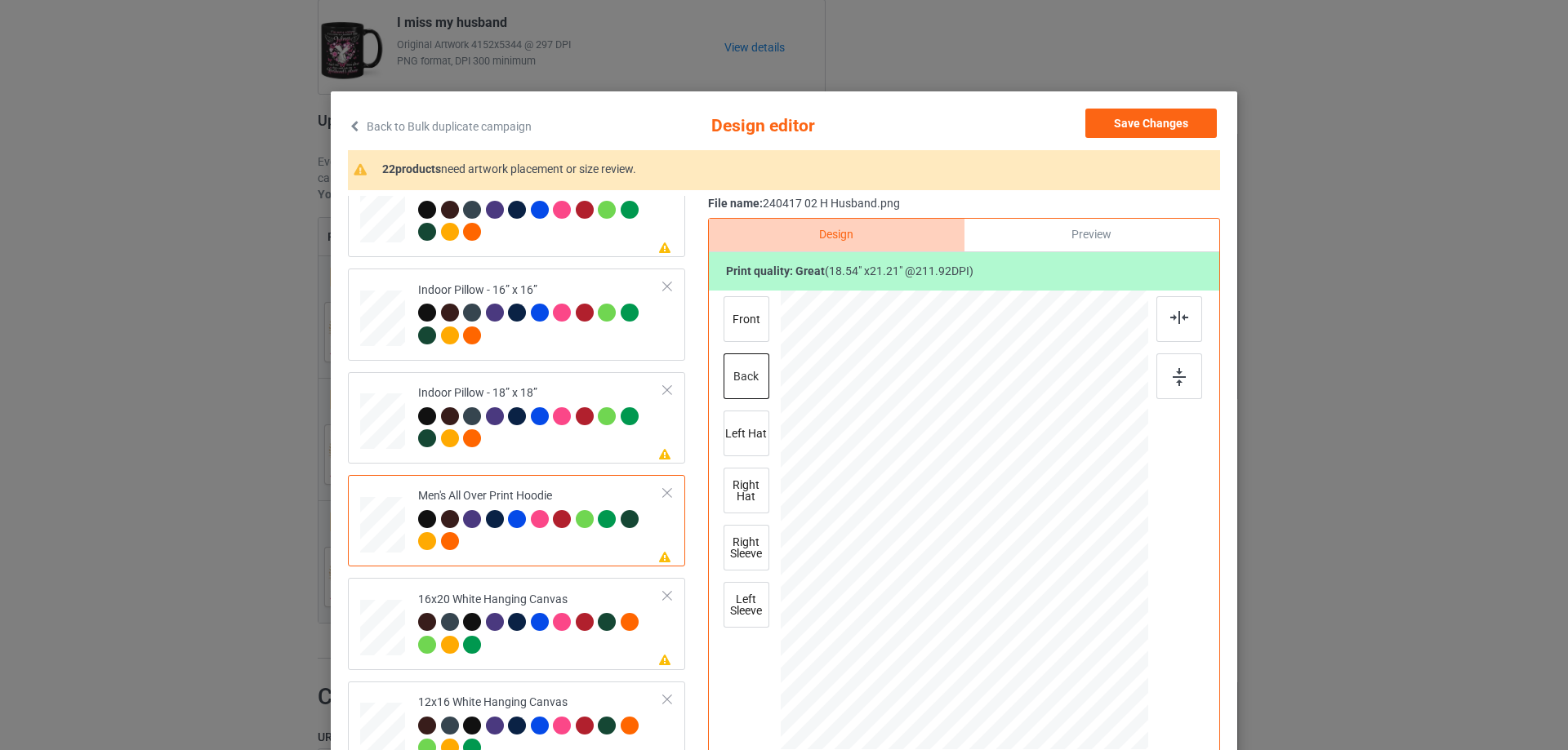
scroll to position [1143, 0]
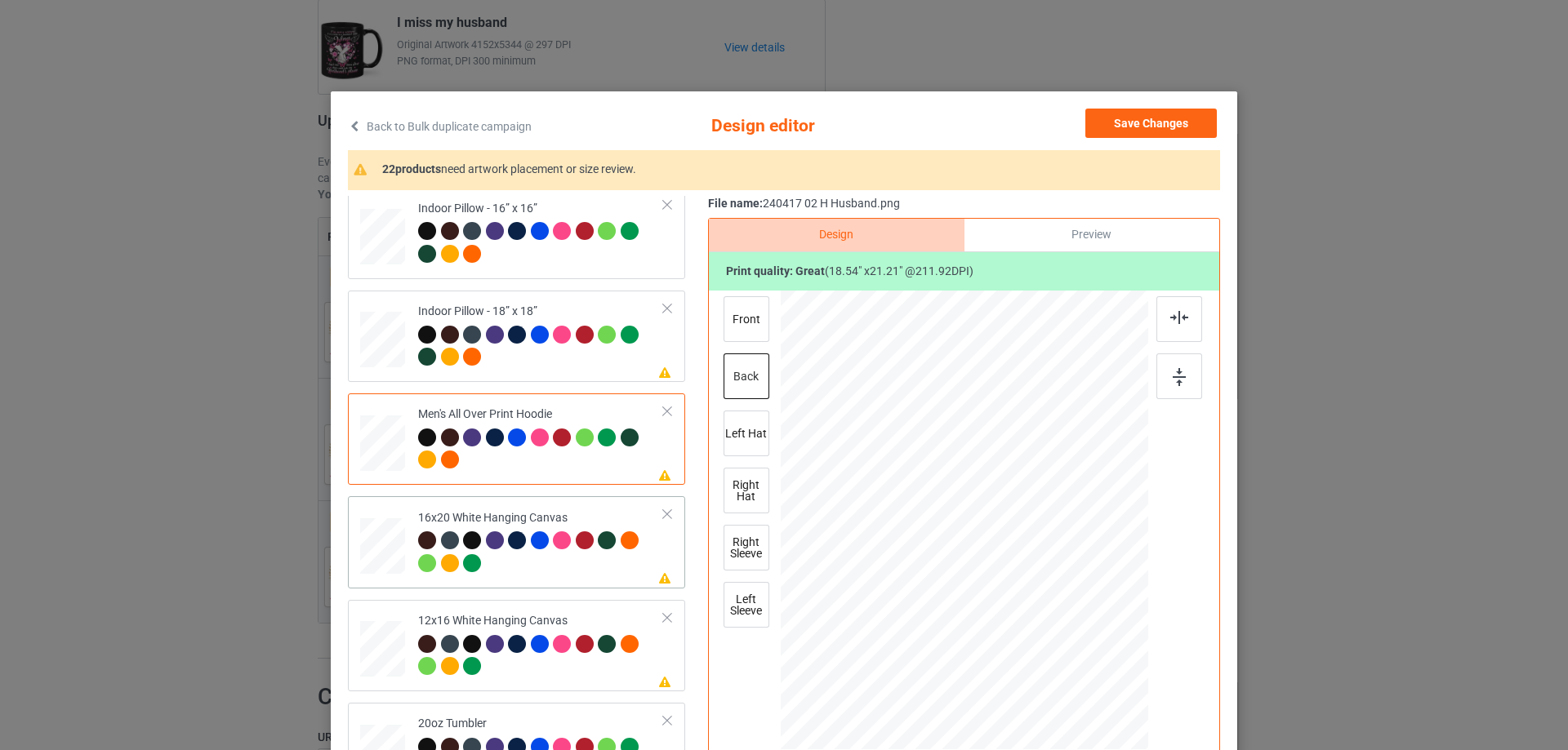
click at [423, 564] on div at bounding box center [427, 563] width 18 height 18
drag, startPoint x: 1069, startPoint y: 647, endPoint x: 1108, endPoint y: 734, distance: 95.3
click at [1108, 734] on div at bounding box center [965, 521] width 368 height 459
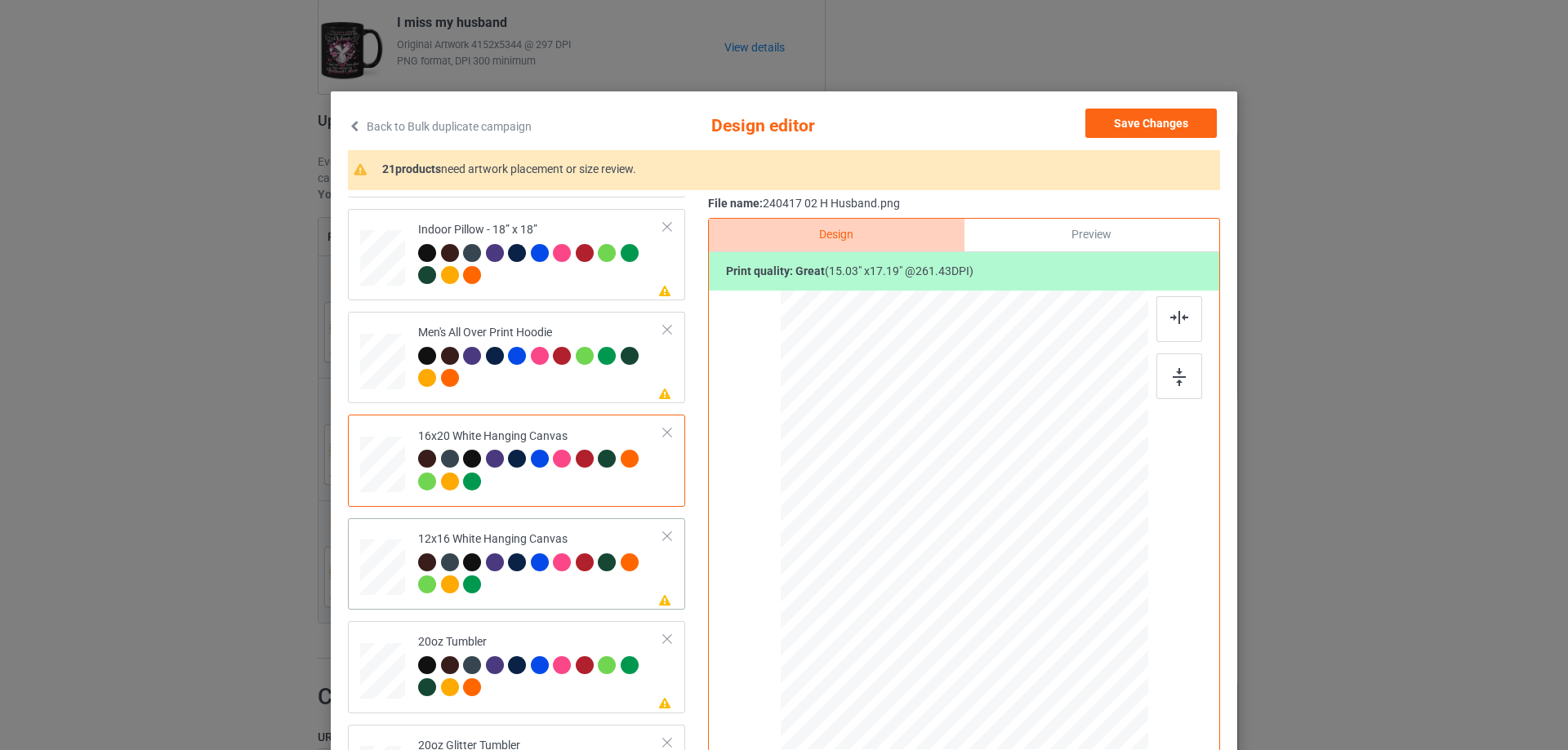
click at [1069, 644] on div at bounding box center [1073, 644] width 14 height 14
drag, startPoint x: 1070, startPoint y: 648, endPoint x: 1097, endPoint y: 719, distance: 76.0
click at [1097, 719] on div at bounding box center [964, 520] width 346 height 460
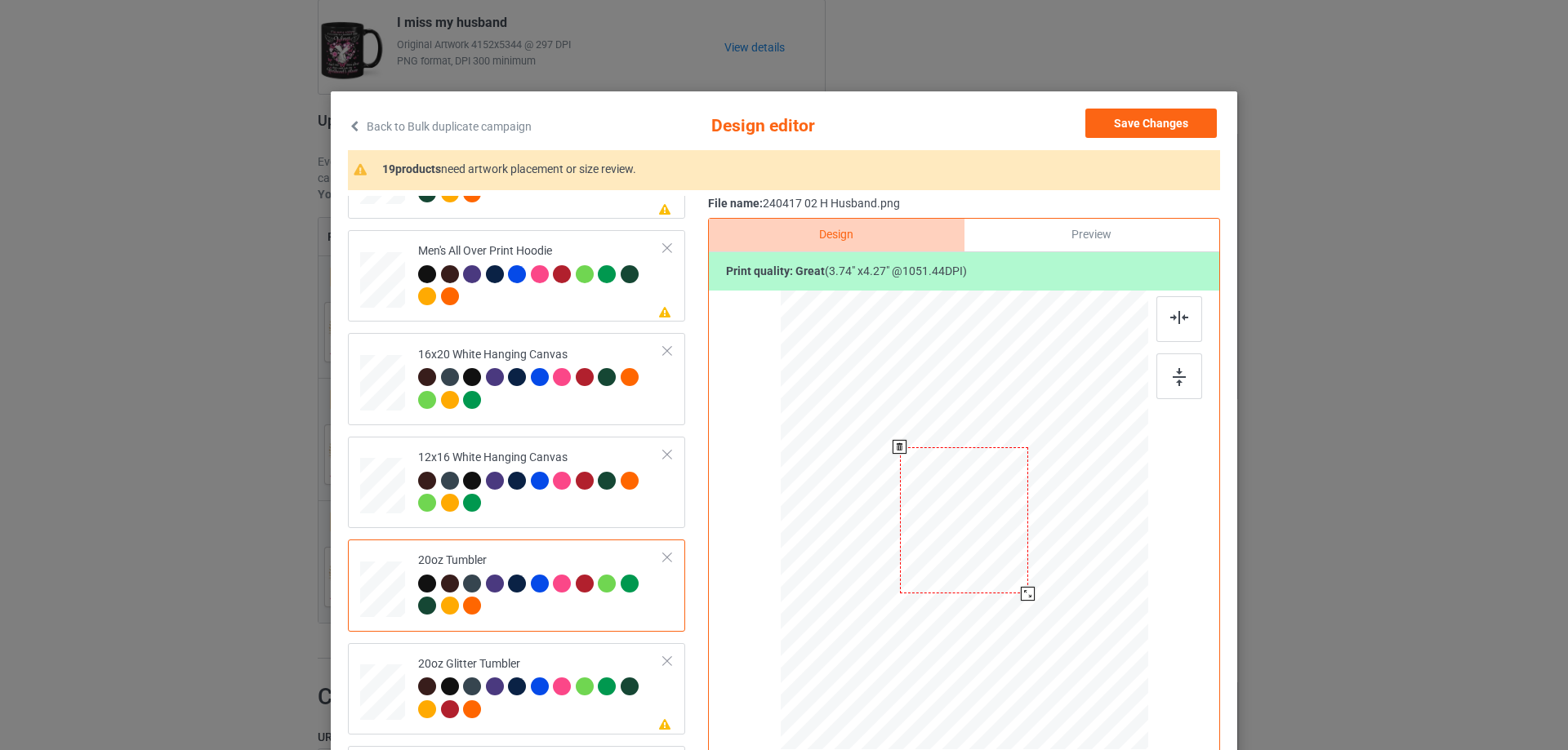
drag, startPoint x: 1063, startPoint y: 642, endPoint x: 1018, endPoint y: 599, distance: 62.2
click at [1021, 599] on div at bounding box center [1027, 593] width 14 height 14
drag, startPoint x: 931, startPoint y: 575, endPoint x: 909, endPoint y: 575, distance: 22.0
click at [909, 575] on div at bounding box center [880, 520] width 128 height 147
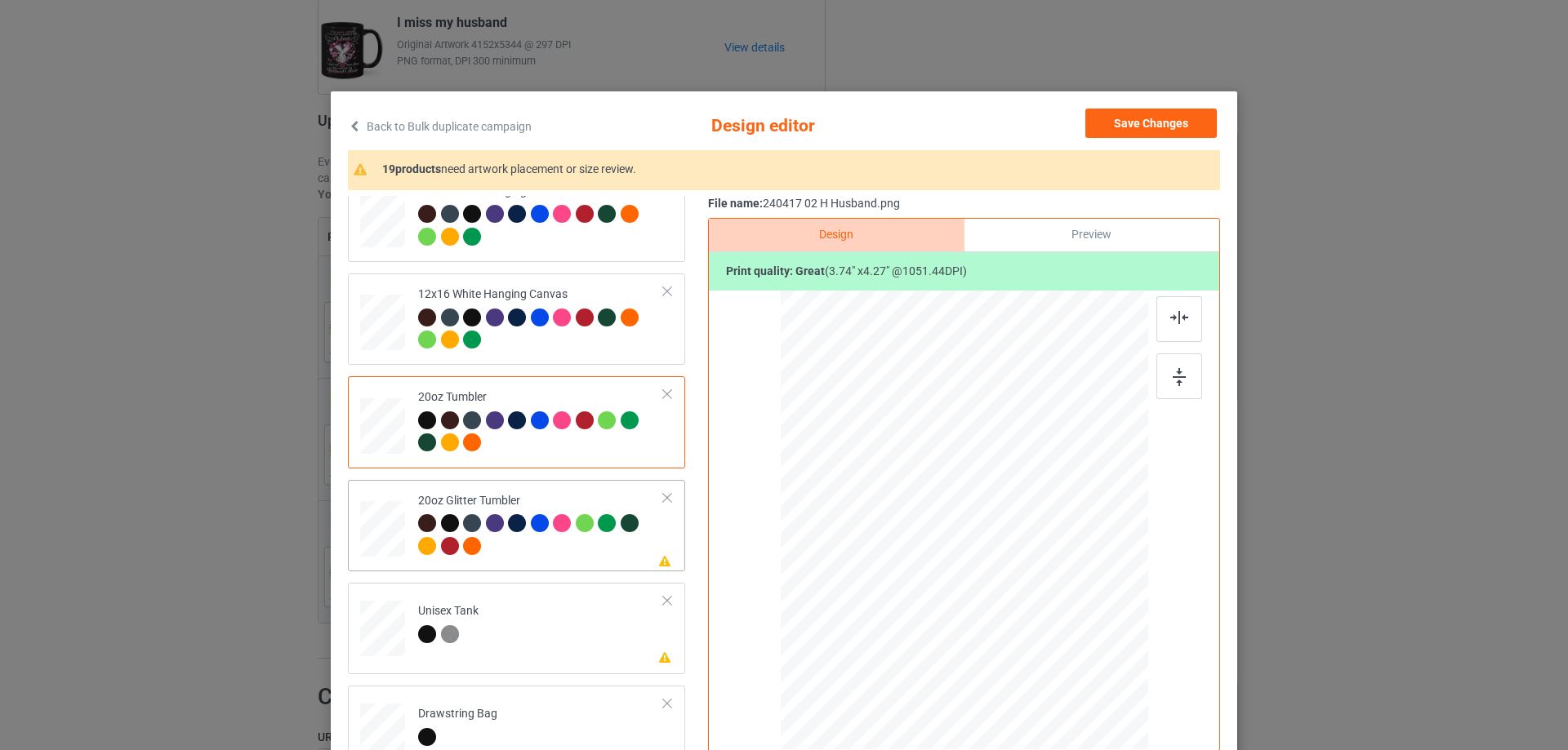
click at [404, 554] on tr "Please review artwork placement 20oz Glitter Tumbler" at bounding box center [516, 526] width 313 height 78
drag, startPoint x: 1063, startPoint y: 641, endPoint x: 1015, endPoint y: 600, distance: 63.1
click at [1021, 600] on div at bounding box center [1027, 592] width 14 height 14
drag, startPoint x: 1007, startPoint y: 583, endPoint x: 925, endPoint y: 564, distance: 84.2
click at [925, 564] on div at bounding box center [881, 502] width 127 height 146
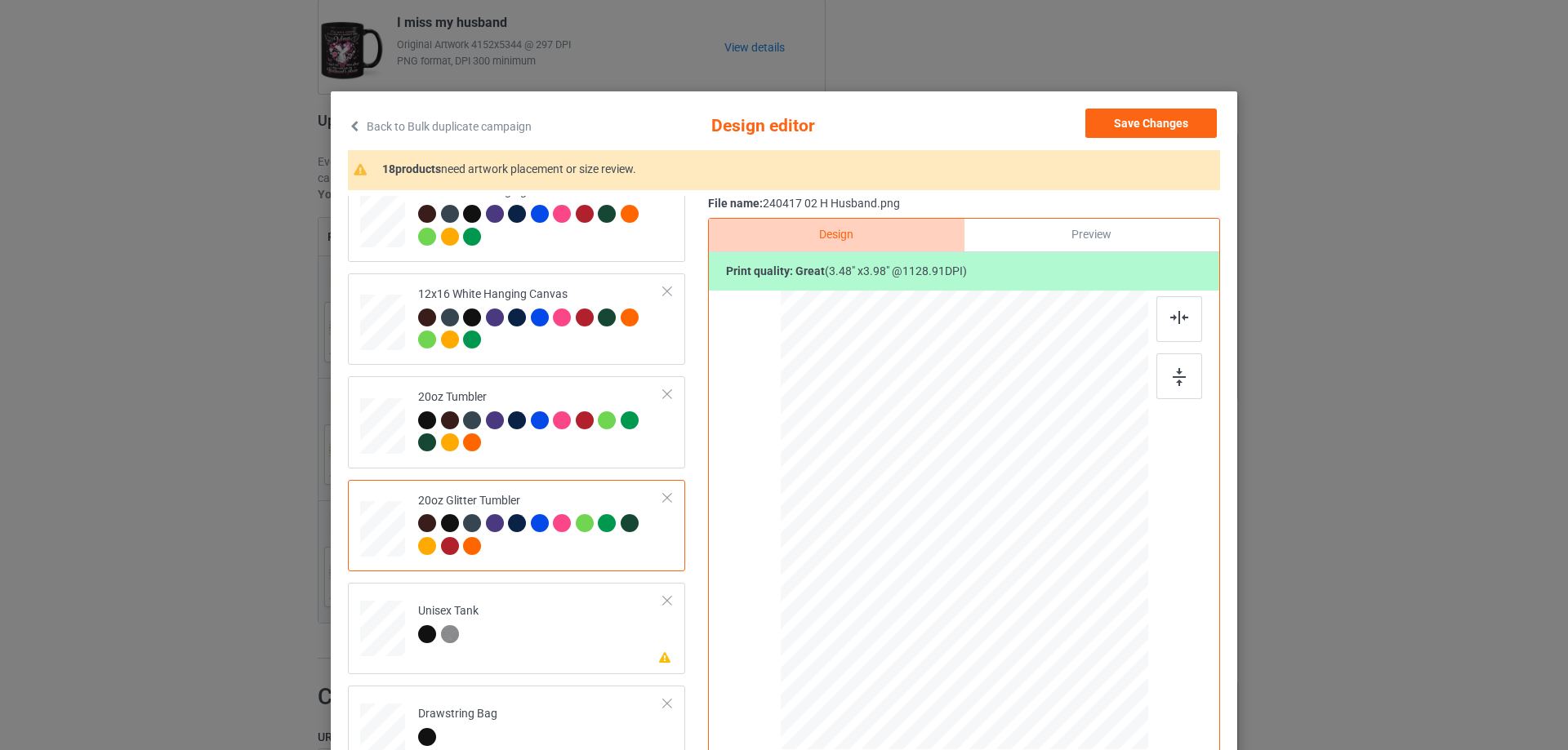
scroll to position [1632, 0]
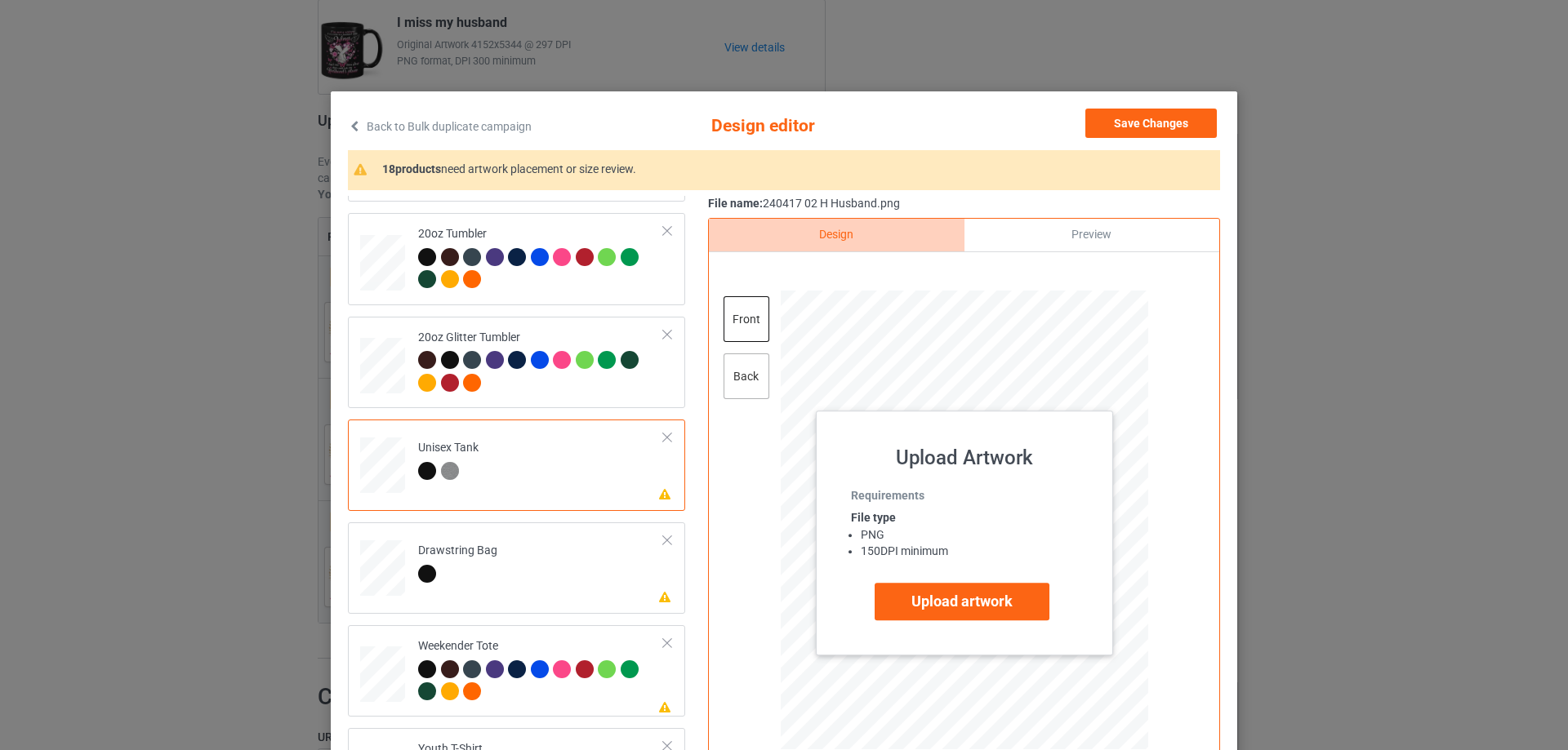
click at [739, 383] on div "back" at bounding box center [747, 376] width 45 height 45
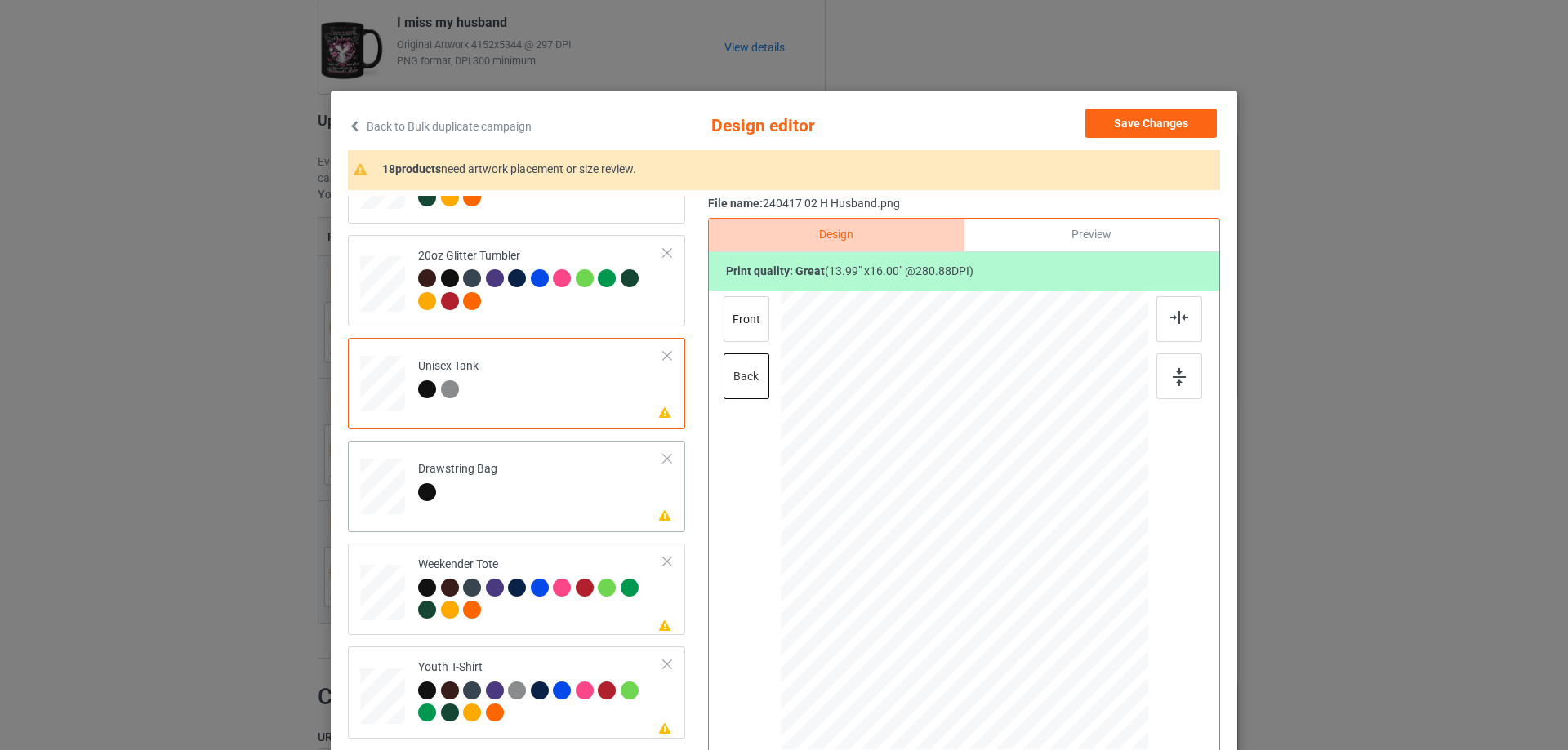
scroll to position [1797, 0]
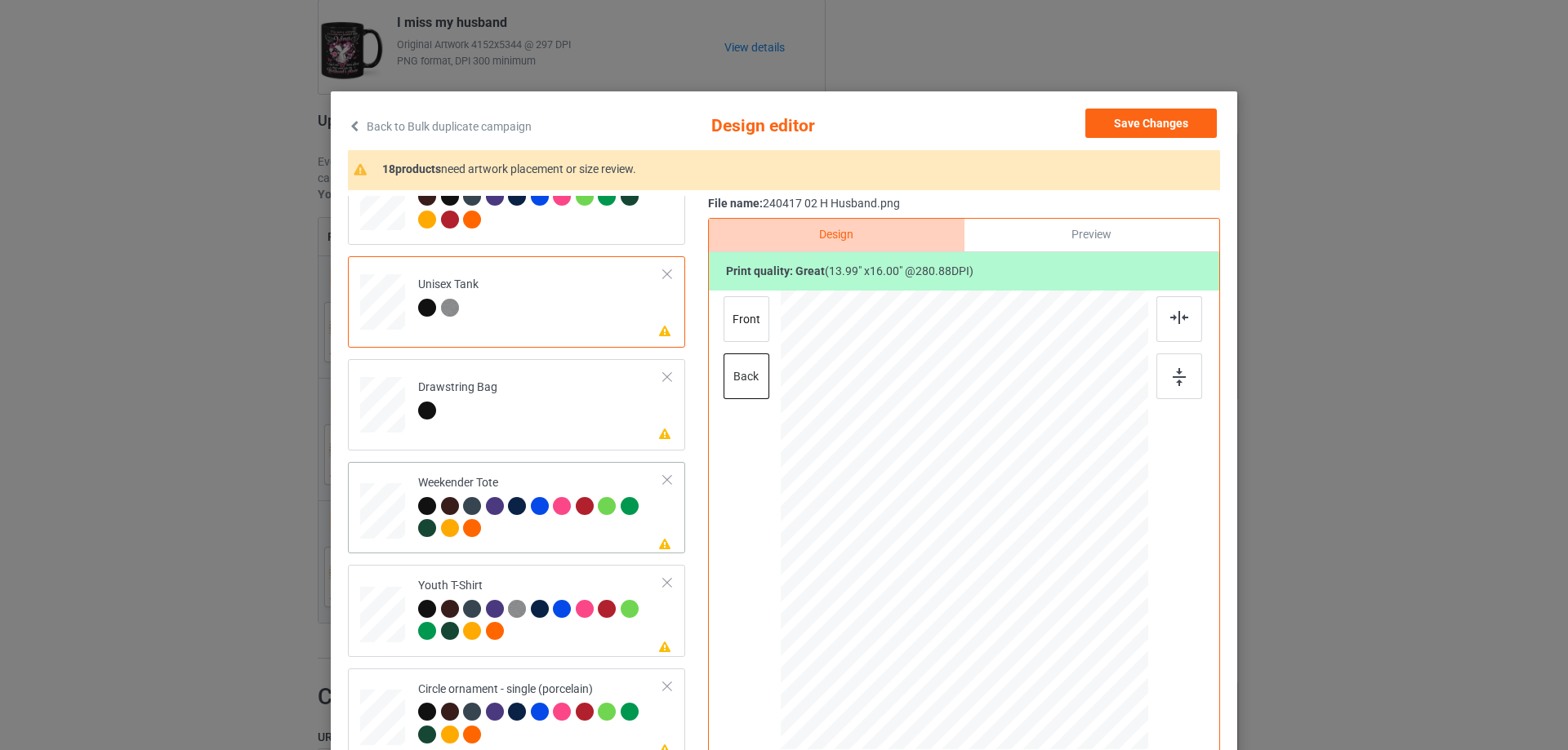
drag, startPoint x: 1070, startPoint y: 649, endPoint x: 1053, endPoint y: 609, distance: 43.5
click at [1053, 609] on div at bounding box center [964, 521] width 366 height 237
drag, startPoint x: 1038, startPoint y: 617, endPoint x: 1032, endPoint y: 609, distance: 10.0
click at [1034, 609] on div at bounding box center [1041, 608] width 14 height 14
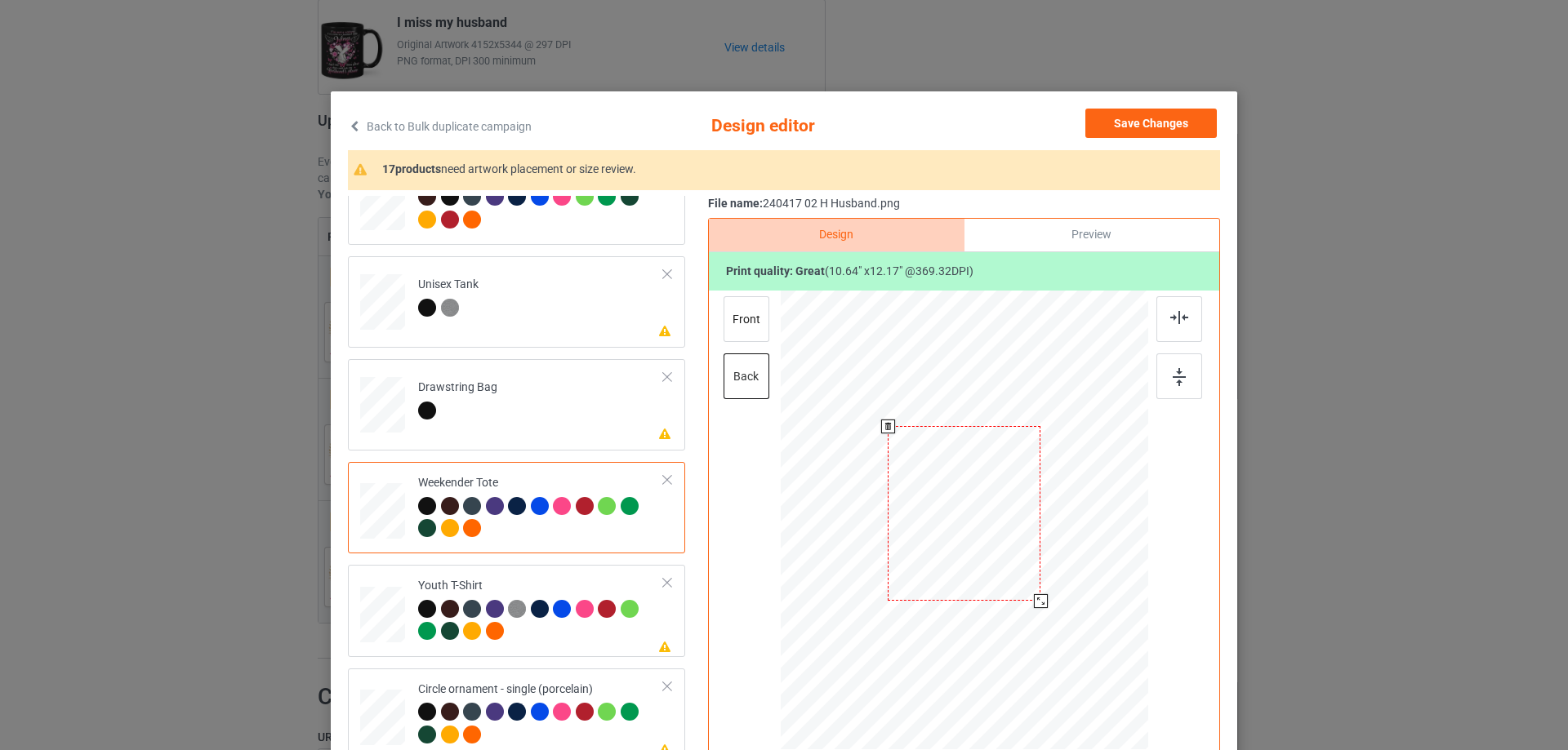
click at [1005, 596] on div at bounding box center [965, 513] width 152 height 175
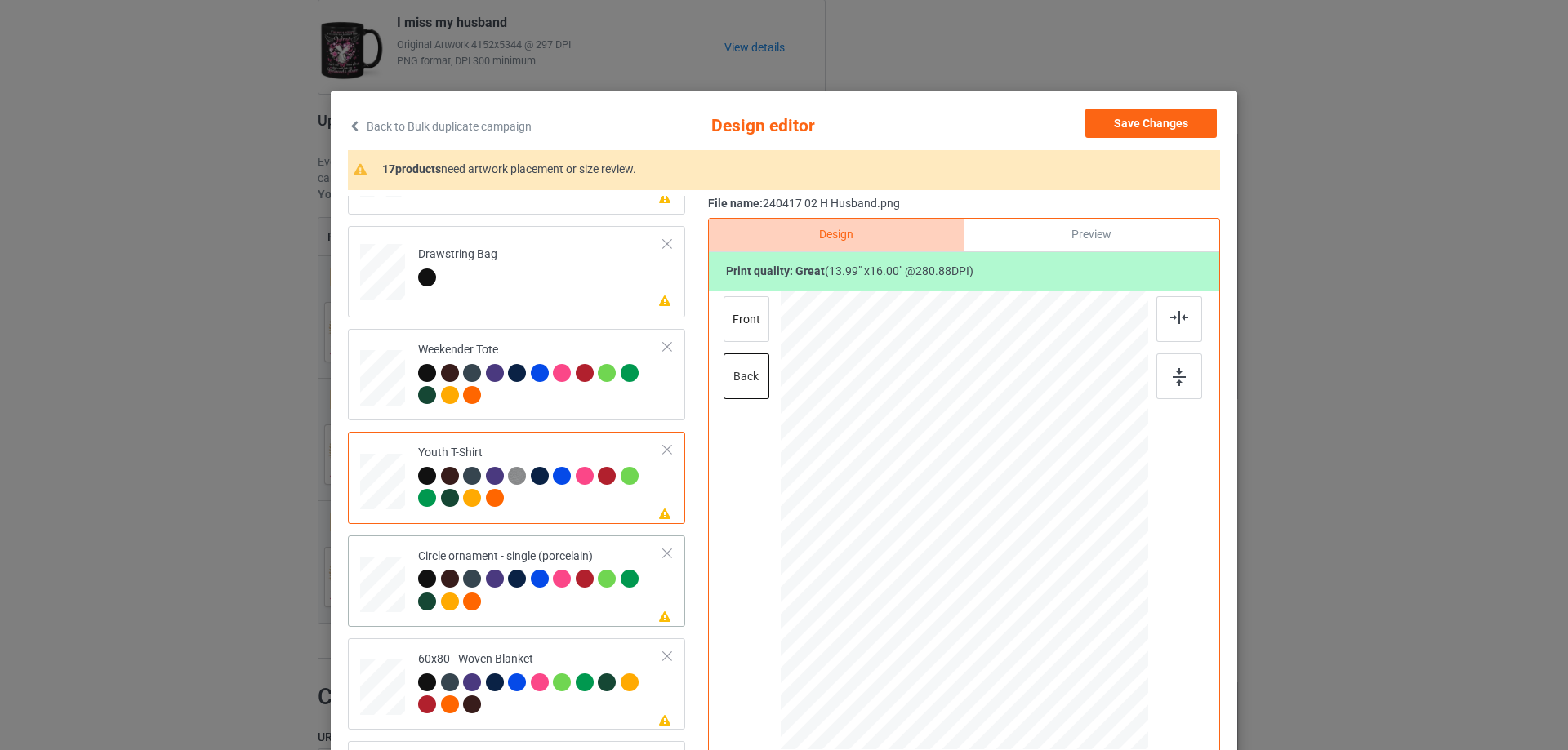
scroll to position [82, 0]
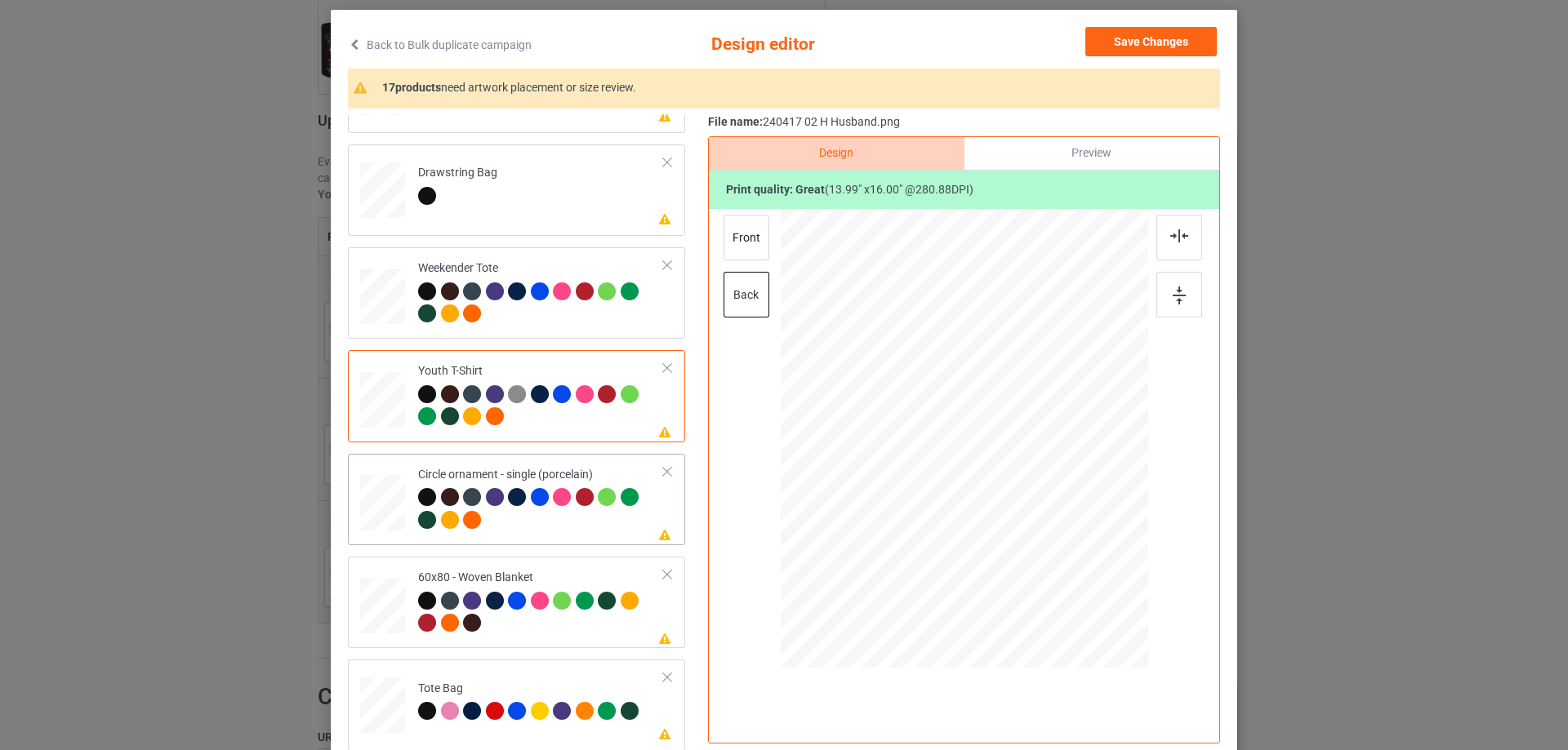
drag, startPoint x: 1033, startPoint y: 523, endPoint x: 1030, endPoint y: 535, distance: 12.4
click at [1030, 535] on div at bounding box center [962, 450] width 220 height 252
click at [1173, 235] on img at bounding box center [1180, 236] width 18 height 13
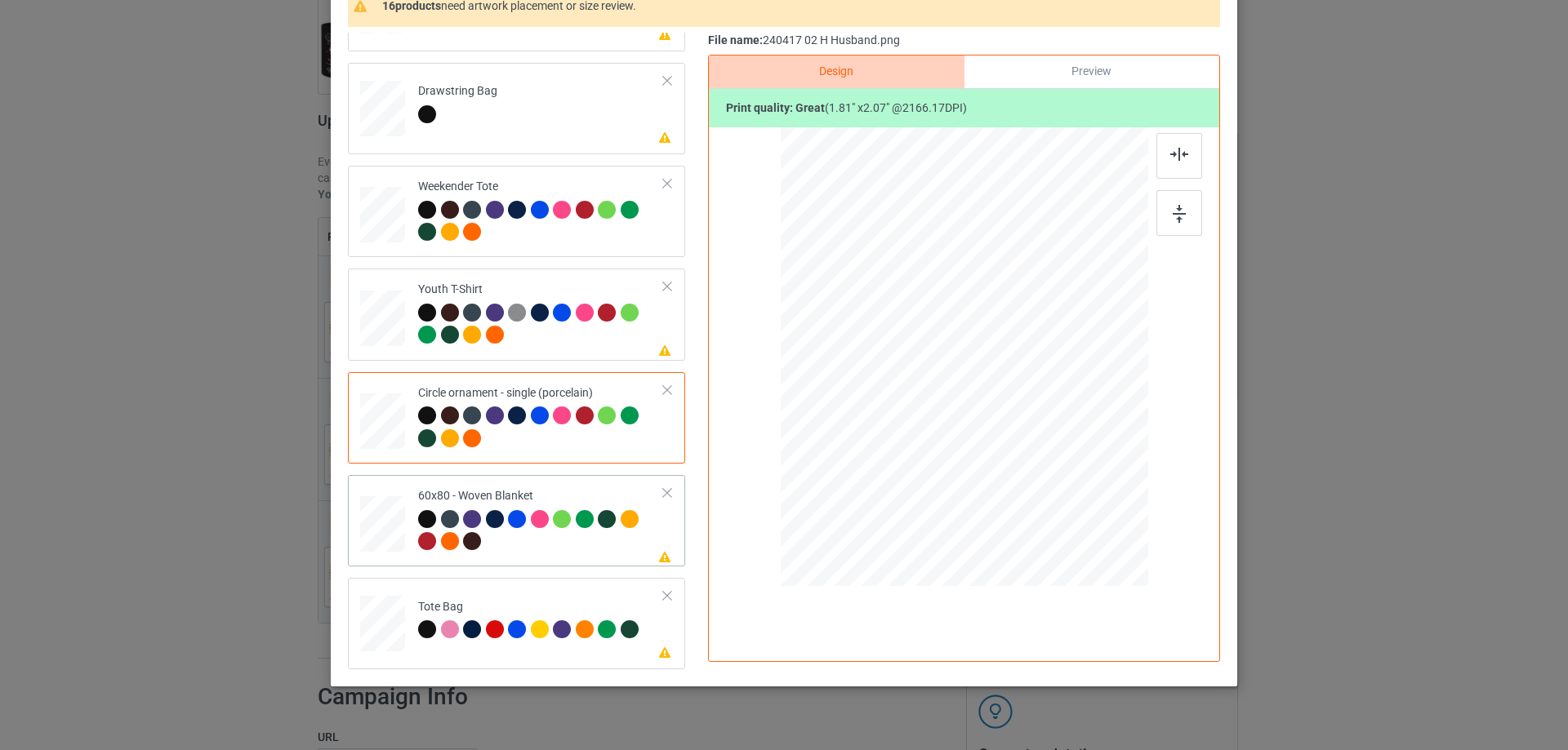
click at [418, 537] on div at bounding box center [427, 541] width 18 height 18
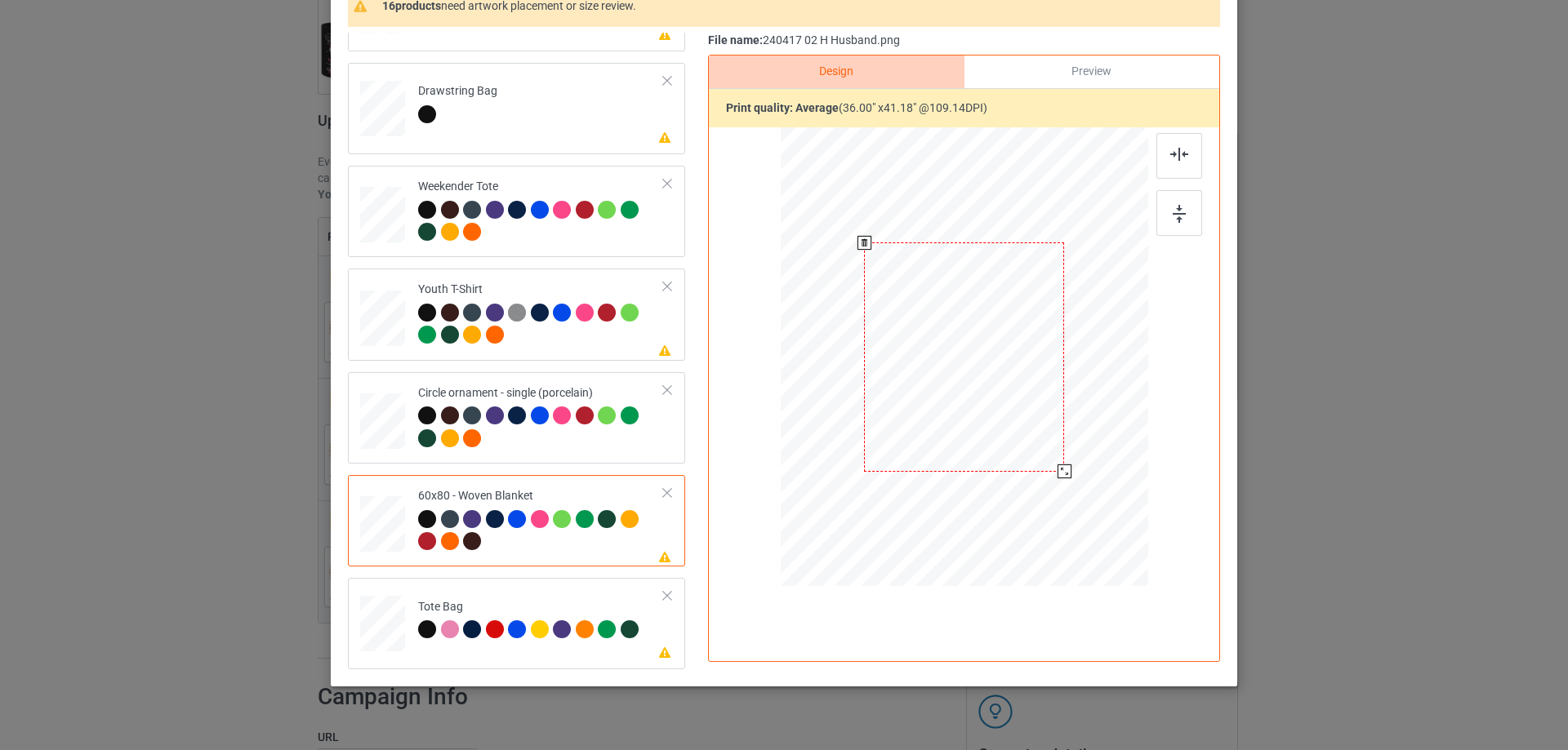
click at [1061, 479] on div at bounding box center [1064, 471] width 14 height 14
click at [1061, 492] on div at bounding box center [965, 357] width 334 height 445
click at [1064, 479] on div at bounding box center [1068, 476] width 14 height 14
drag, startPoint x: 995, startPoint y: 419, endPoint x: 995, endPoint y: 403, distance: 16.0
click at [995, 403] on div at bounding box center [965, 341] width 209 height 239
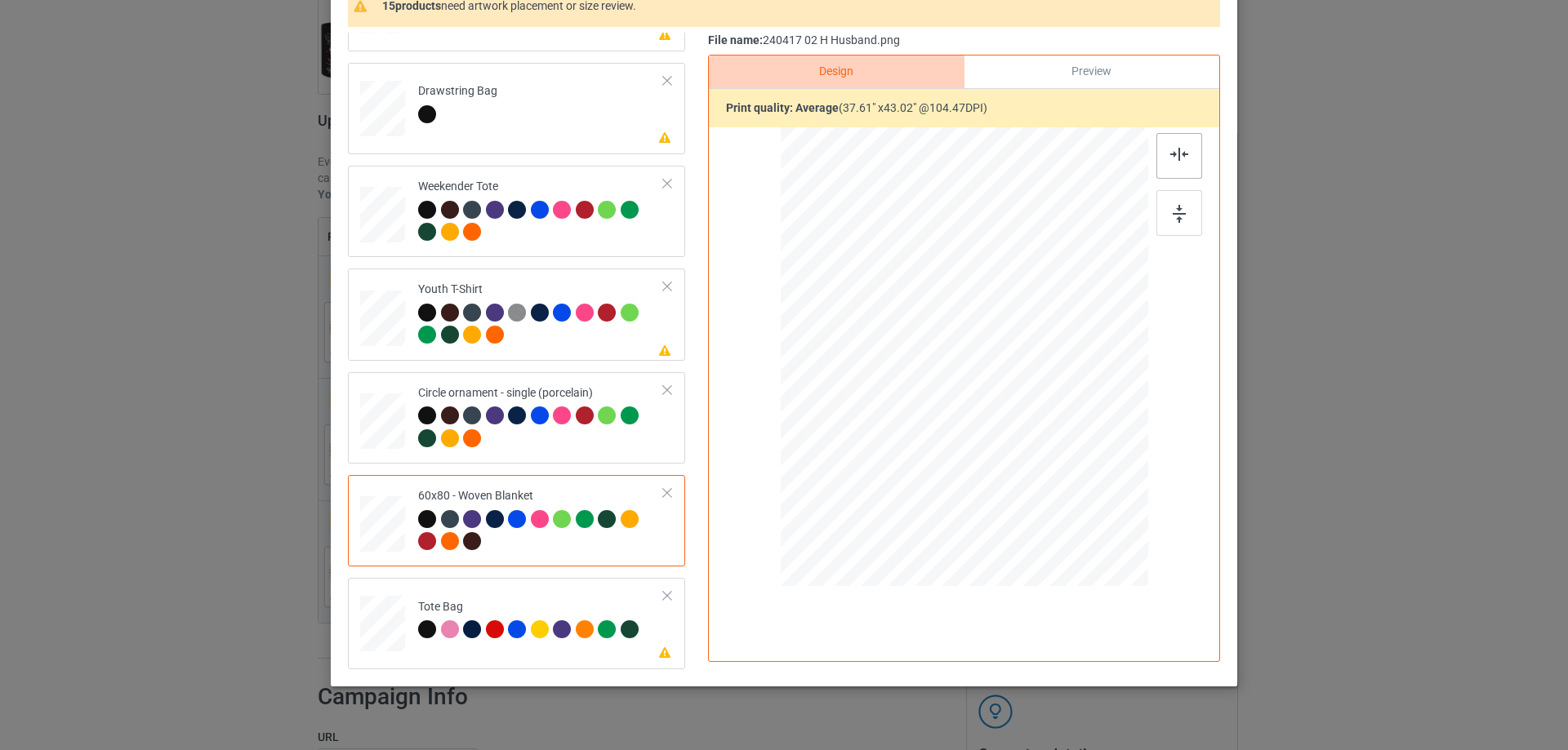
click at [1171, 151] on img at bounding box center [1180, 154] width 18 height 13
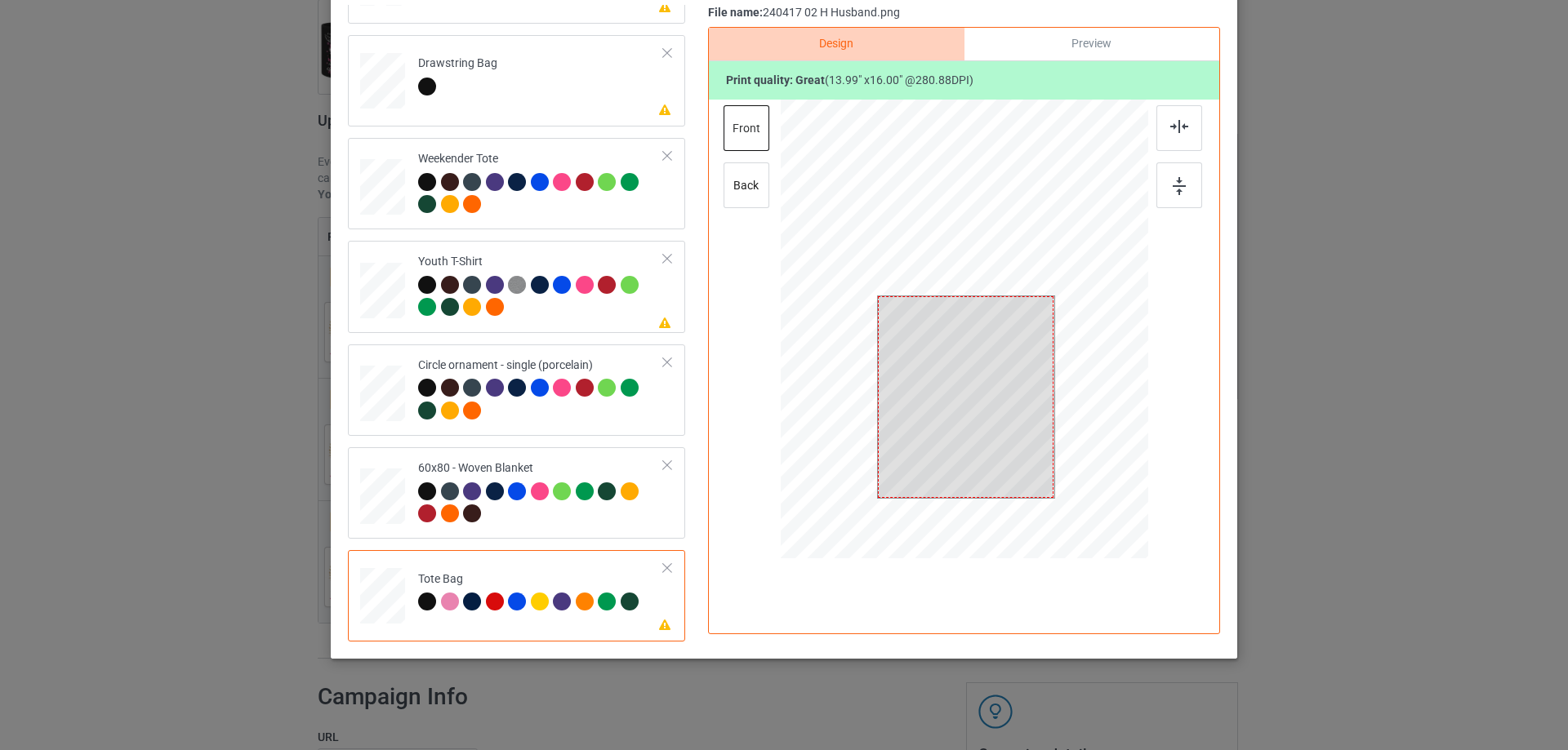
scroll to position [29, 0]
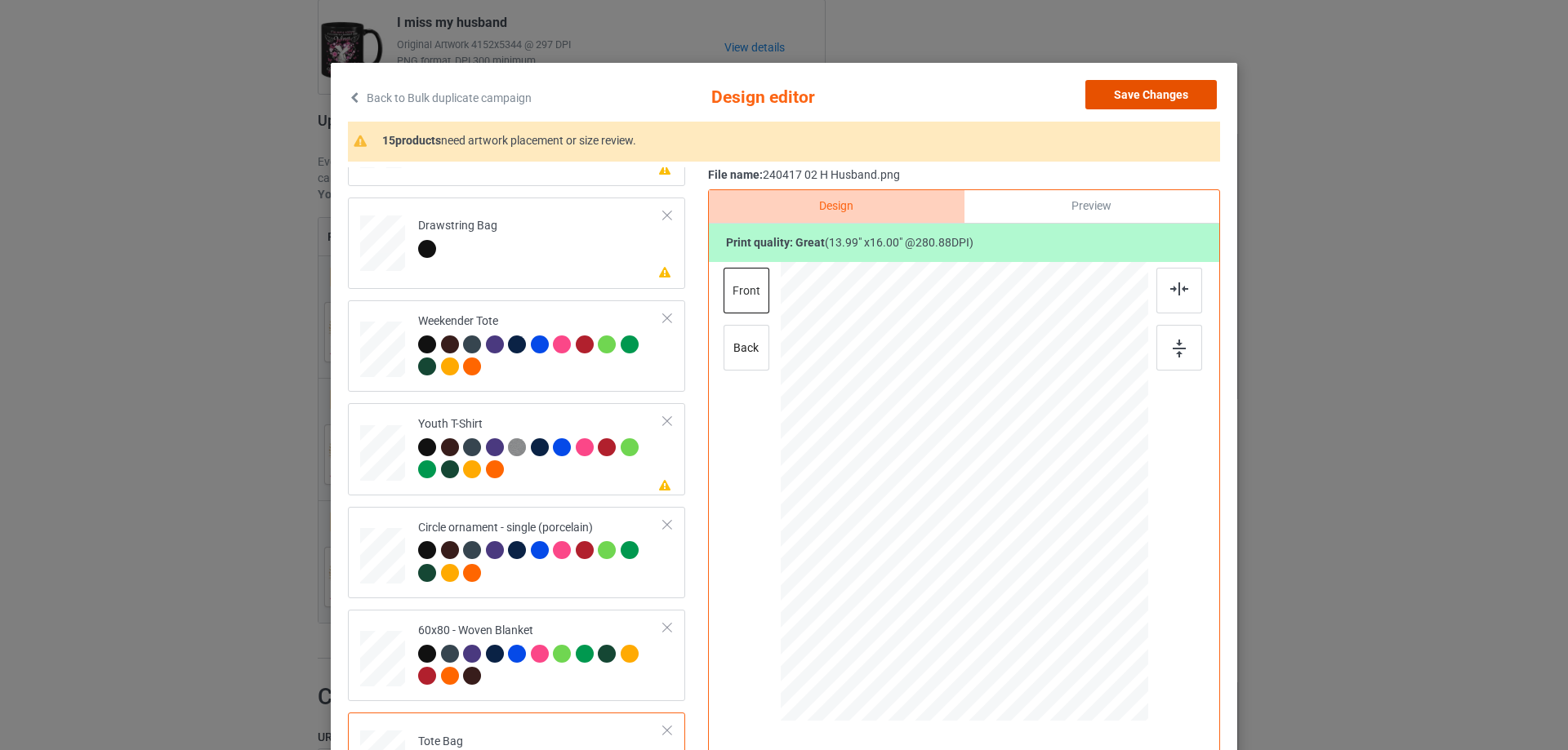
click at [1177, 102] on button "Save Changes" at bounding box center [1151, 94] width 132 height 29
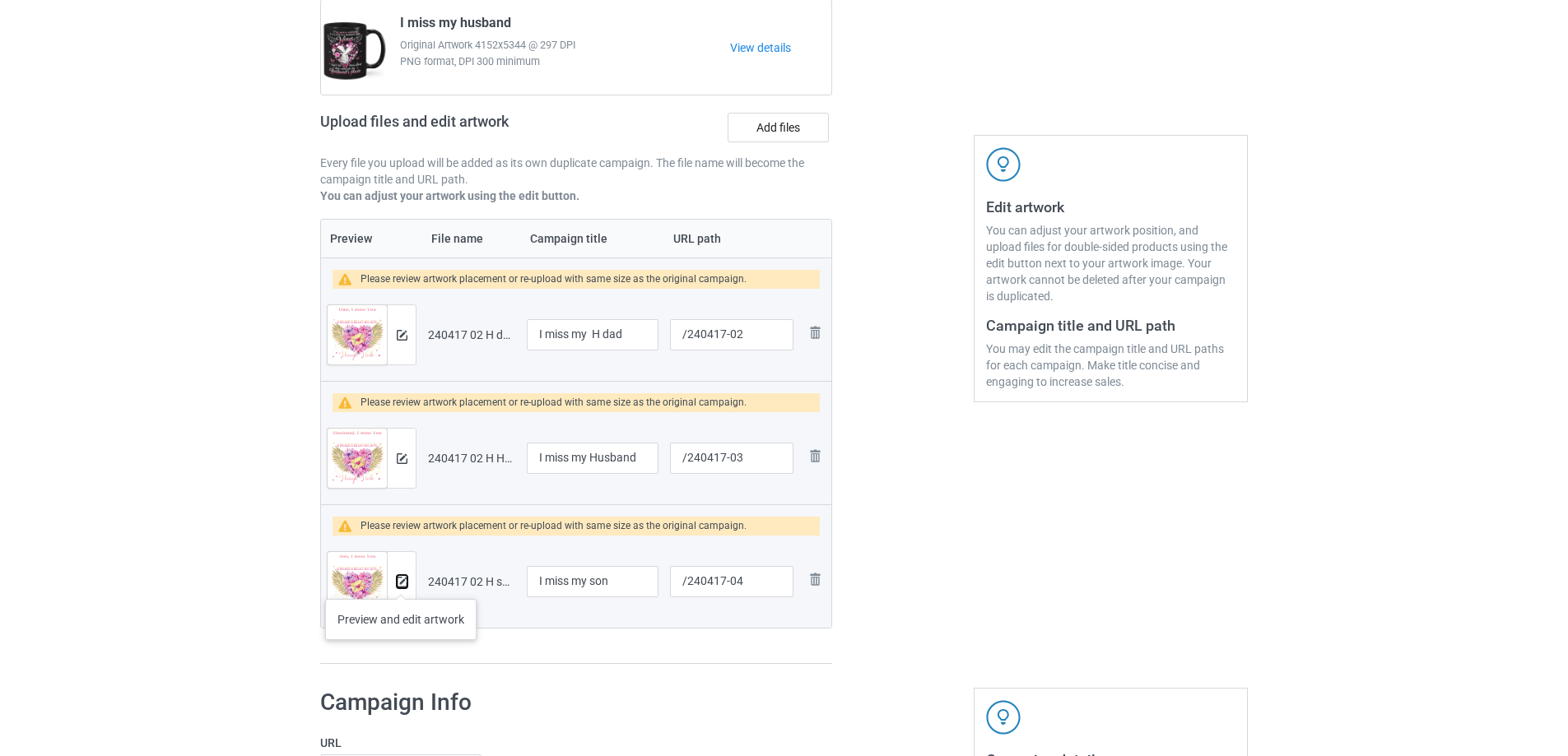
click at [400, 582] on img at bounding box center [402, 582] width 11 height 11
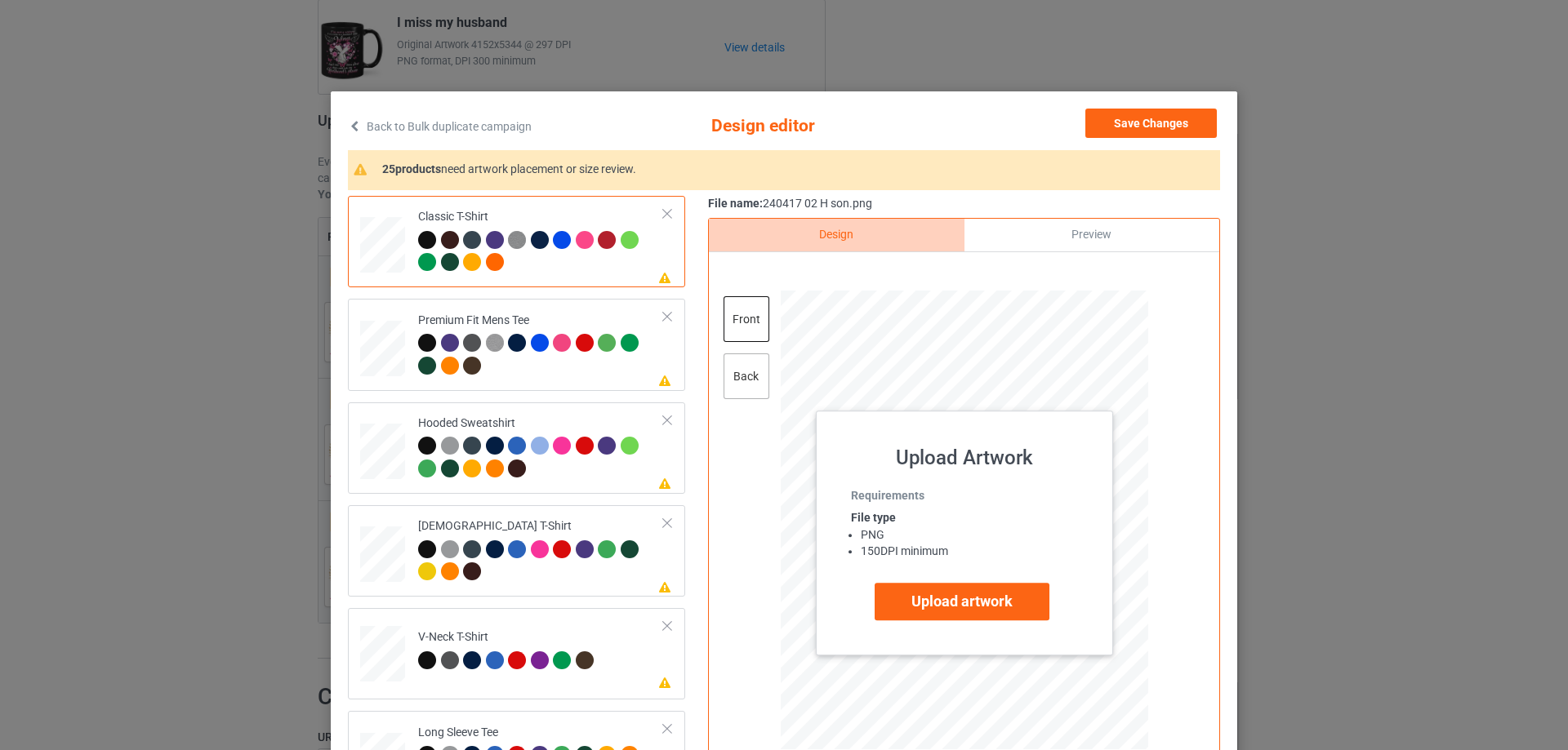
click at [759, 376] on div "back" at bounding box center [747, 376] width 45 height 45
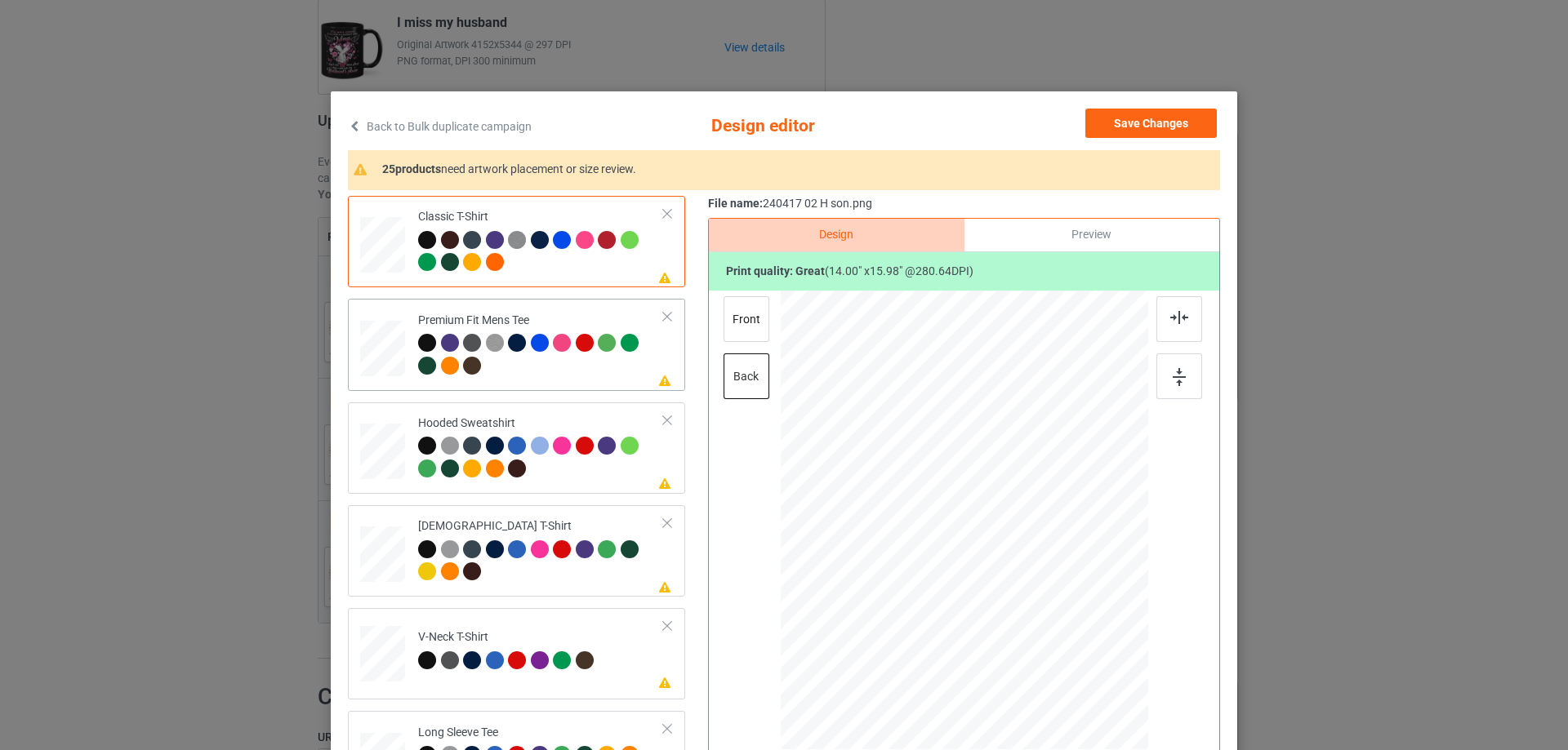
click at [544, 377] on div at bounding box center [541, 356] width 246 height 45
click at [574, 478] on div at bounding box center [541, 460] width 246 height 45
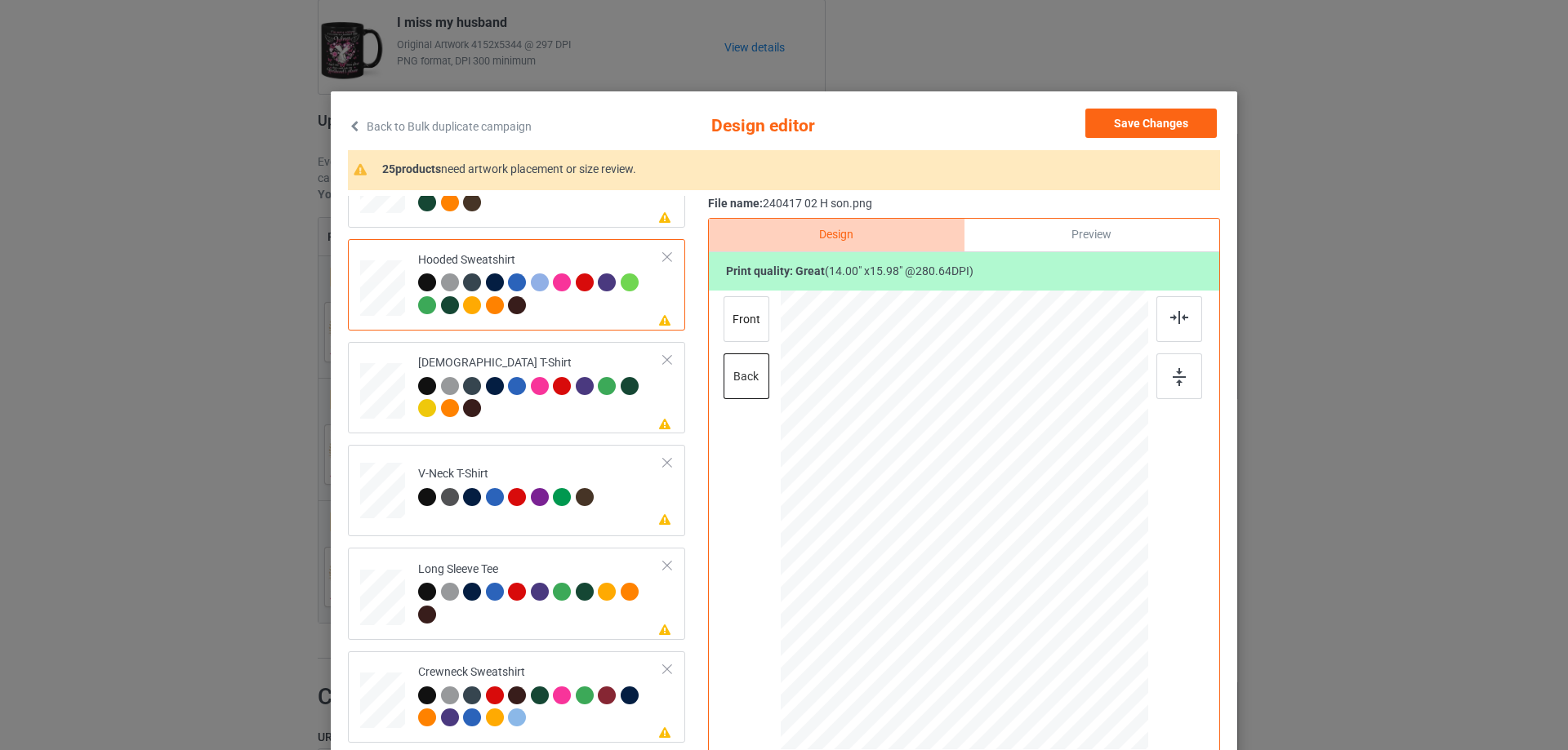
scroll to position [326, 0]
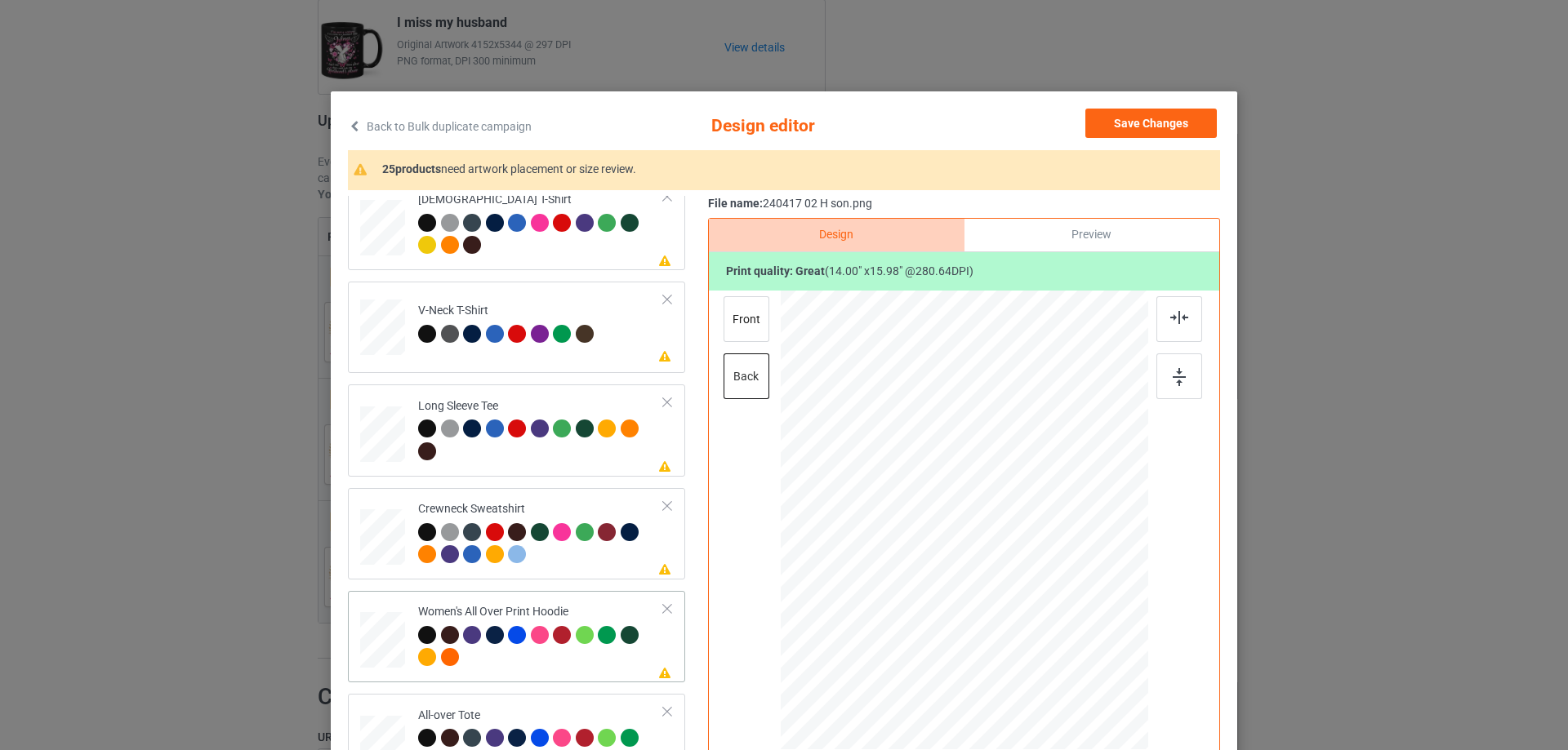
drag, startPoint x: 1071, startPoint y: 648, endPoint x: 1076, endPoint y: 671, distance: 23.5
click at [1076, 671] on div at bounding box center [965, 521] width 368 height 414
click at [1067, 632] on div at bounding box center [961, 521] width 249 height 283
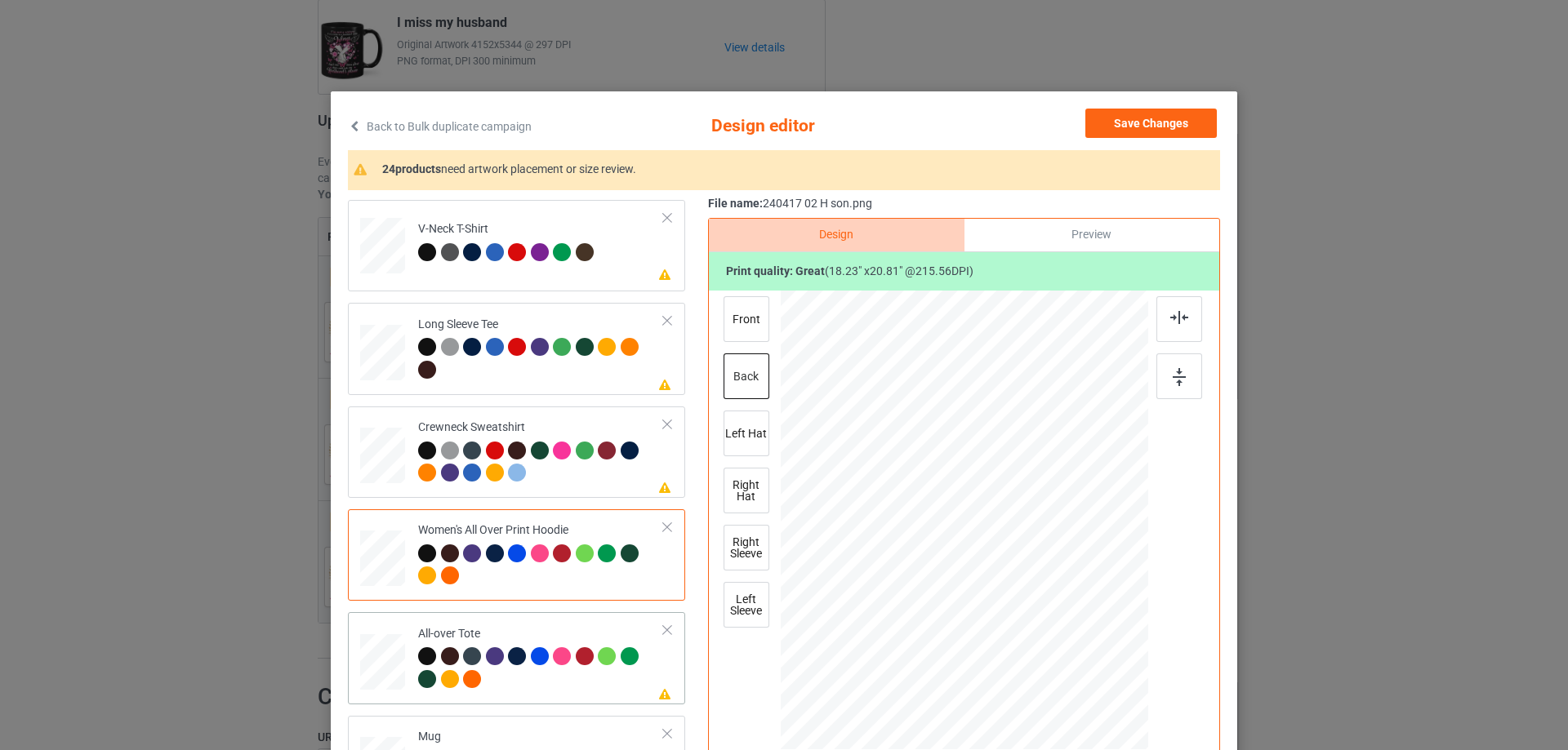
scroll to position [490, 0]
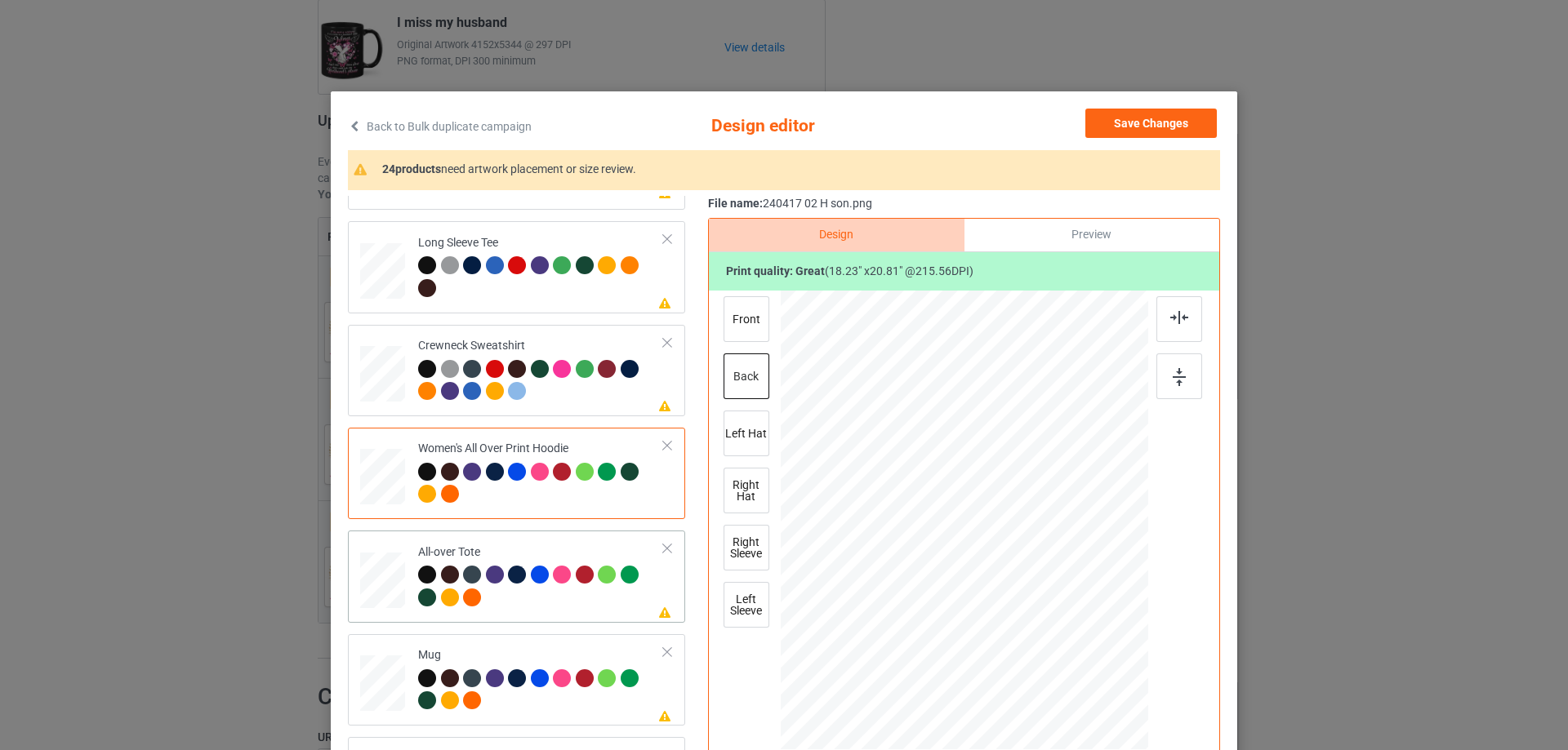
click at [975, 533] on div at bounding box center [965, 521] width 425 height 463
drag, startPoint x: 1071, startPoint y: 643, endPoint x: 1074, endPoint y: 662, distance: 19.2
click at [1078, 662] on div at bounding box center [1084, 657] width 14 height 14
drag, startPoint x: 1078, startPoint y: 659, endPoint x: 1074, endPoint y: 649, distance: 10.8
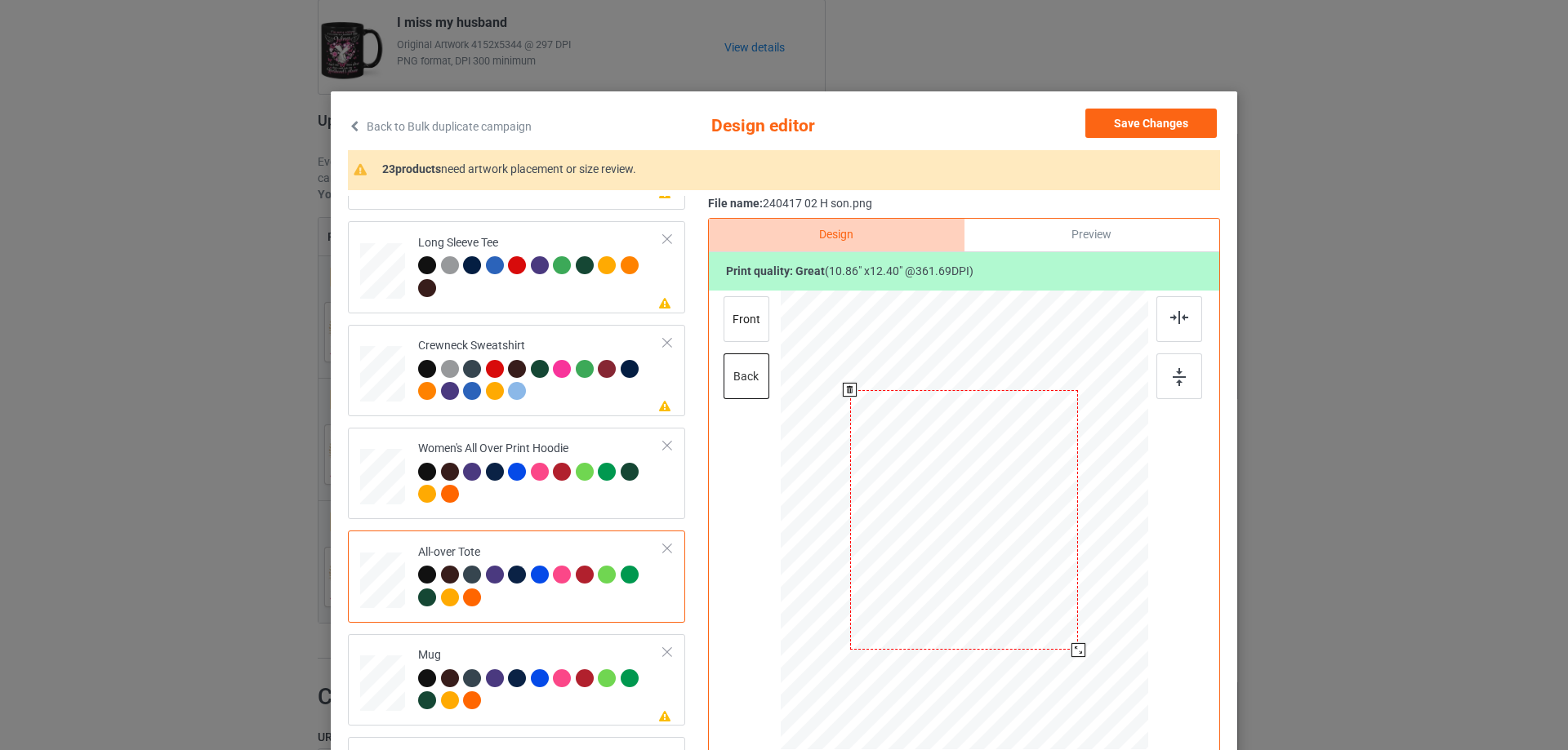
click at [1074, 649] on div at bounding box center [1078, 649] width 14 height 14
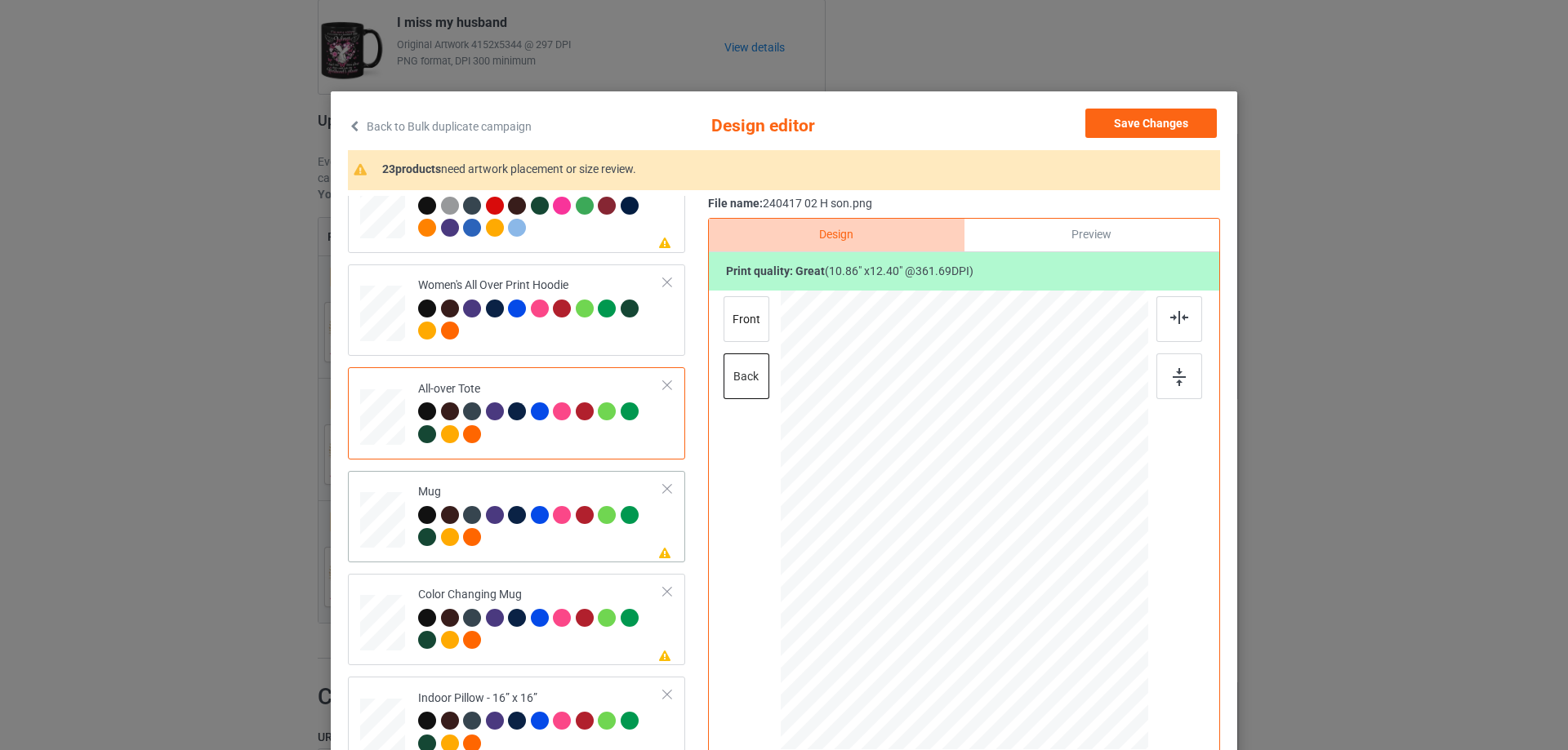
drag, startPoint x: 1067, startPoint y: 645, endPoint x: 1038, endPoint y: 569, distance: 81.3
click at [1038, 569] on div at bounding box center [965, 520] width 368 height 152
drag, startPoint x: 976, startPoint y: 553, endPoint x: 1081, endPoint y: 552, distance: 105.0
click at [1081, 552] on div at bounding box center [1068, 518] width 124 height 142
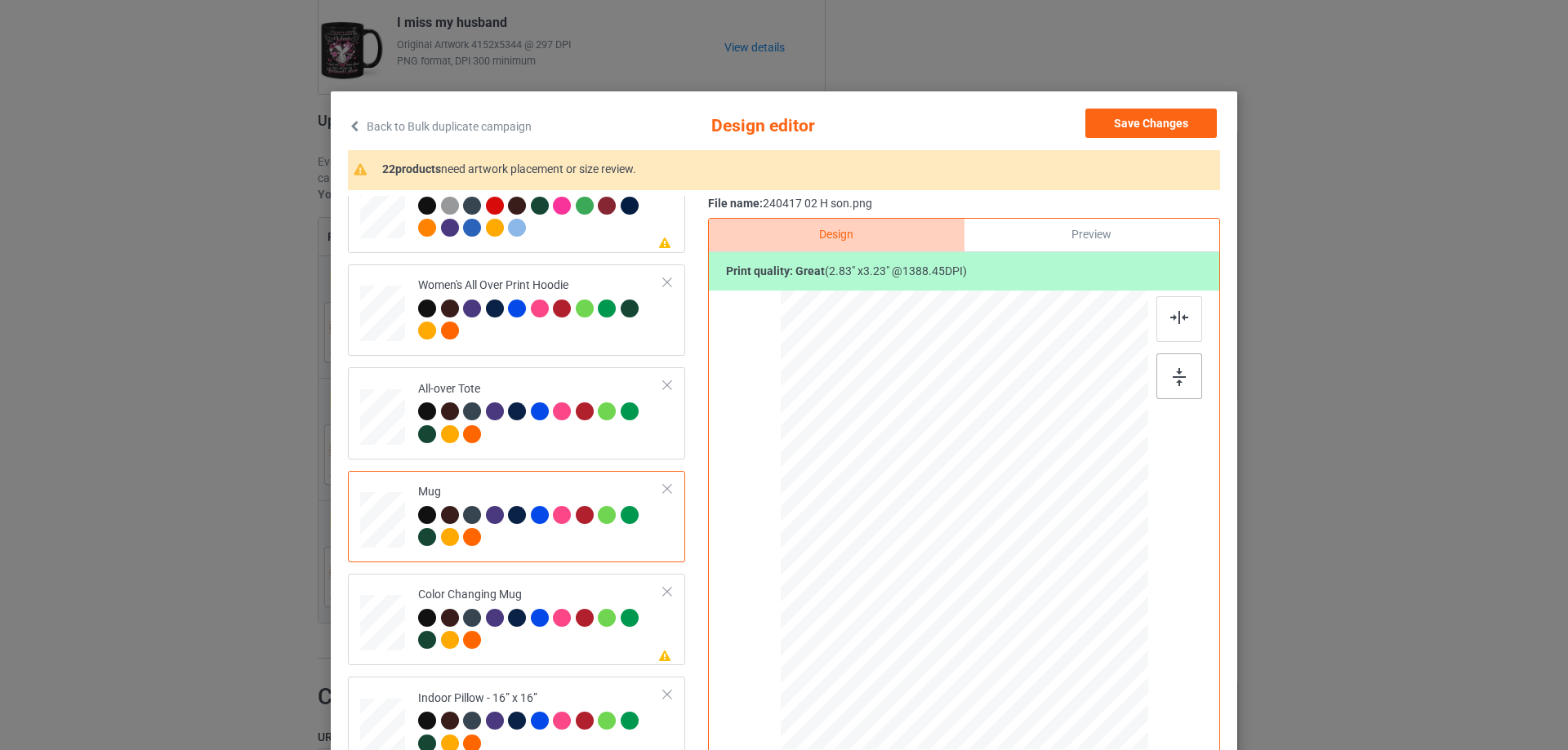
click at [1181, 371] on img at bounding box center [1180, 377] width 13 height 18
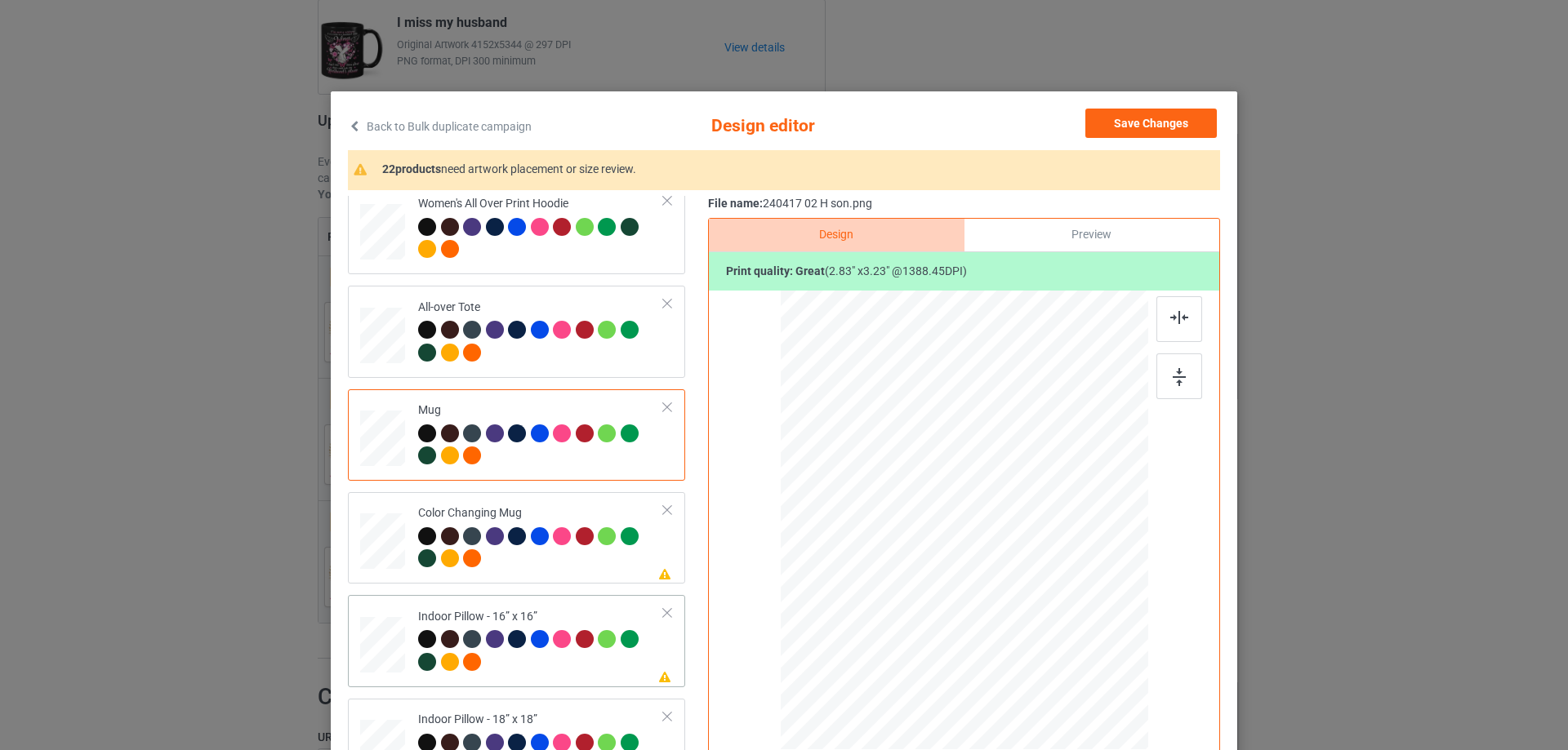
scroll to position [816, 0]
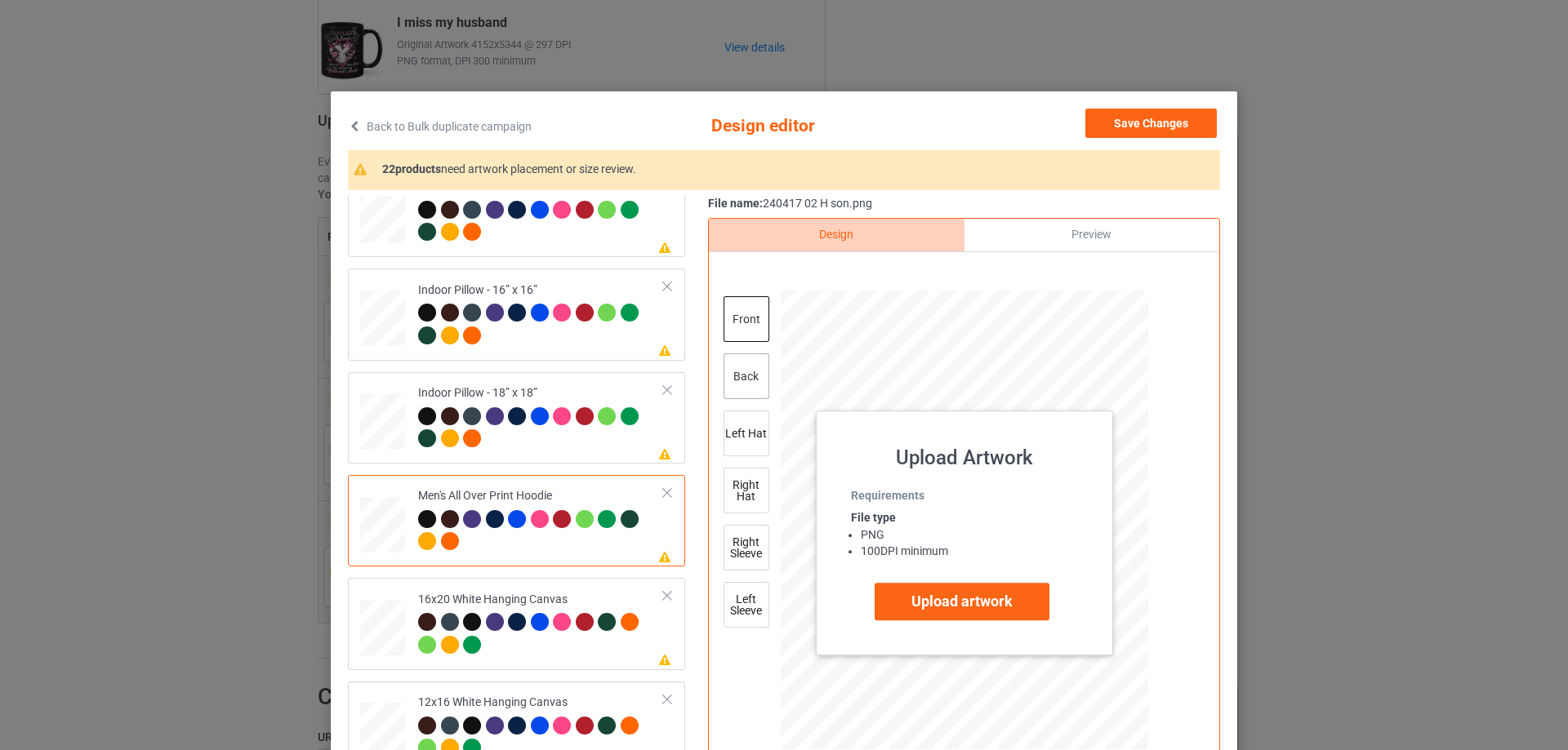
click at [749, 373] on div "back" at bounding box center [747, 376] width 45 height 45
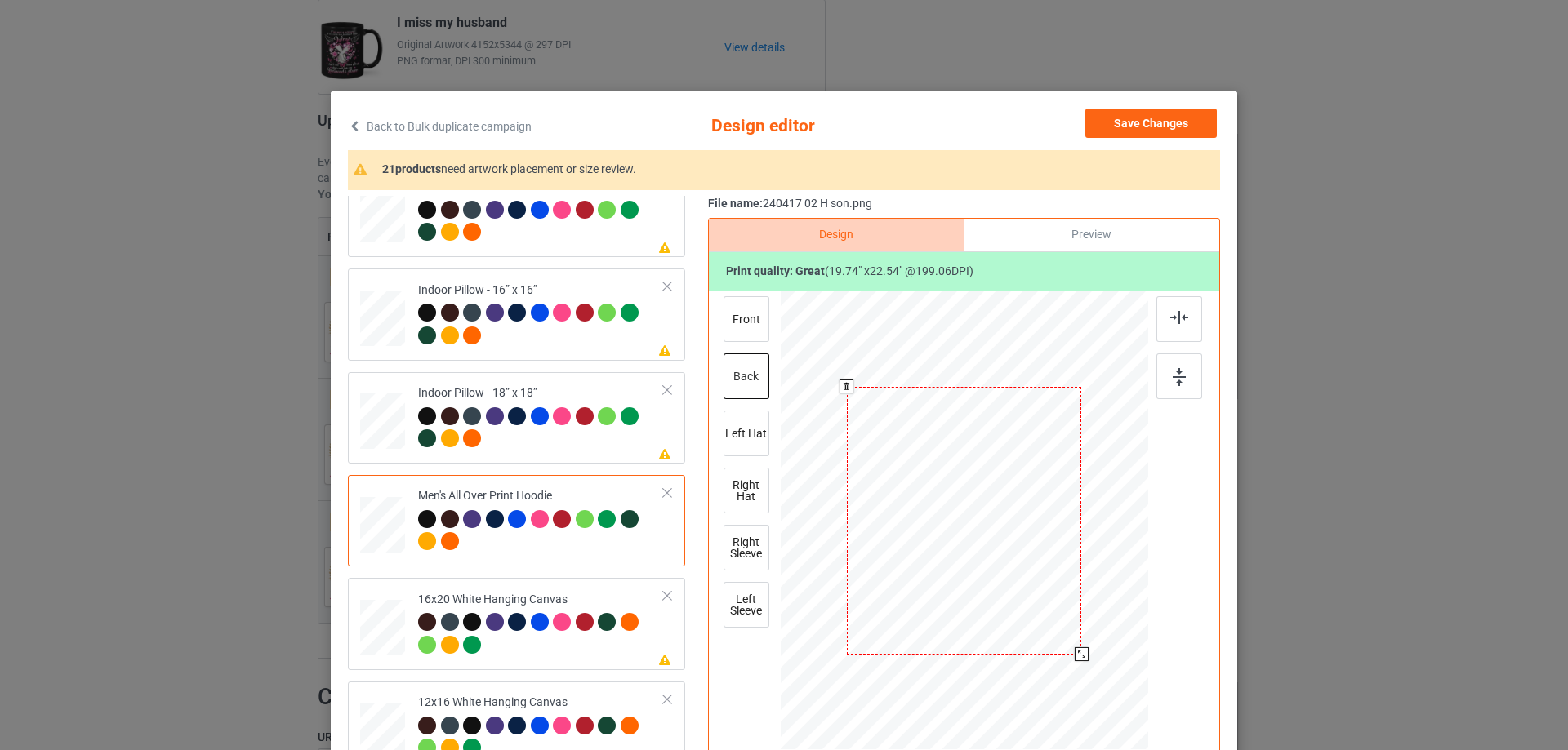
drag, startPoint x: 1073, startPoint y: 643, endPoint x: 1063, endPoint y: 650, distance: 12.2
click at [1078, 661] on div at bounding box center [1082, 654] width 14 height 14
click at [1035, 635] on div at bounding box center [958, 521] width 243 height 278
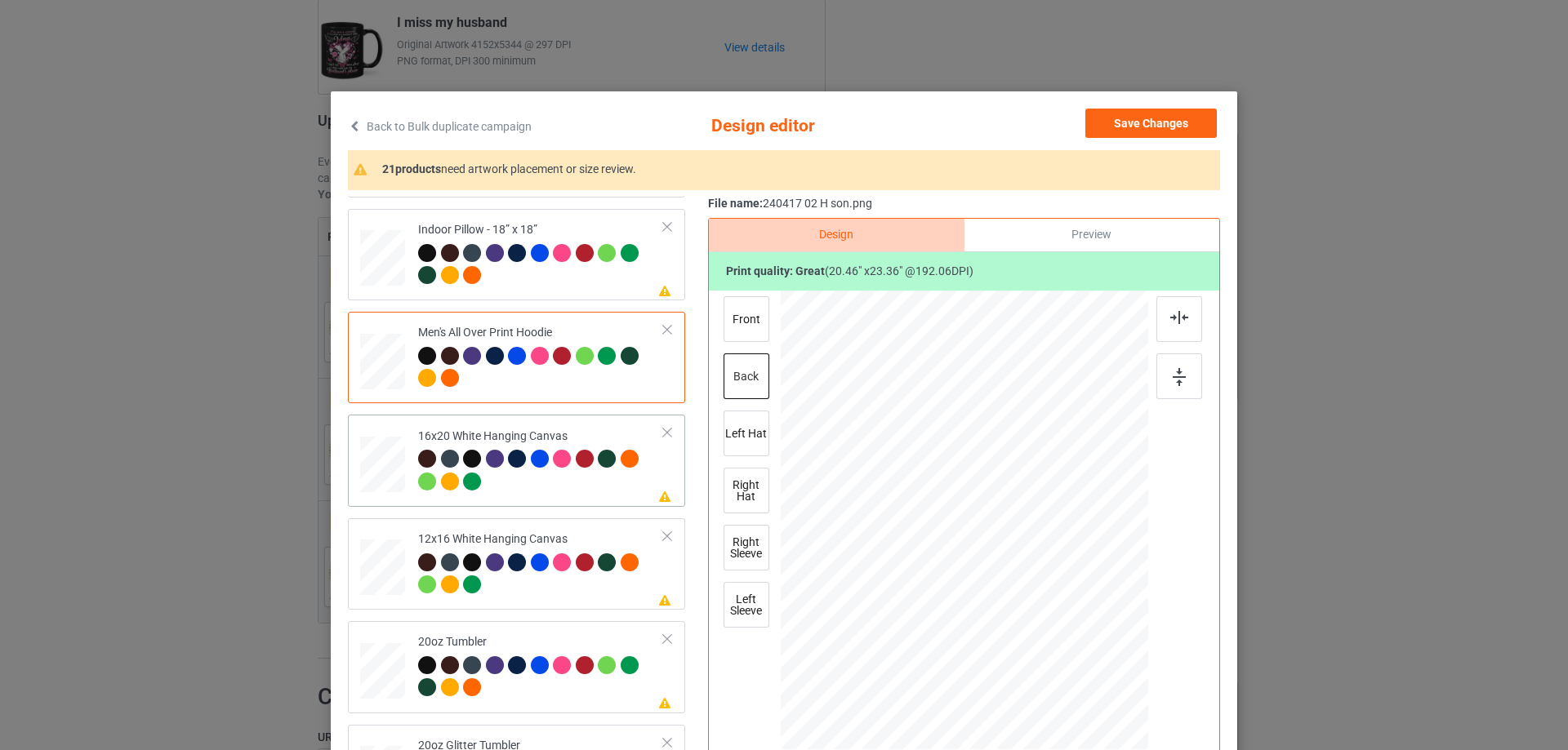
drag, startPoint x: 1070, startPoint y: 647, endPoint x: 1103, endPoint y: 735, distance: 94.0
click at [1103, 735] on div at bounding box center [965, 521] width 368 height 459
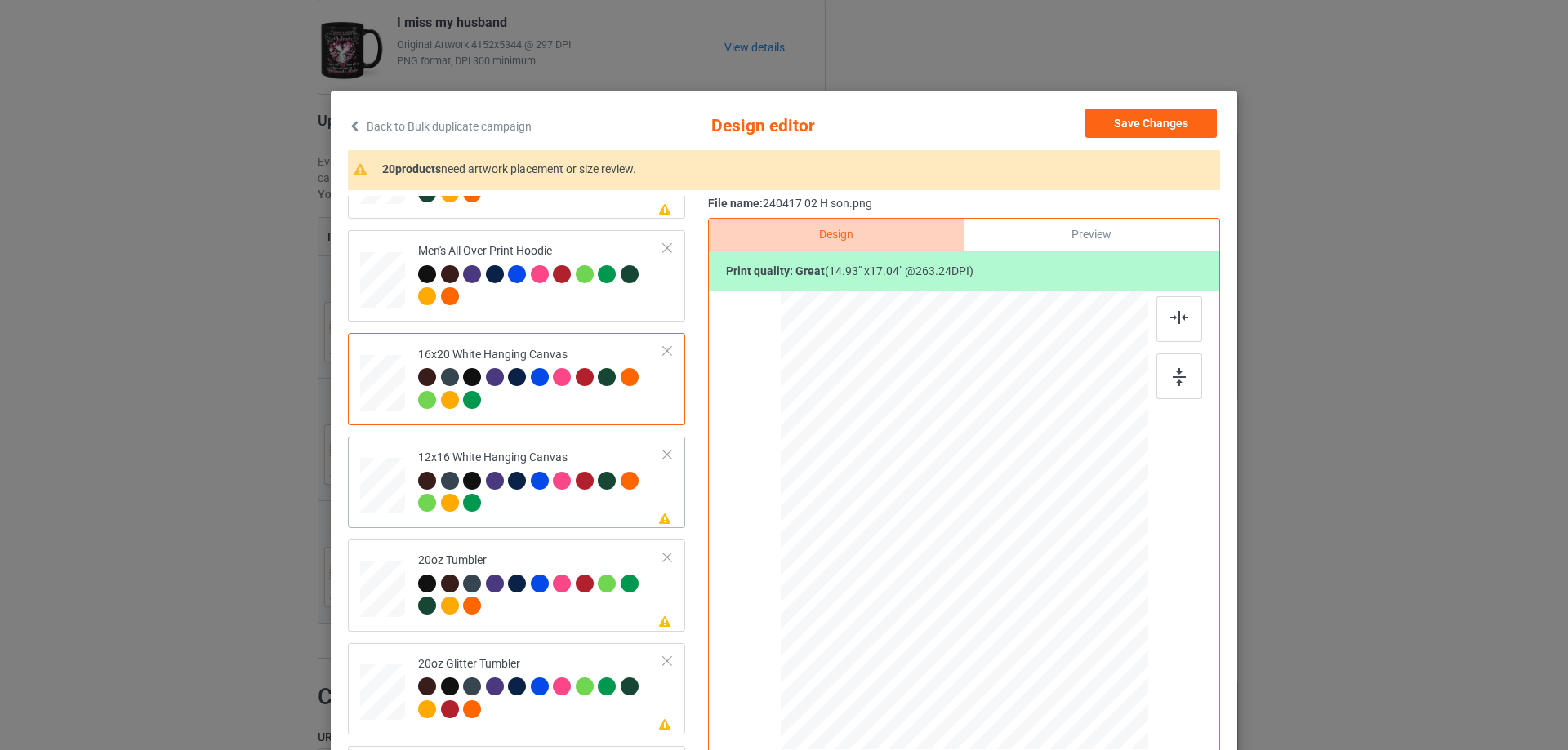
drag, startPoint x: 1063, startPoint y: 642, endPoint x: 1081, endPoint y: 727, distance: 86.9
click at [1087, 725] on div at bounding box center [964, 520] width 346 height 460
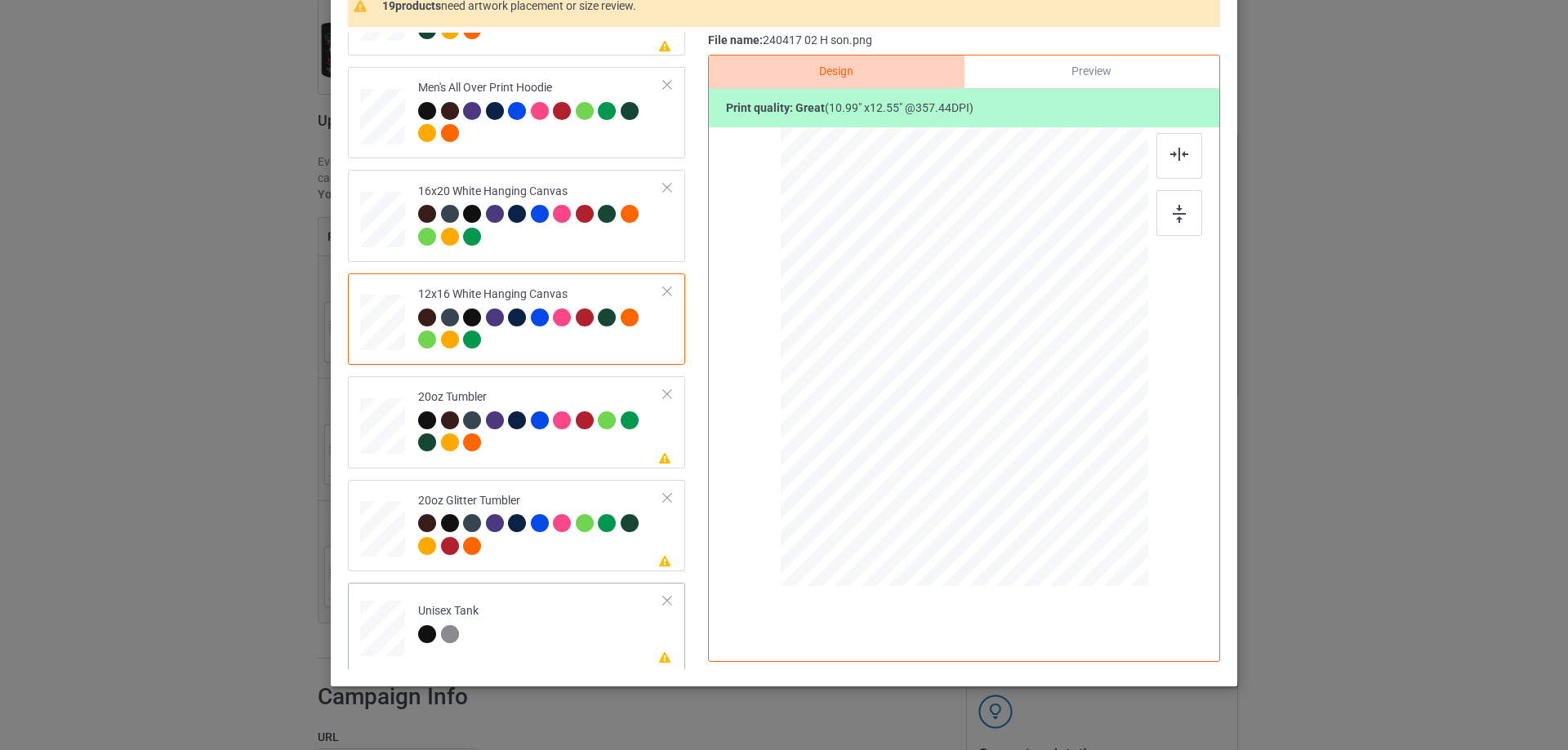
scroll to position [192, 0]
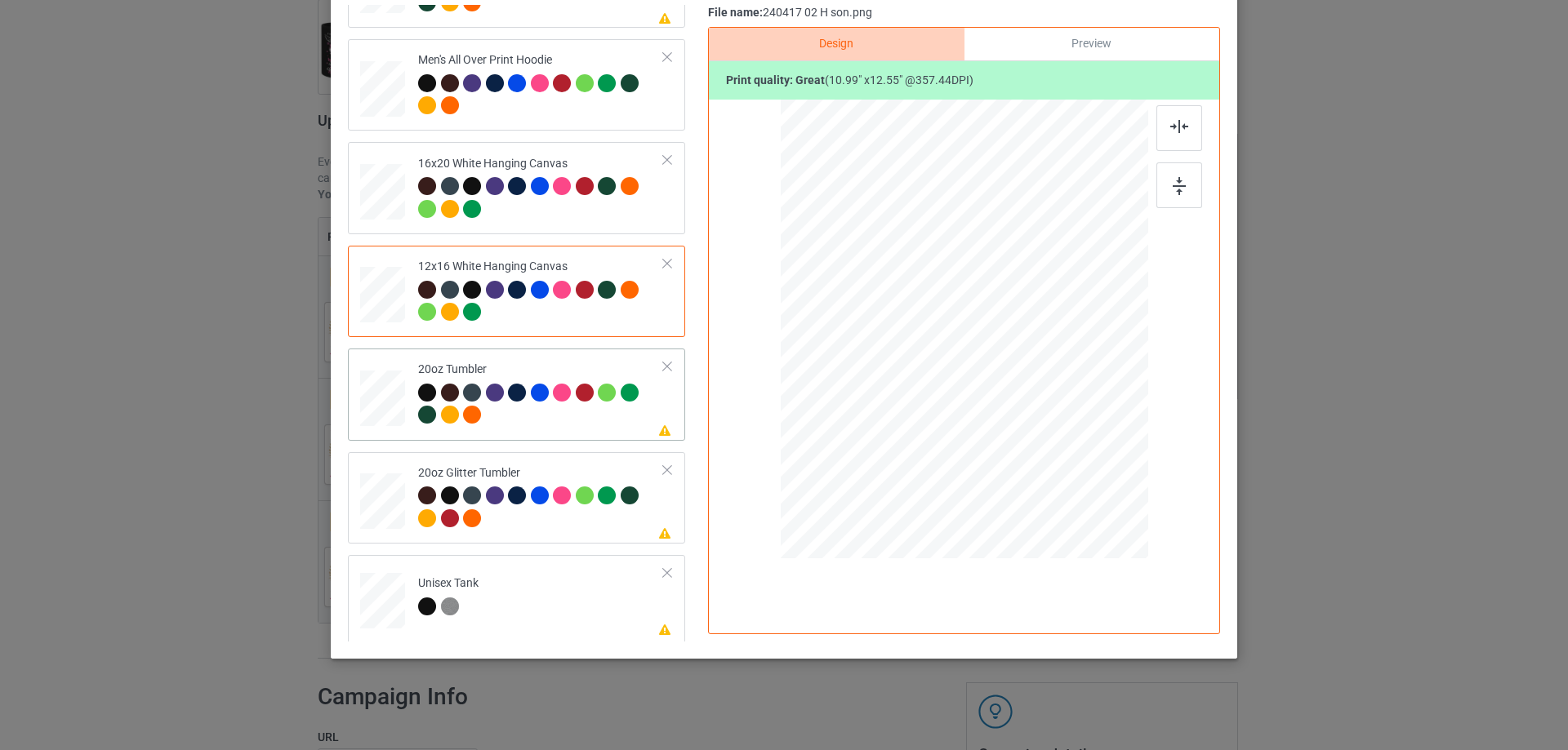
drag, startPoint x: 1063, startPoint y: 447, endPoint x: 1024, endPoint y: 398, distance: 62.6
click at [1024, 398] on div at bounding box center [1026, 401] width 14 height 14
drag, startPoint x: 929, startPoint y: 377, endPoint x: 916, endPoint y: 374, distance: 13.3
click at [916, 374] on div at bounding box center [877, 326] width 126 height 143
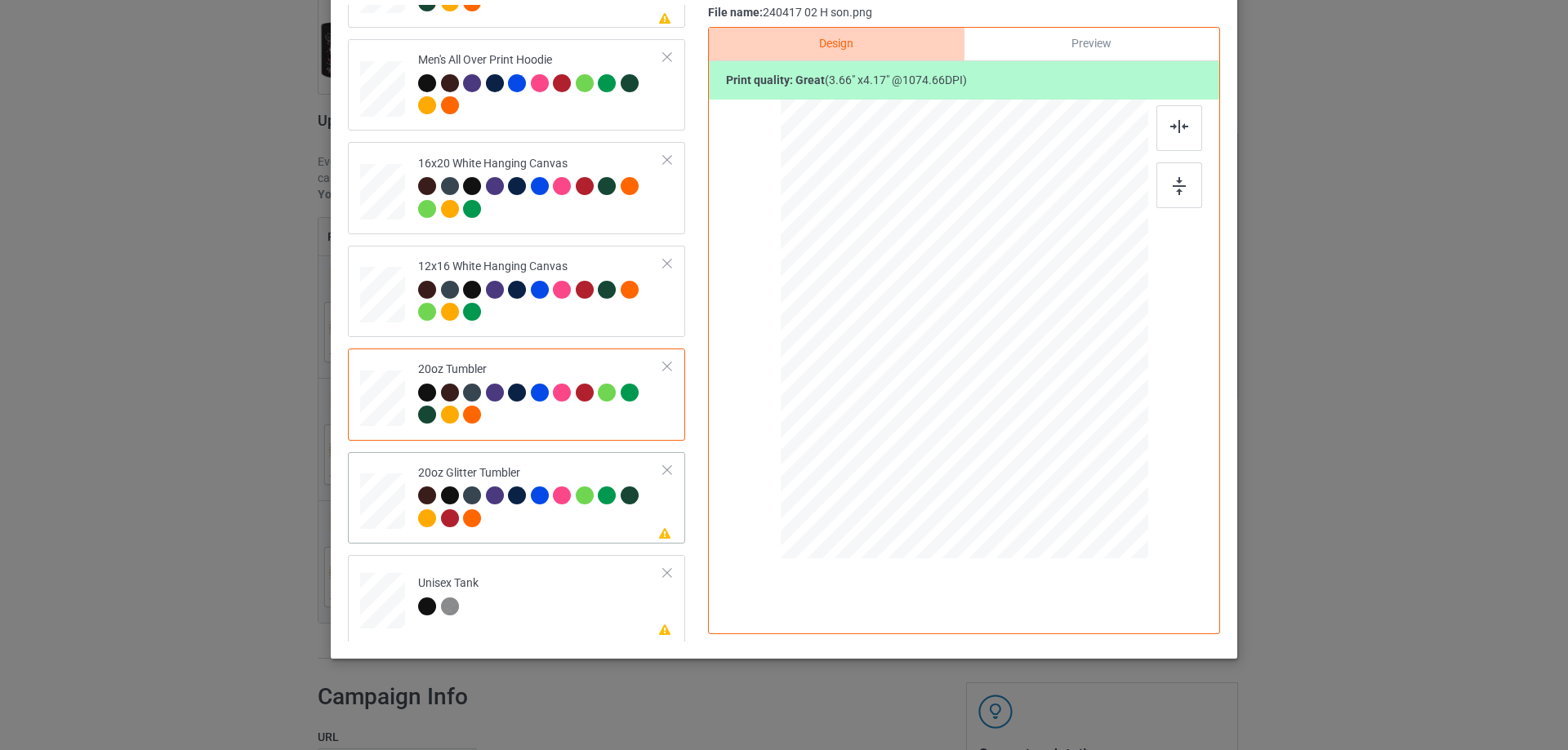
scroll to position [1469, 0]
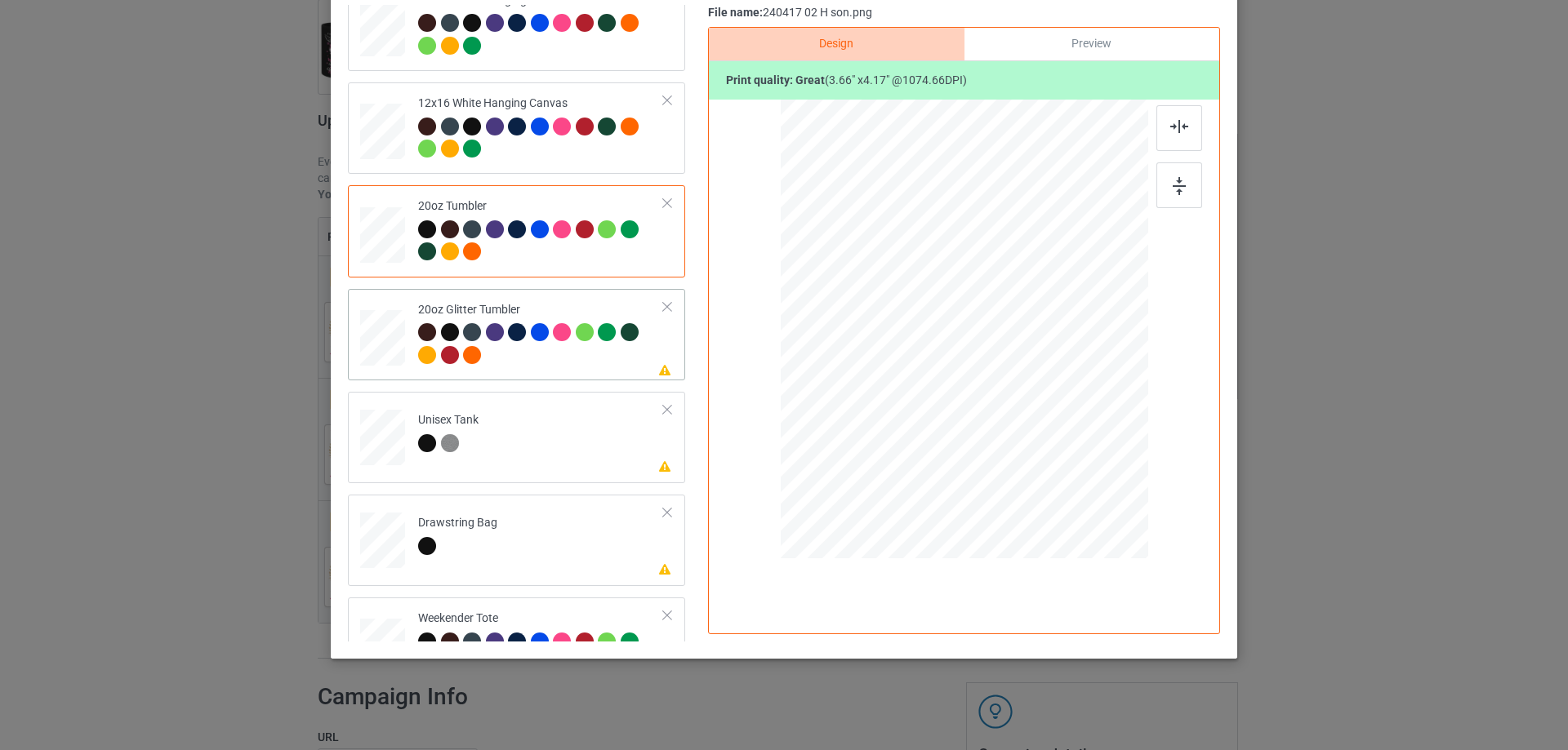
drag, startPoint x: 1067, startPoint y: 447, endPoint x: 1018, endPoint y: 413, distance: 59.6
click at [1018, 413] on div at bounding box center [964, 329] width 348 height 297
drag, startPoint x: 911, startPoint y: 358, endPoint x: 907, endPoint y: 347, distance: 11.7
click at [907, 347] on div at bounding box center [881, 309] width 132 height 151
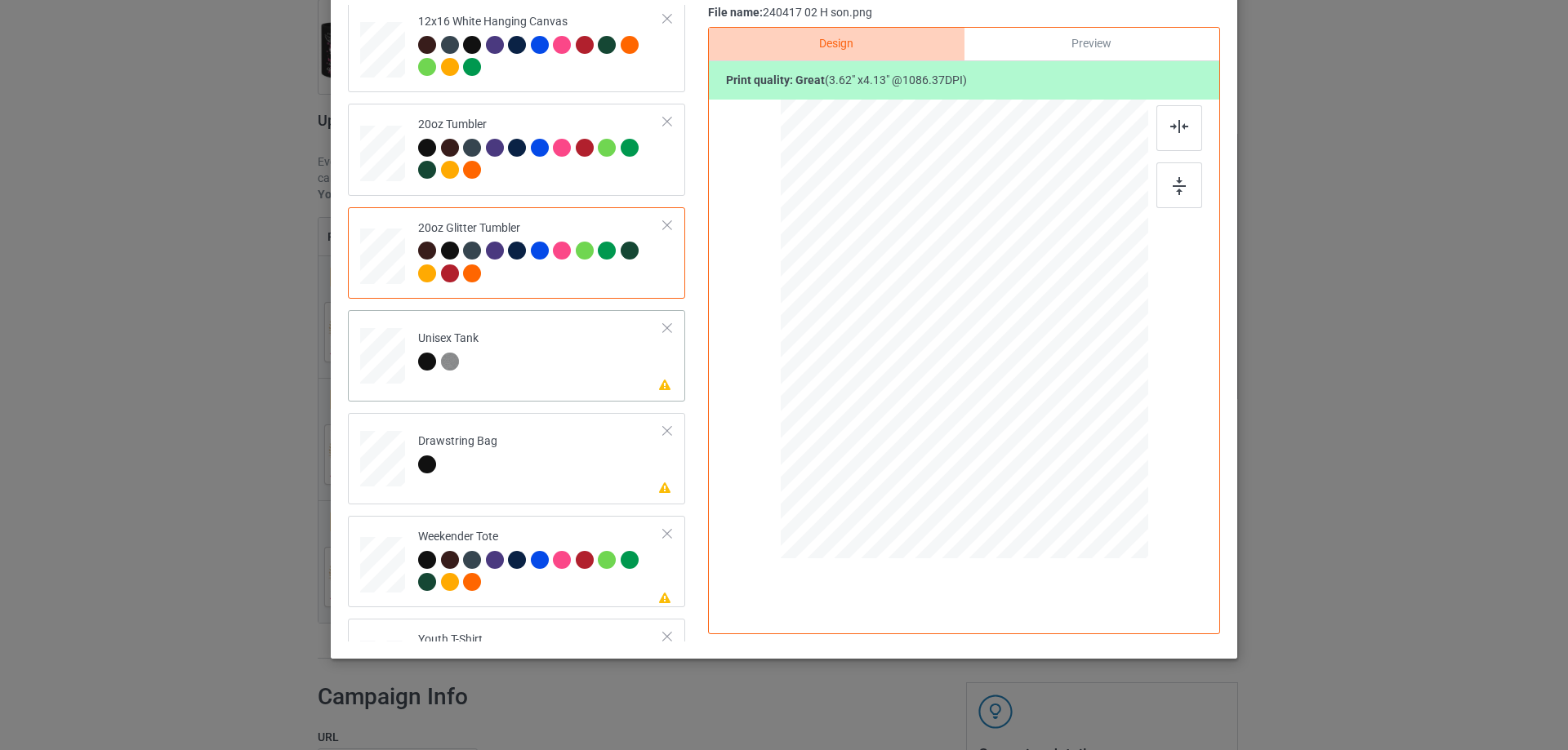
scroll to position [1797, 0]
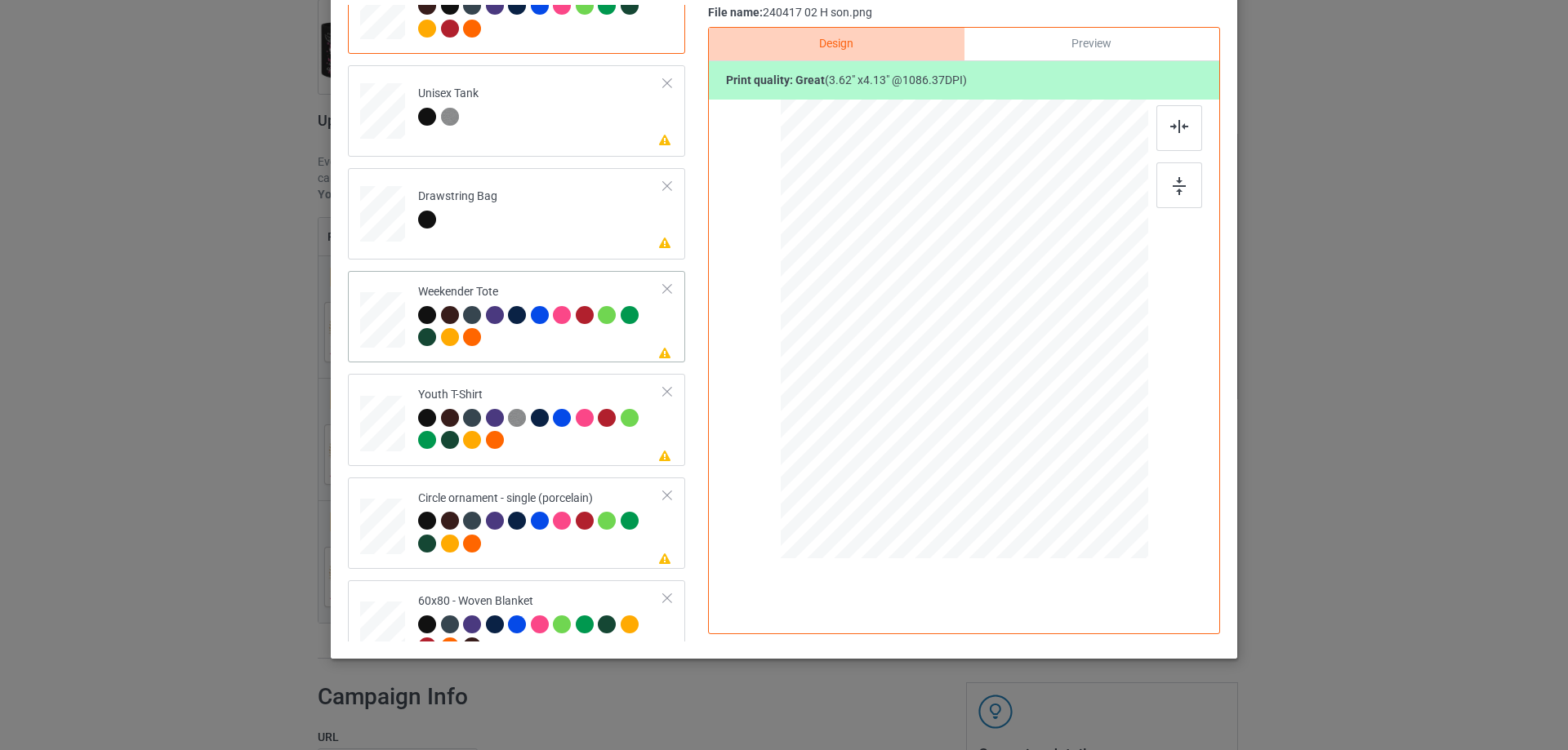
drag, startPoint x: 1072, startPoint y: 457, endPoint x: 1034, endPoint y: 411, distance: 59.7
click at [1034, 411] on div at bounding box center [1034, 411] width 14 height 14
click at [1015, 399] on div at bounding box center [965, 327] width 143 height 163
click at [1171, 130] on img at bounding box center [1180, 126] width 18 height 13
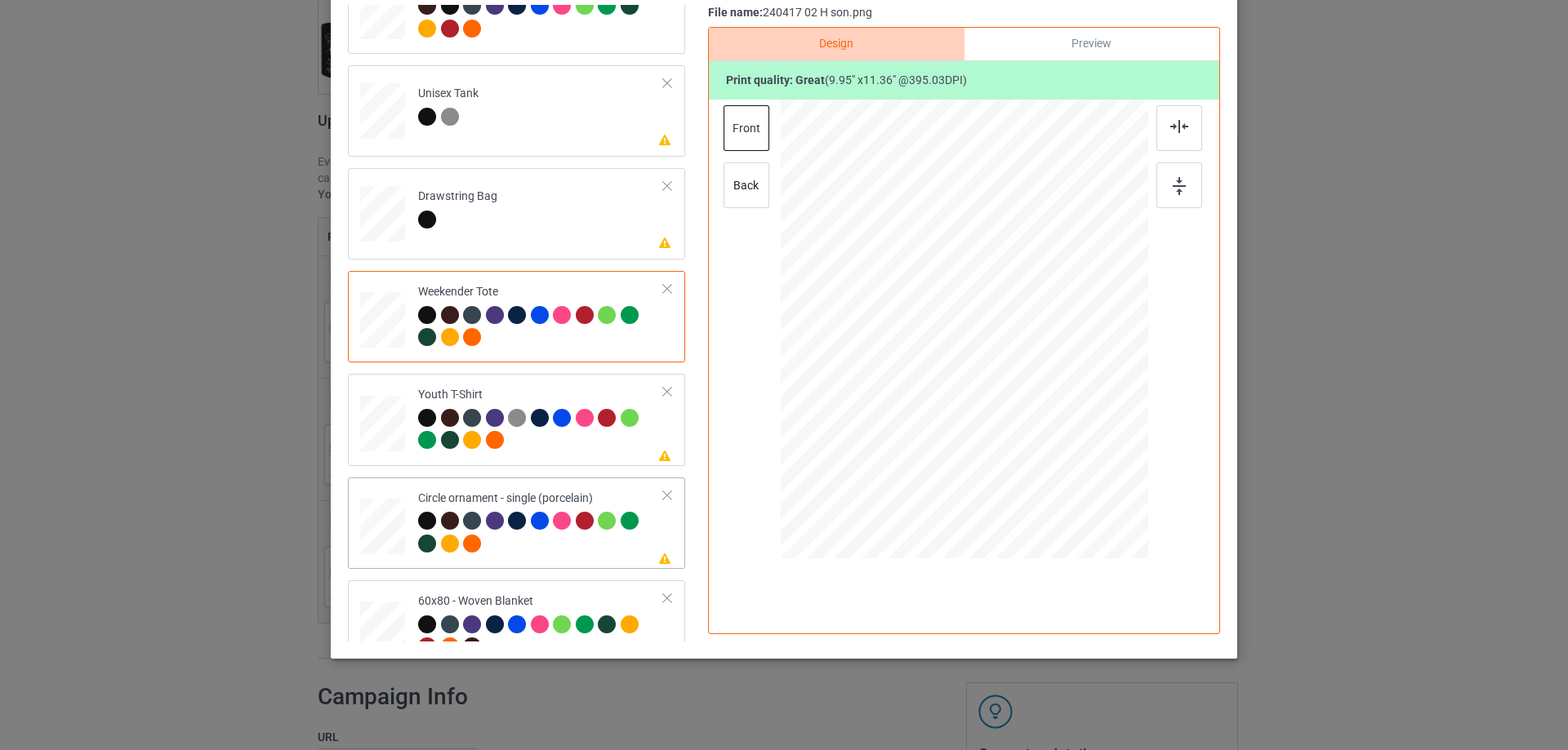
scroll to position [1878, 0]
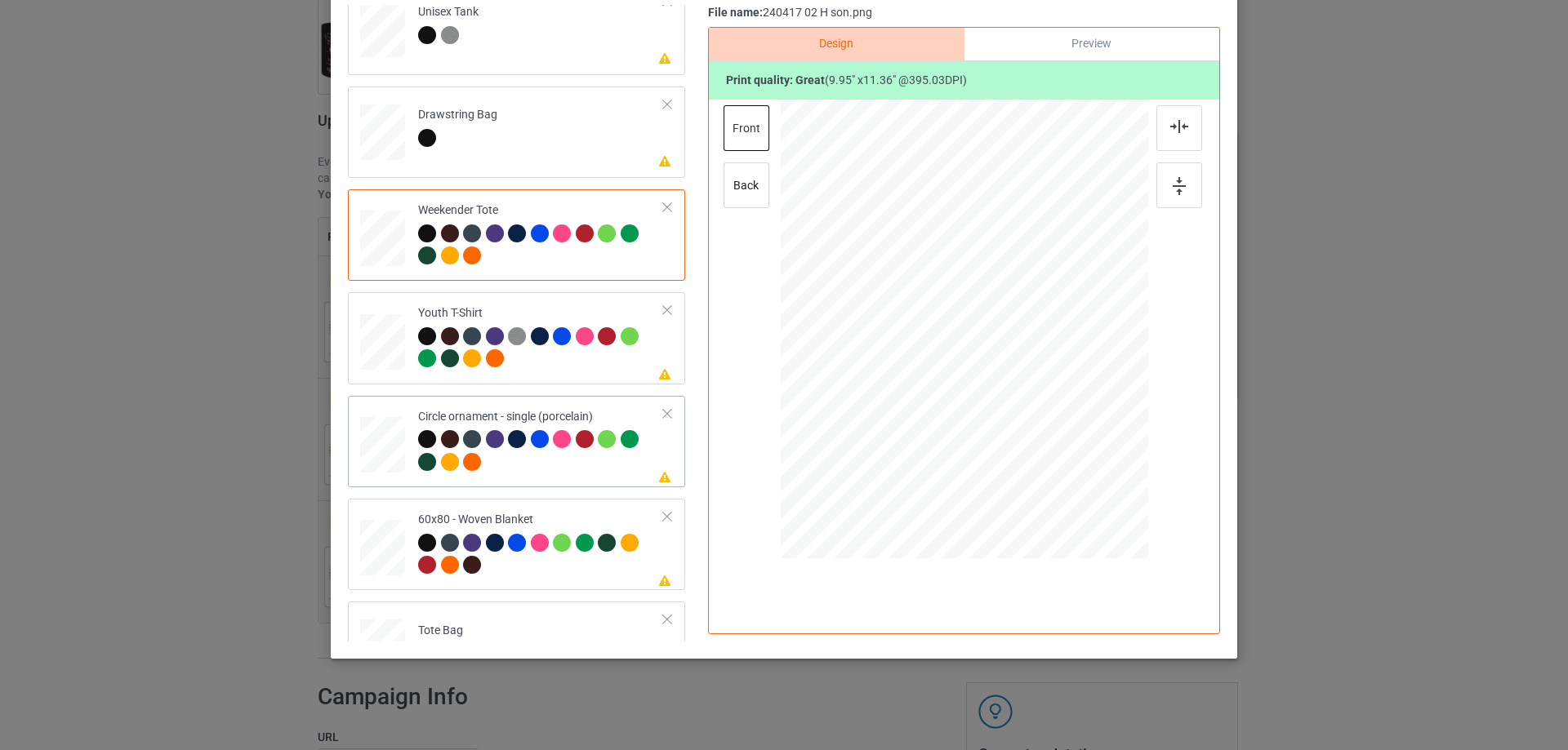
drag, startPoint x: 1069, startPoint y: 454, endPoint x: 1019, endPoint y: 432, distance: 54.6
click at [1076, 463] on div at bounding box center [1081, 463] width 14 height 14
drag, startPoint x: 1001, startPoint y: 420, endPoint x: 996, endPoint y: 429, distance: 10.3
click at [996, 429] on div at bounding box center [960, 339] width 235 height 268
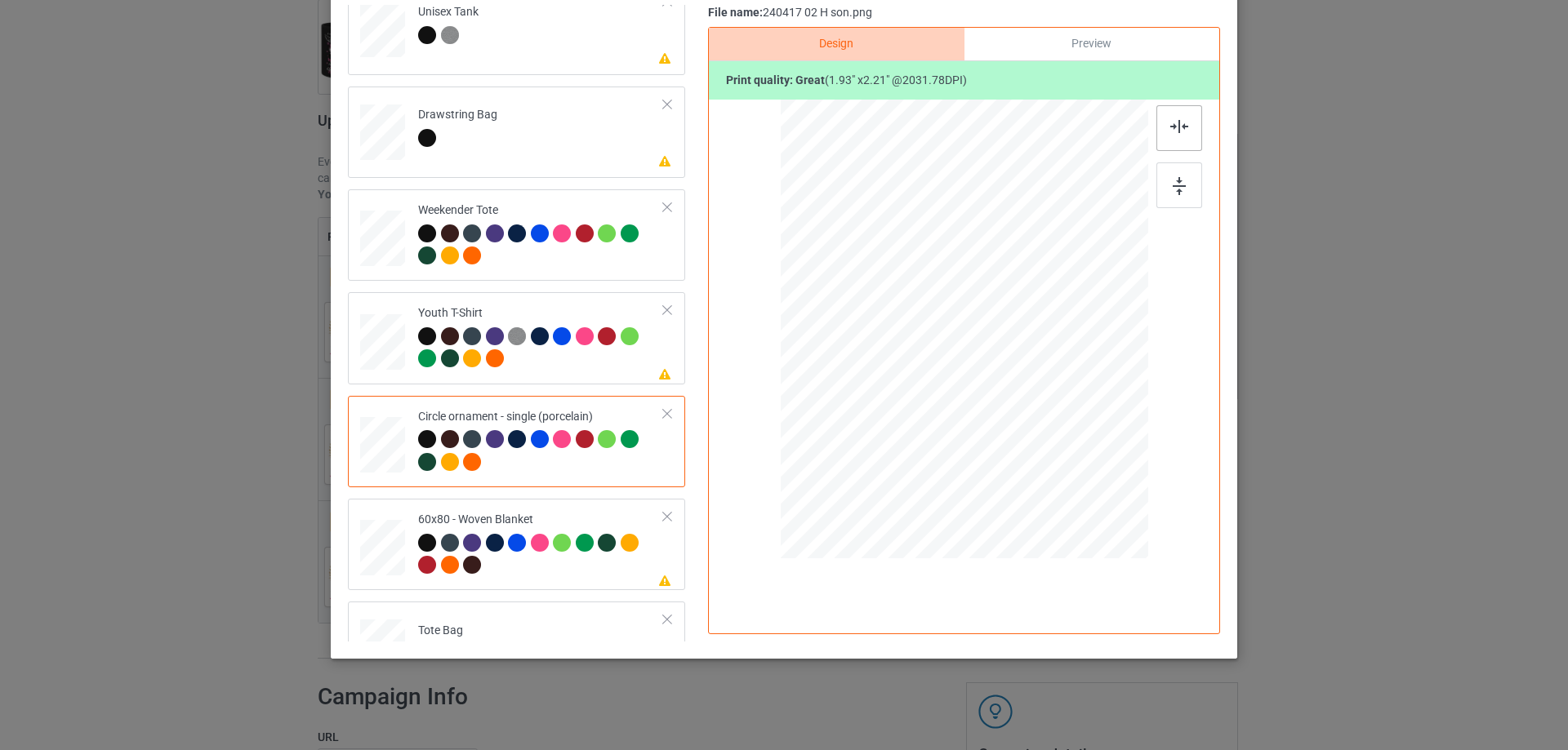
click at [1175, 131] on img at bounding box center [1180, 126] width 18 height 13
click at [927, 375] on div at bounding box center [961, 339] width 235 height 268
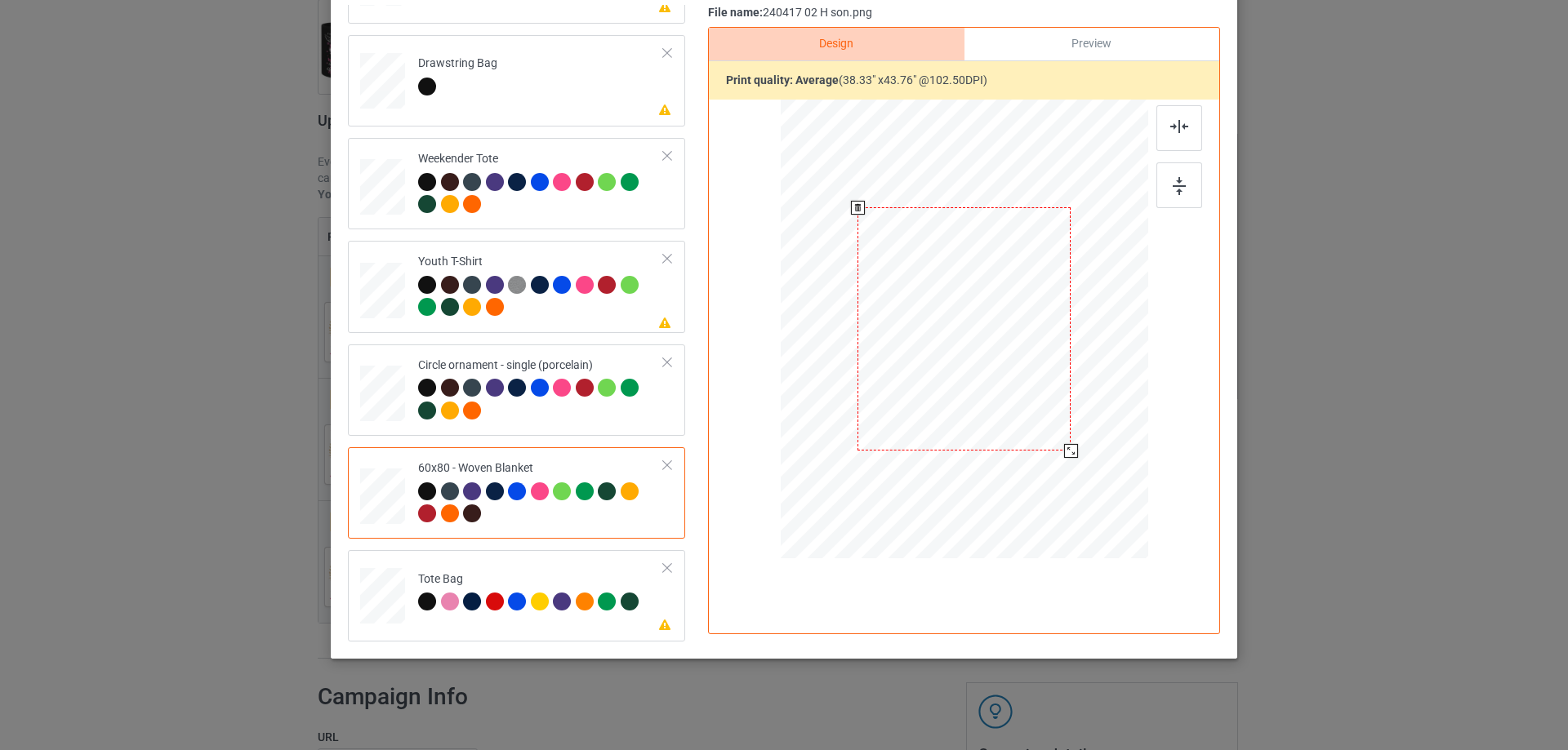
scroll to position [192, 0]
drag, startPoint x: 1061, startPoint y: 446, endPoint x: 1066, endPoint y: 454, distance: 9.4
click at [1066, 454] on div at bounding box center [1071, 451] width 14 height 14
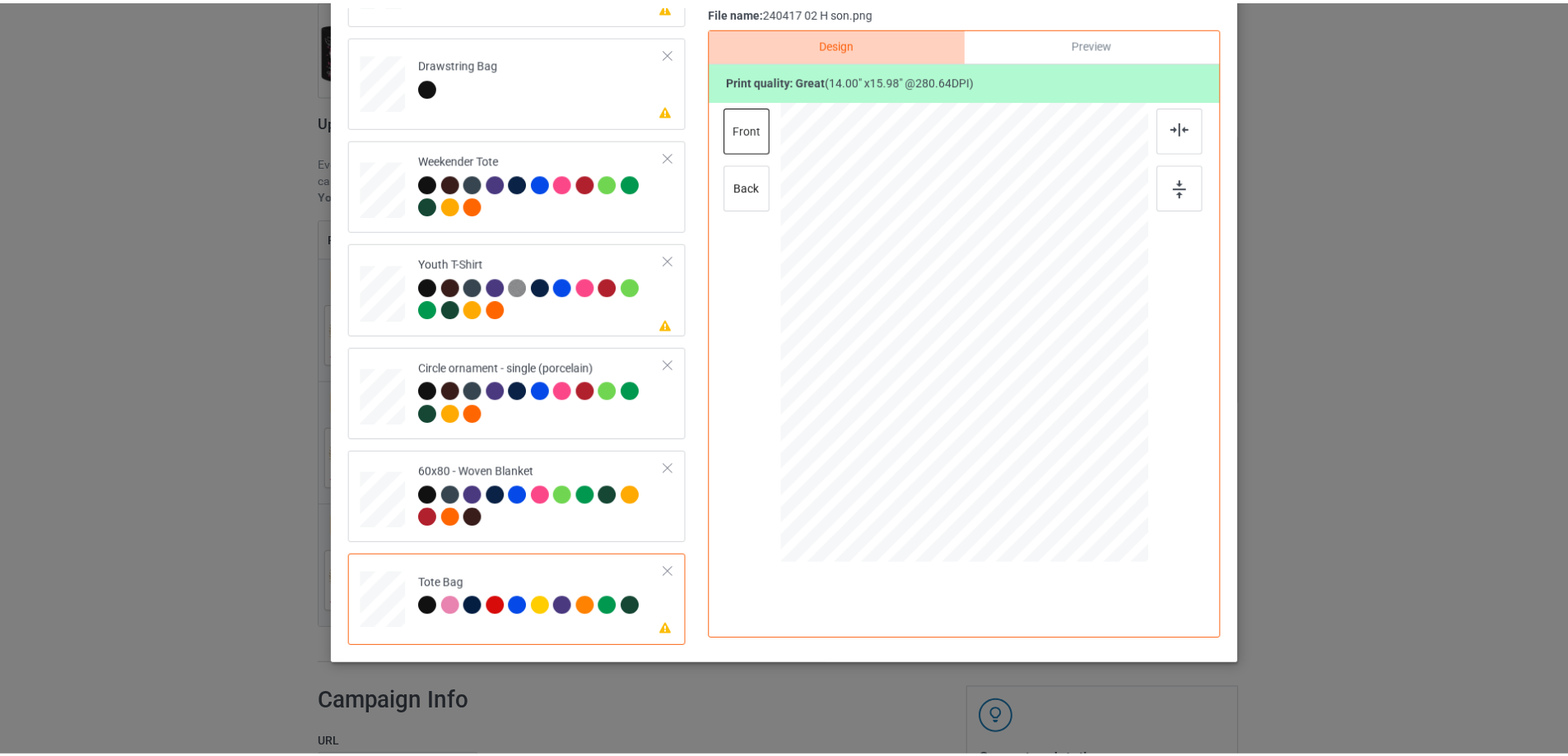
scroll to position [0, 0]
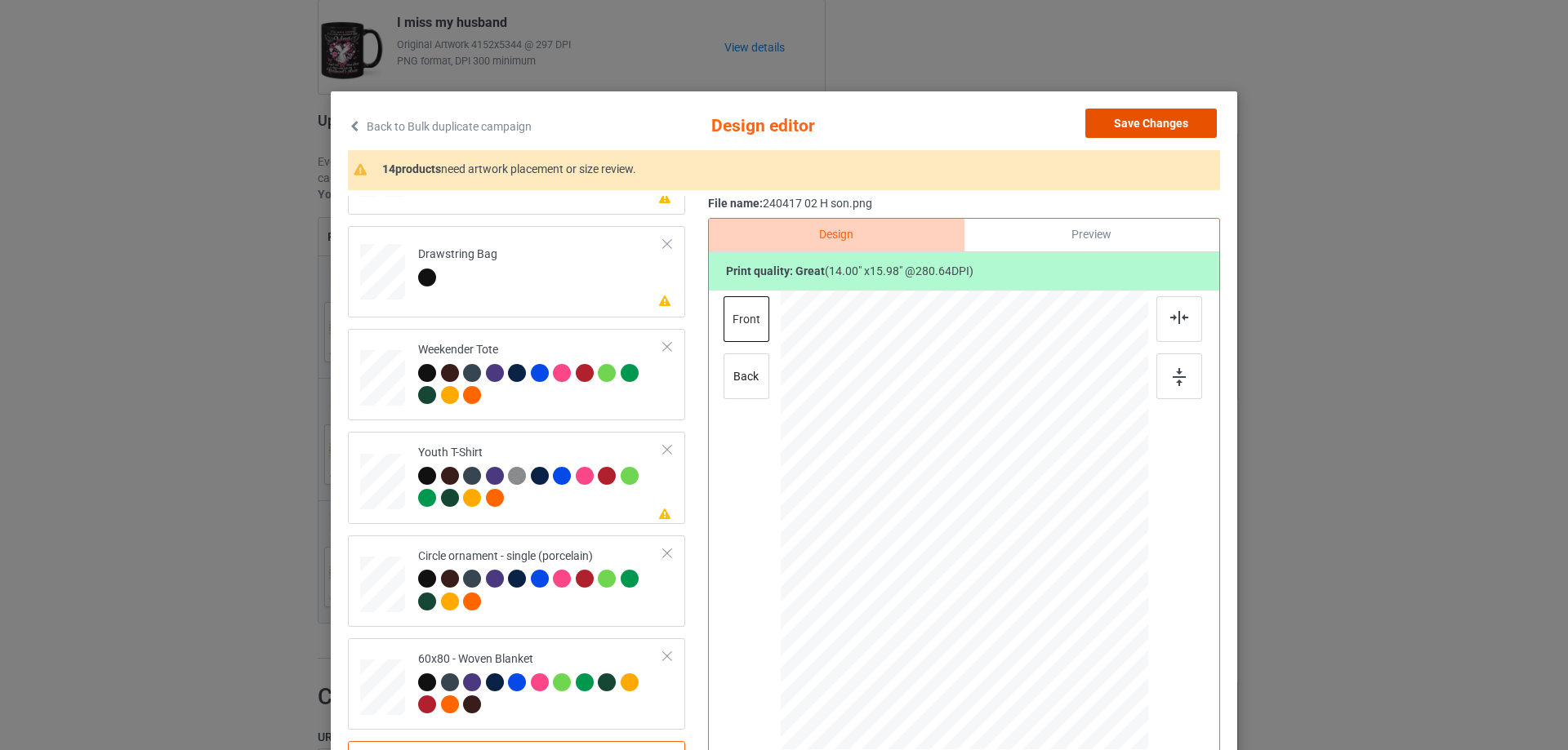
click at [1178, 121] on button "Save Changes" at bounding box center [1151, 123] width 132 height 29
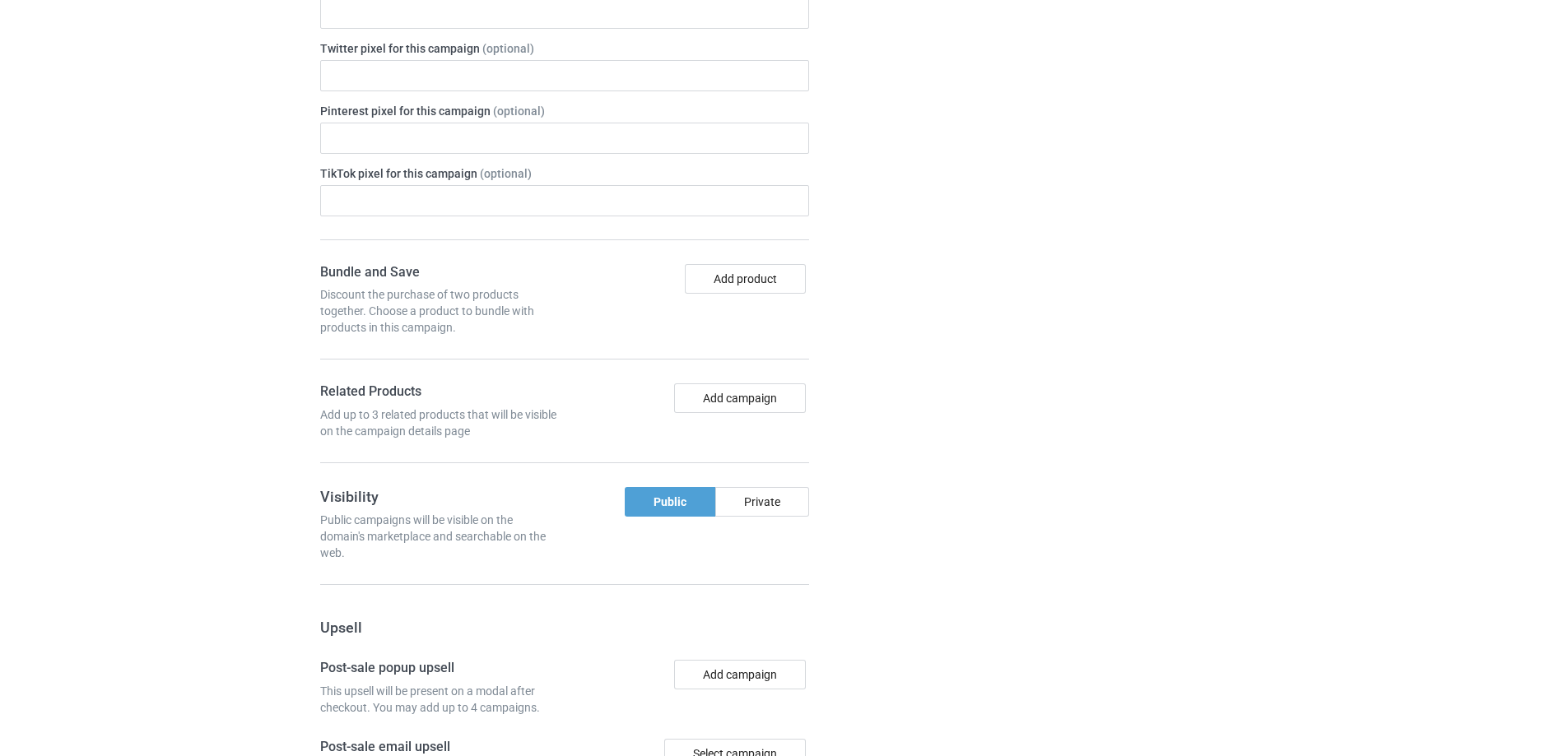
scroll to position [1641, 0]
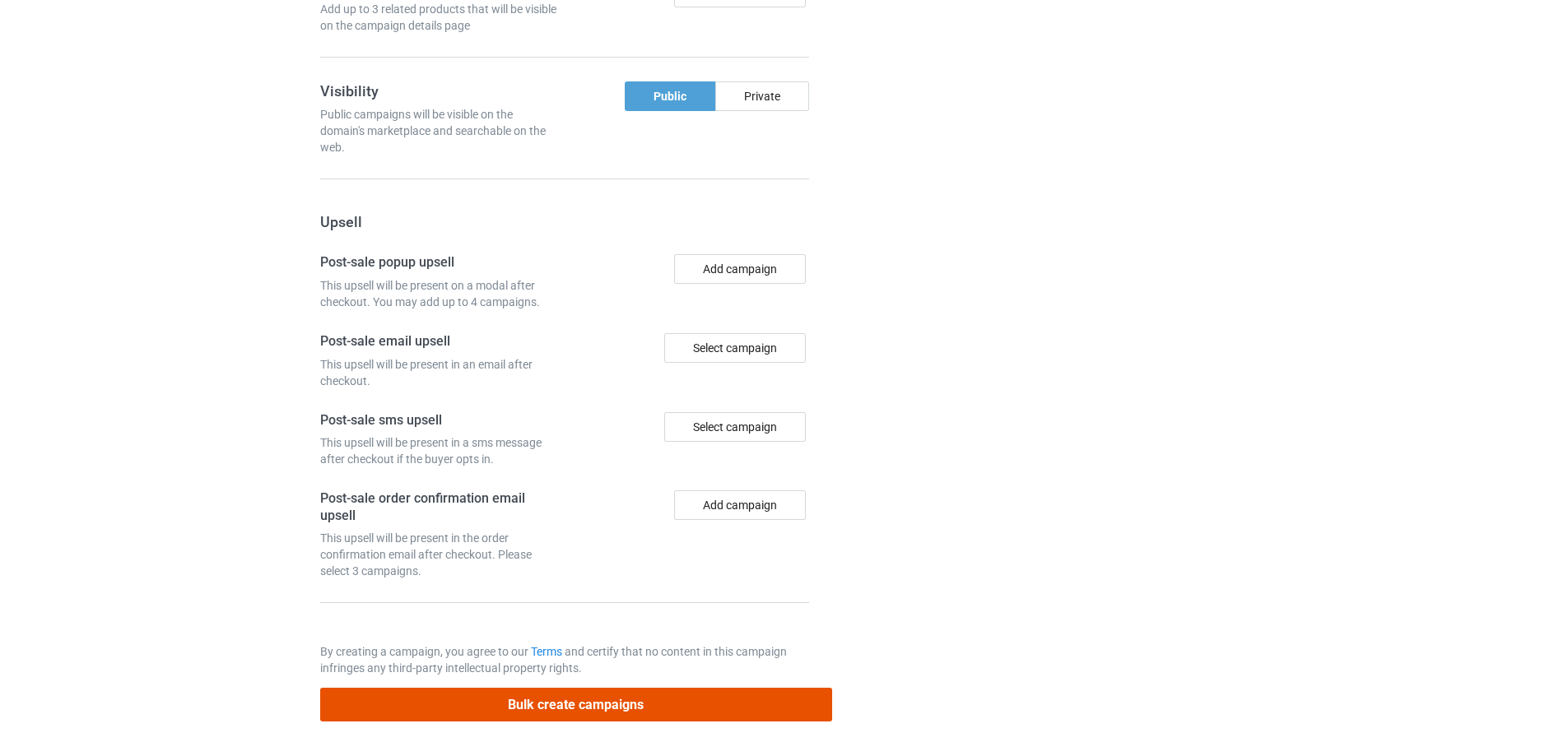
click at [615, 706] on button "Bulk create campaigns" at bounding box center [576, 705] width 512 height 34
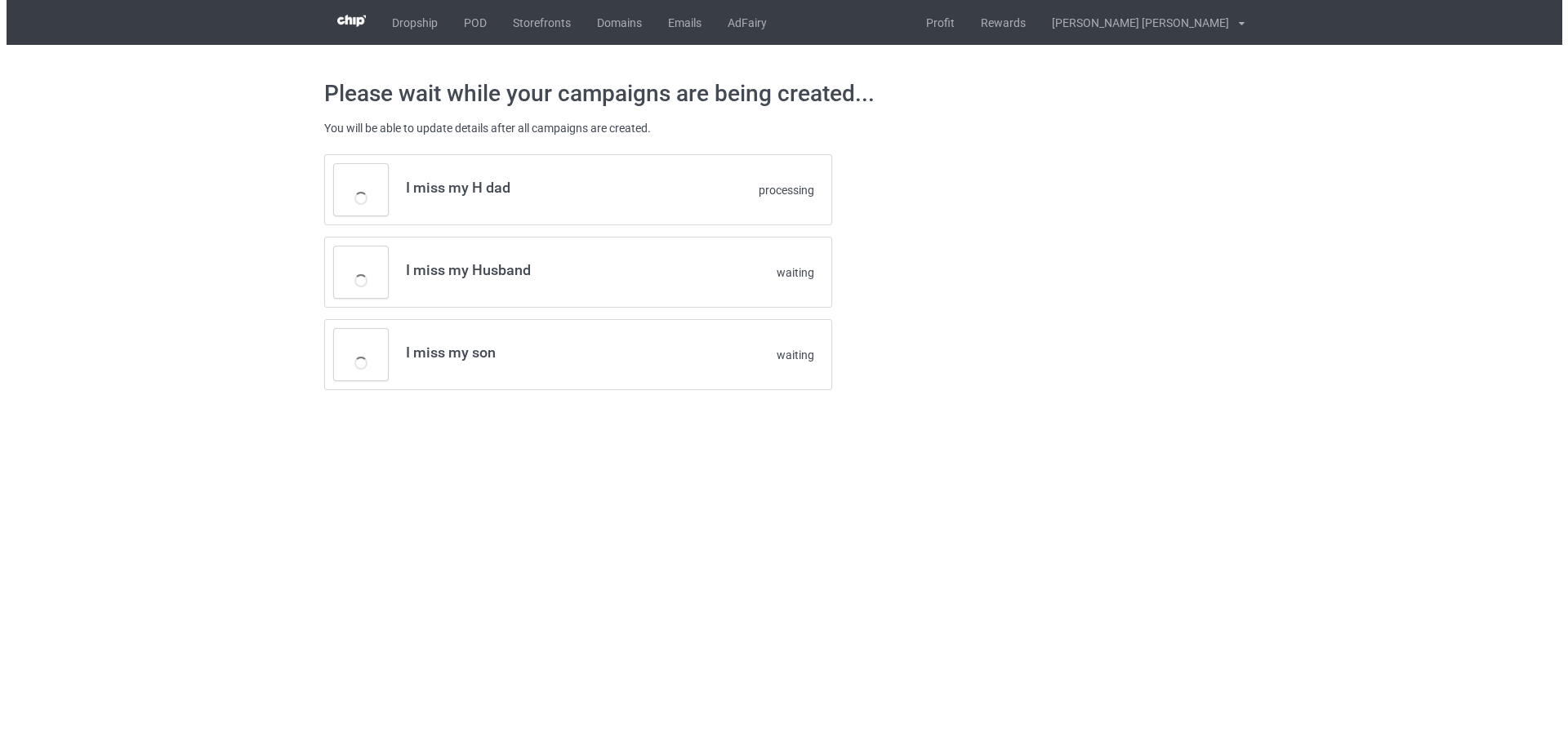
scroll to position [0, 0]
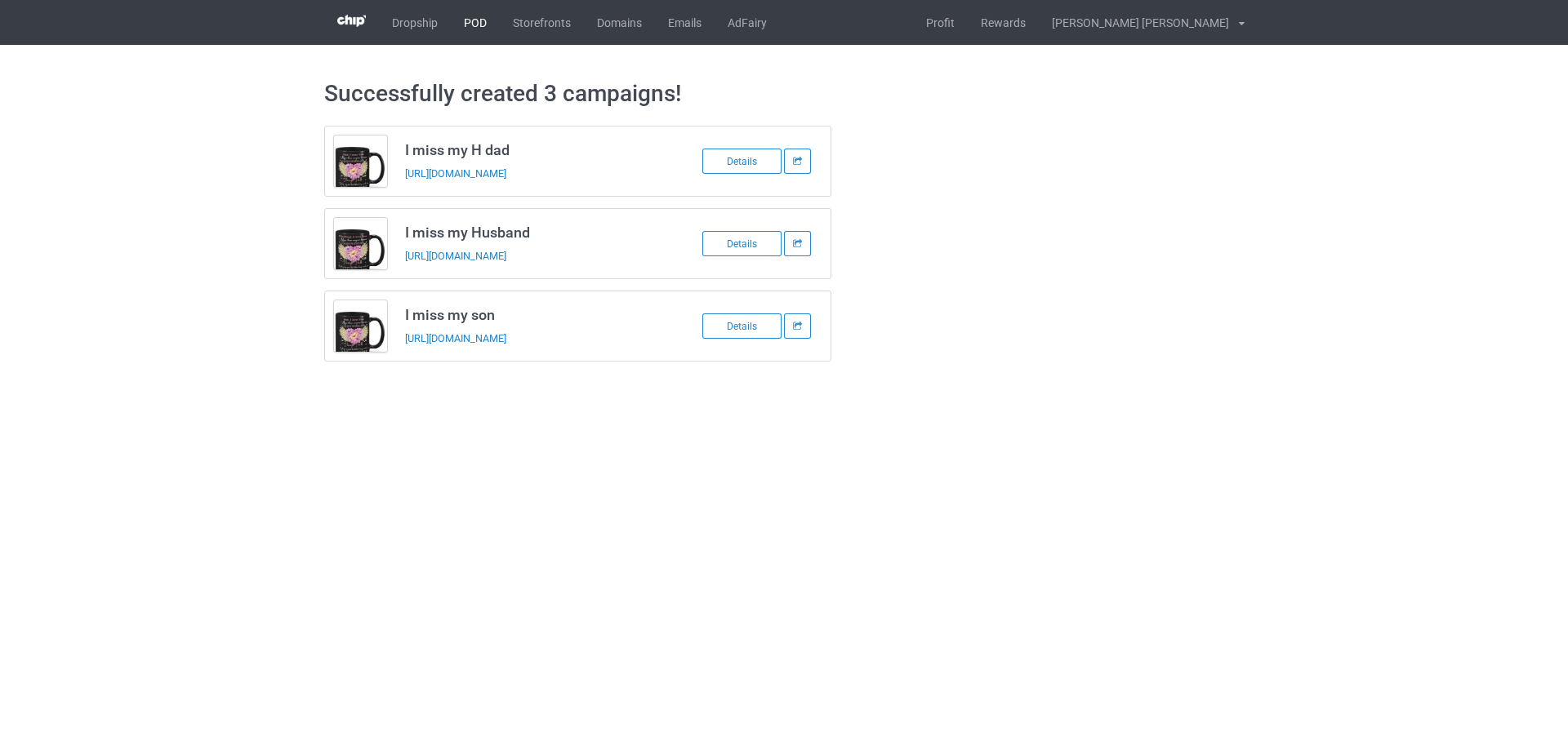
click at [469, 22] on link "POD" at bounding box center [475, 23] width 49 height 45
